Goal: Task Accomplishment & Management: Use online tool/utility

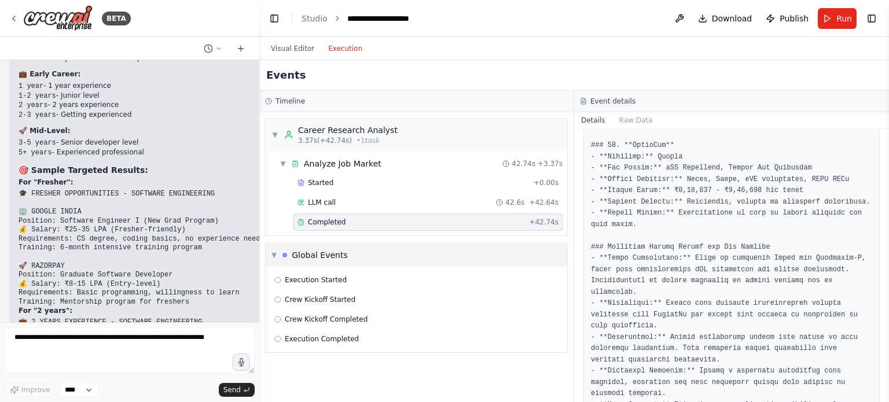
drag, startPoint x: 541, startPoint y: 183, endPoint x: 524, endPoint y: 242, distance: 61.5
click at [813, 50] on div "Visual Editor Execution" at bounding box center [573, 48] width 629 height 23
click at [823, 16] on button "Run" at bounding box center [836, 18] width 39 height 21
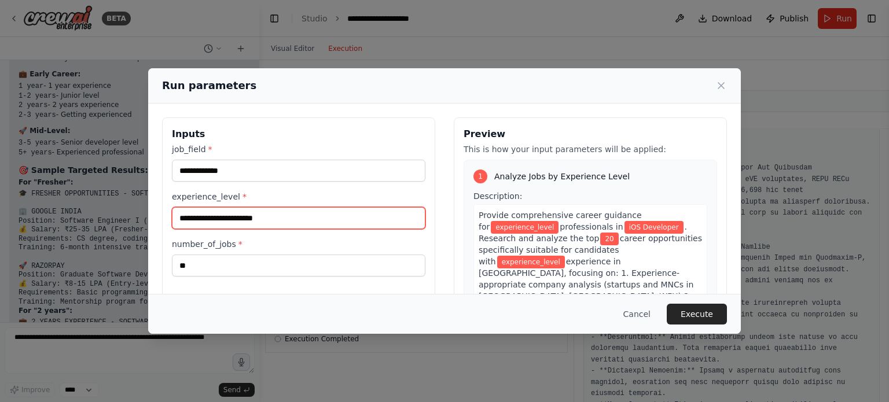
click at [292, 220] on input "experience_level *" at bounding box center [298, 218] width 253 height 22
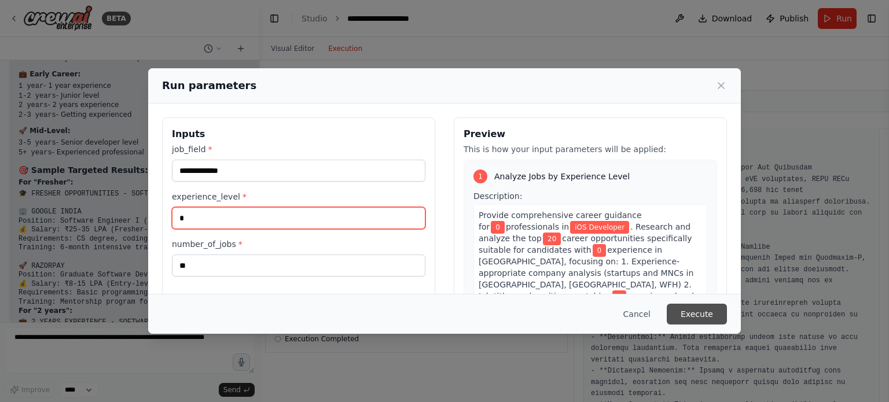
type input "*"
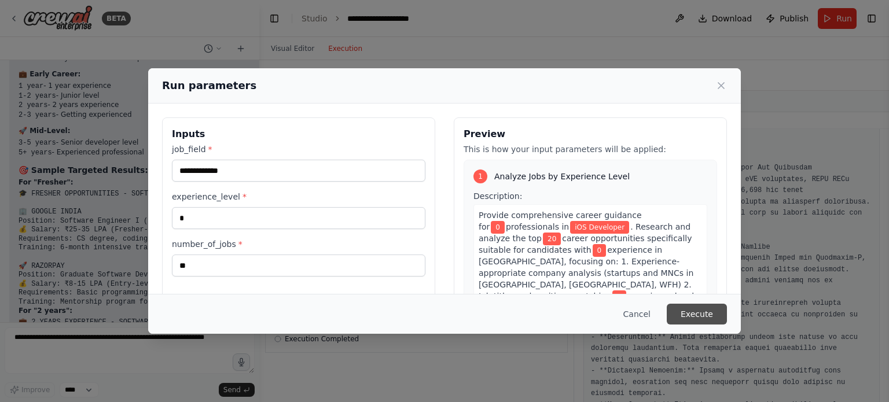
click at [687, 307] on button "Execute" at bounding box center [696, 314] width 60 height 21
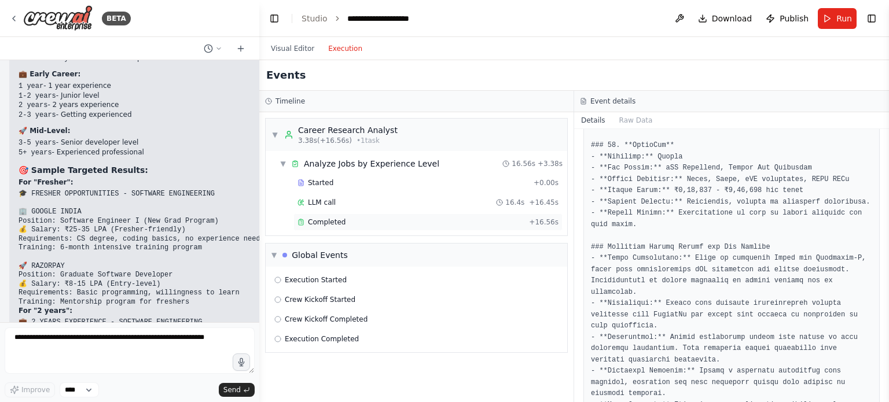
click at [324, 219] on span "Completed" at bounding box center [327, 222] width 38 height 9
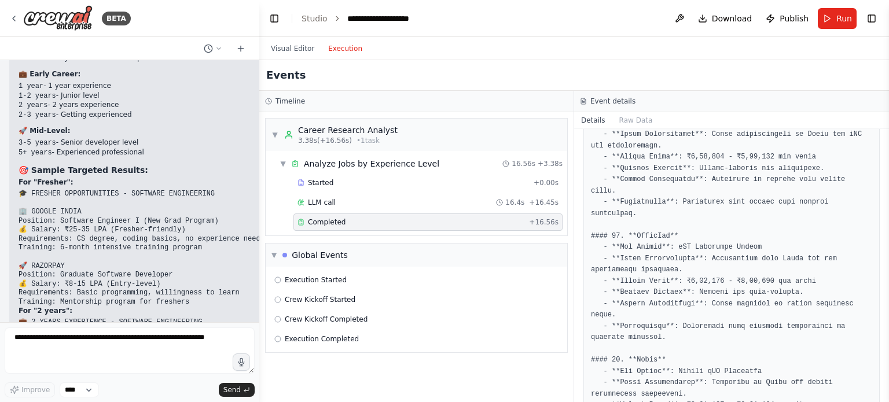
scroll to position [2455, 0]
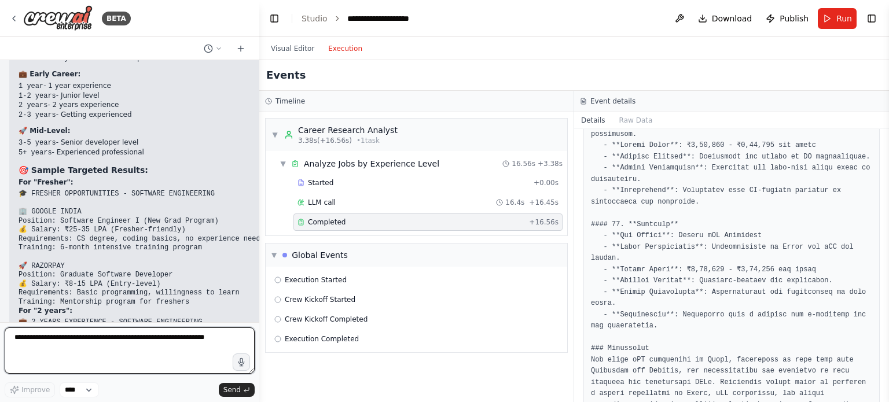
click at [96, 344] on textarea at bounding box center [130, 350] width 250 height 46
type textarea "**********"
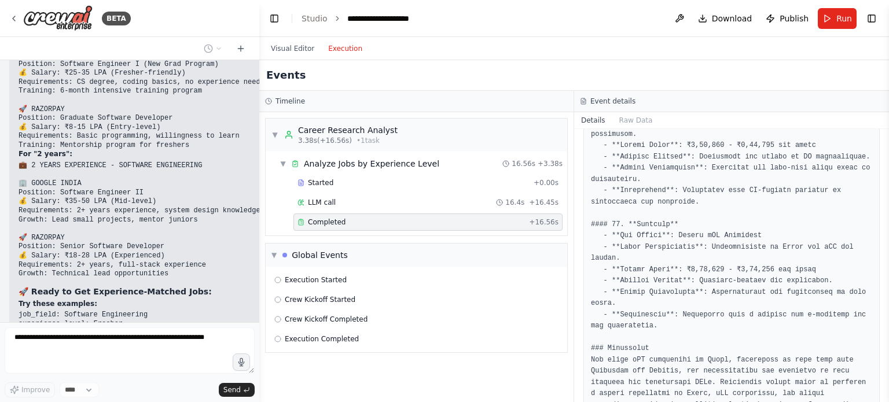
scroll to position [20785, 0]
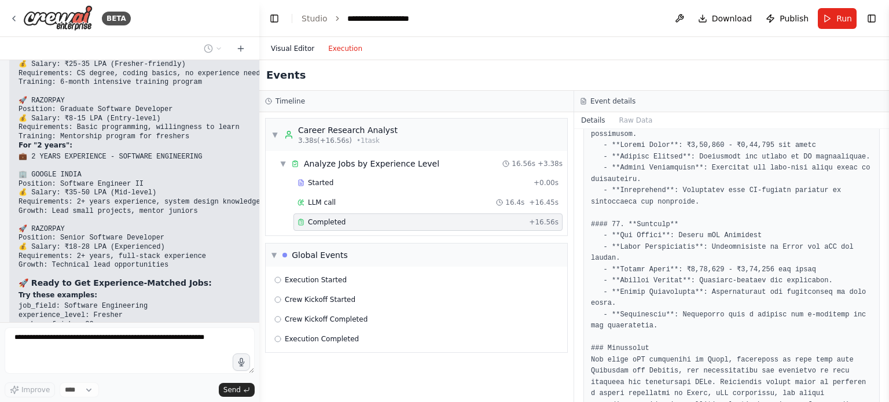
click at [286, 51] on button "Visual Editor" at bounding box center [292, 49] width 57 height 14
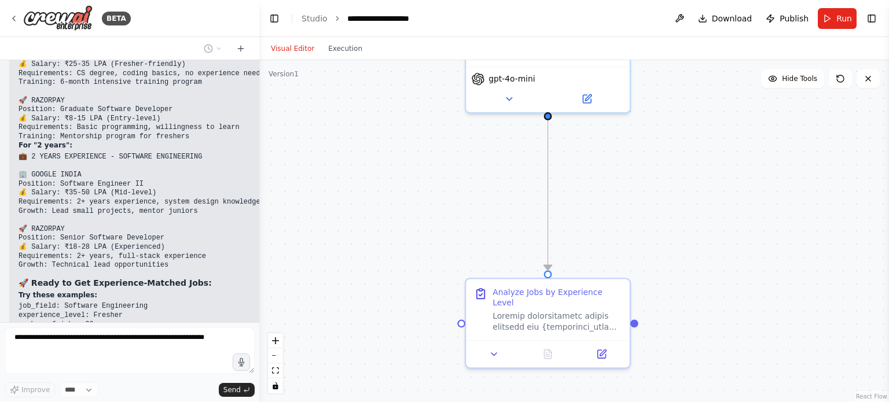
drag, startPoint x: 321, startPoint y: 200, endPoint x: 632, endPoint y: 226, distance: 312.3
click at [632, 226] on div ".deletable-edge-delete-btn { width: 20px; height: 20px; border: 0px solid #ffff…" at bounding box center [573, 231] width 629 height 342
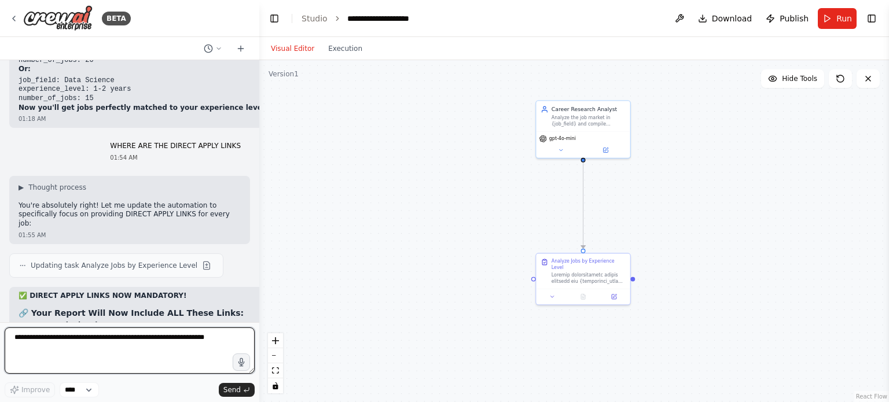
scroll to position [21281, 0]
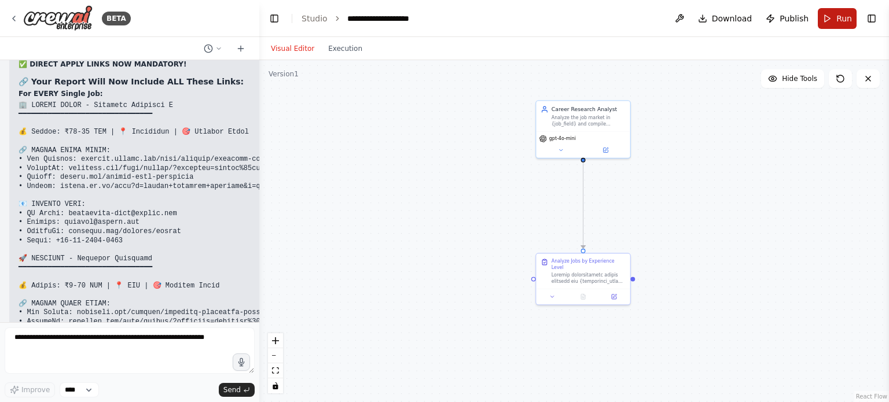
click at [831, 17] on button "Run" at bounding box center [836, 18] width 39 height 21
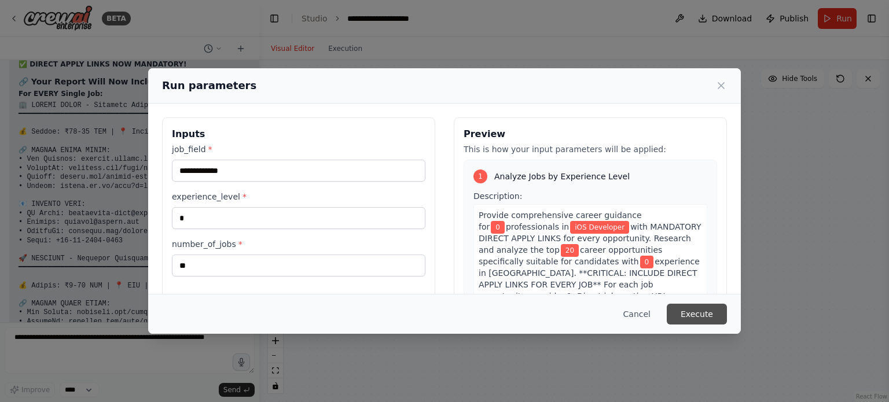
click at [686, 313] on button "Execute" at bounding box center [696, 314] width 60 height 21
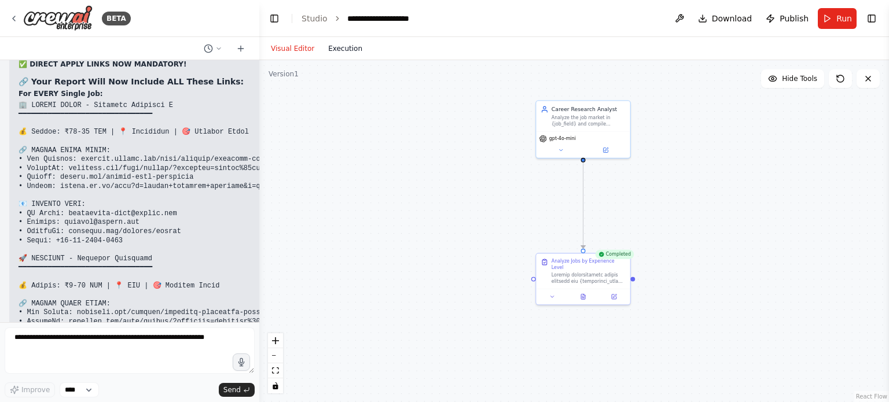
click at [337, 43] on div "Visual Editor Execution" at bounding box center [316, 48] width 105 height 23
click at [337, 47] on button "Execution" at bounding box center [345, 49] width 48 height 14
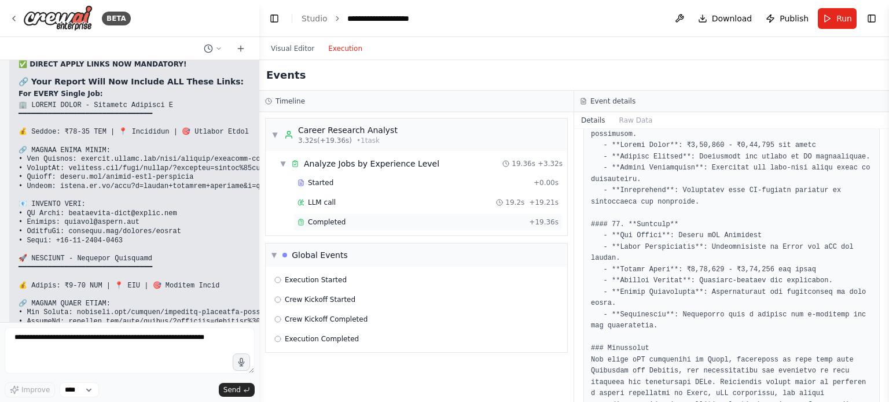
click at [338, 218] on span "Completed" at bounding box center [327, 222] width 38 height 9
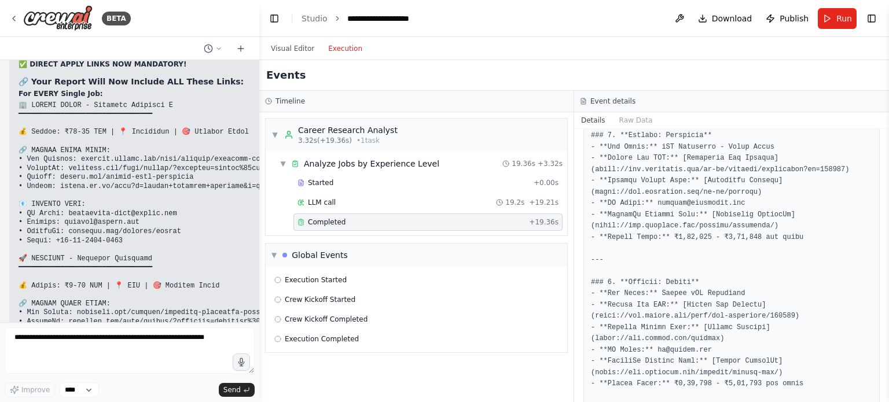
scroll to position [0, 0]
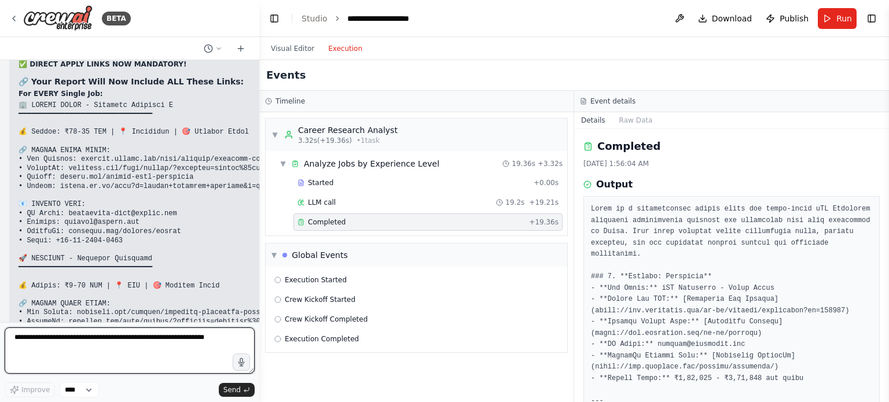
click at [134, 351] on textarea at bounding box center [130, 350] width 250 height 46
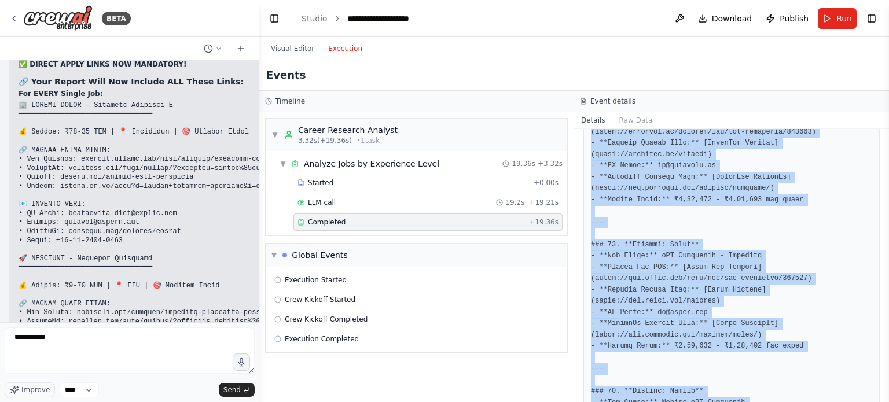
scroll to position [2816, 0]
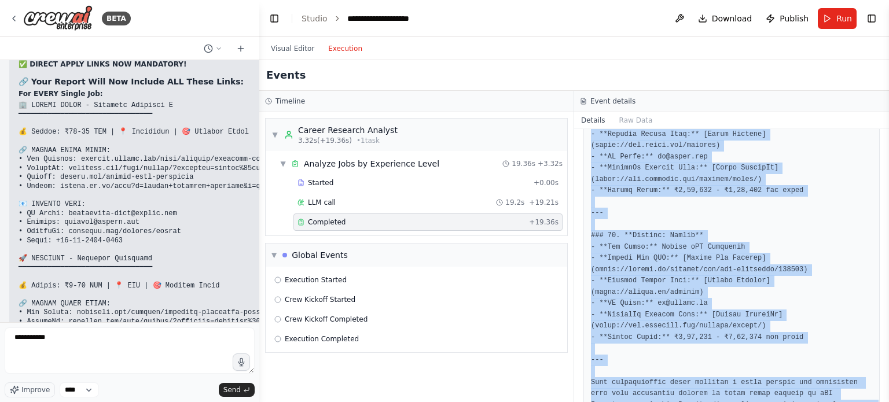
drag, startPoint x: 589, startPoint y: 205, endPoint x: 672, endPoint y: 380, distance: 193.0
copy pre "Below is a comprehensive career guide for entry-level iOS Developer positions s…"
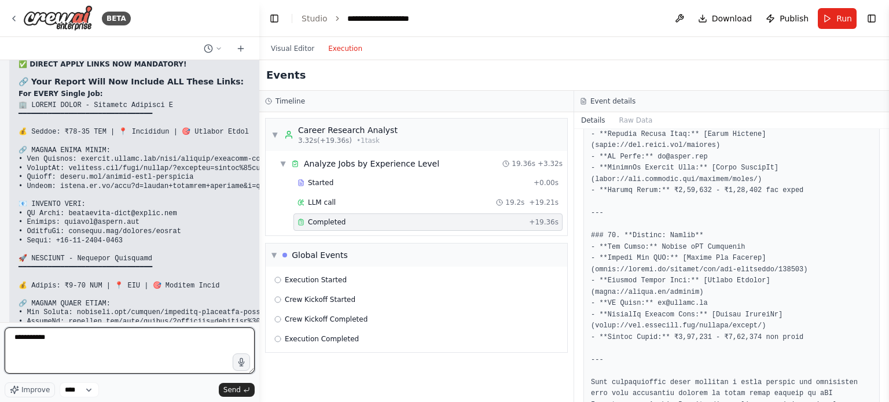
click at [60, 336] on textarea "**********" at bounding box center [130, 350] width 250 height 46
type textarea "**********"
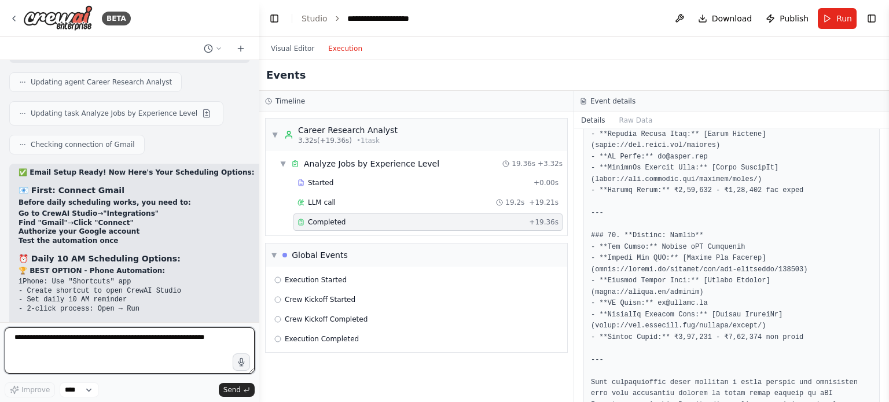
scroll to position [22027, 0]
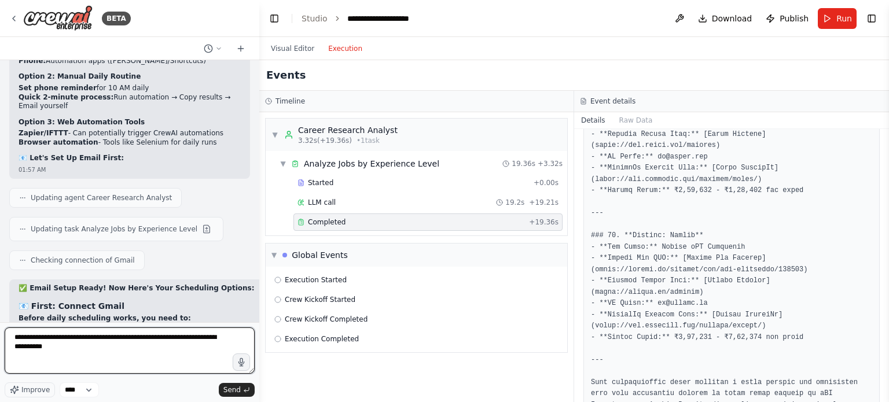
type textarea "**********"
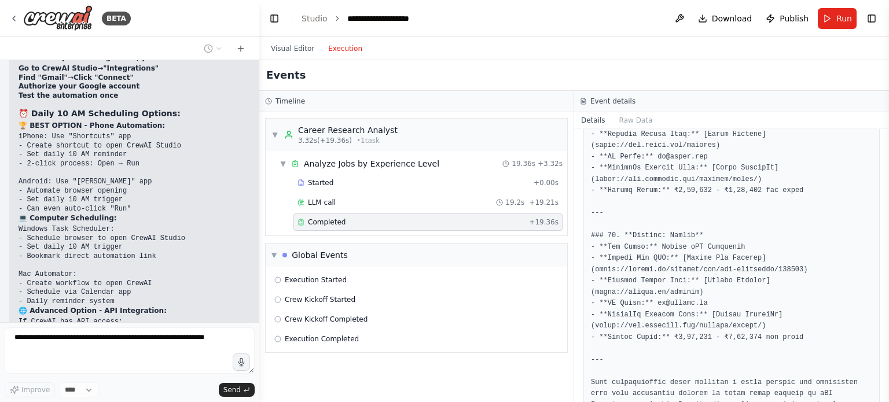
scroll to position [22336, 0]
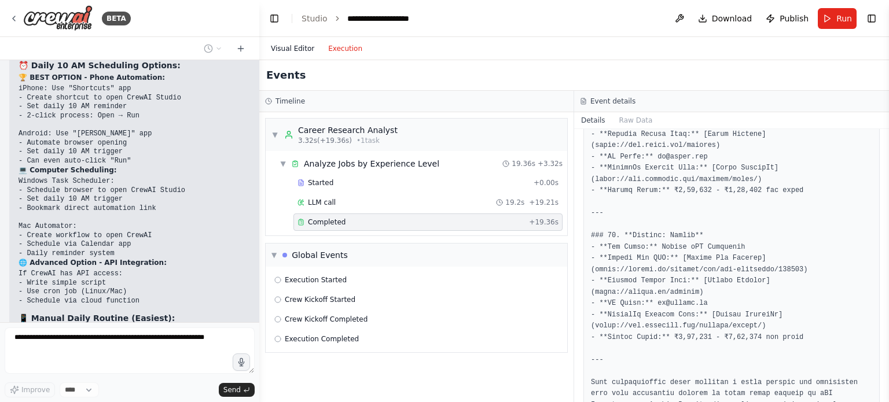
click at [297, 55] on button "Visual Editor" at bounding box center [292, 49] width 57 height 14
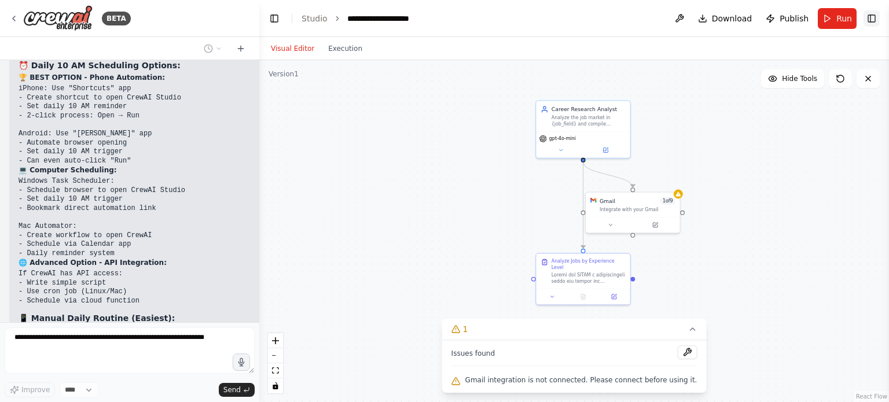
click at [870, 18] on button "Toggle Right Sidebar" at bounding box center [871, 18] width 16 height 16
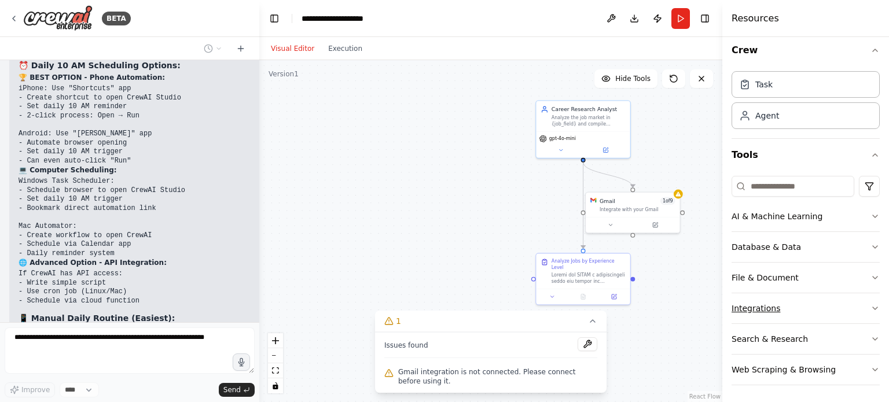
click at [773, 311] on button "Integrations" at bounding box center [805, 308] width 148 height 30
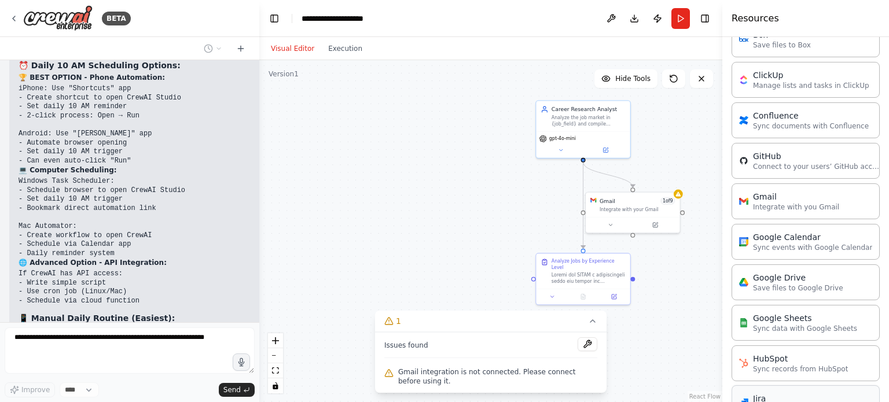
scroll to position [470, 0]
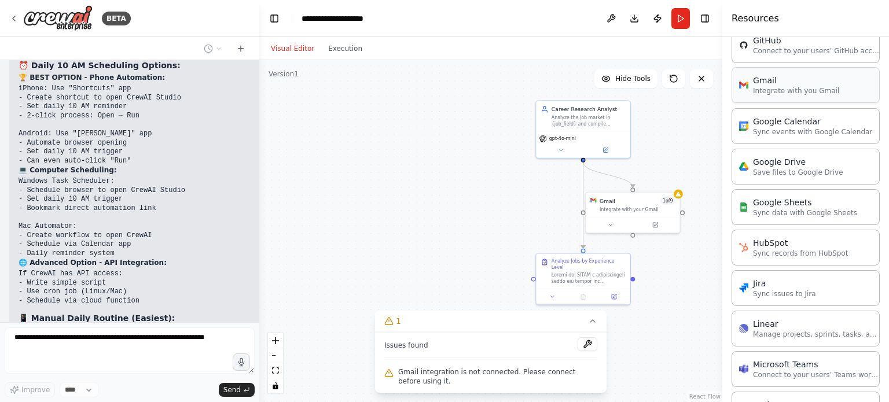
click at [777, 87] on p "Integrate with you Gmail" at bounding box center [796, 90] width 86 height 9
click at [781, 89] on p "Integrate with you Gmail" at bounding box center [796, 90] width 86 height 9
click at [759, 79] on div "Gmail" at bounding box center [796, 81] width 86 height 12
click at [759, 81] on div "Gmail" at bounding box center [796, 81] width 86 height 12
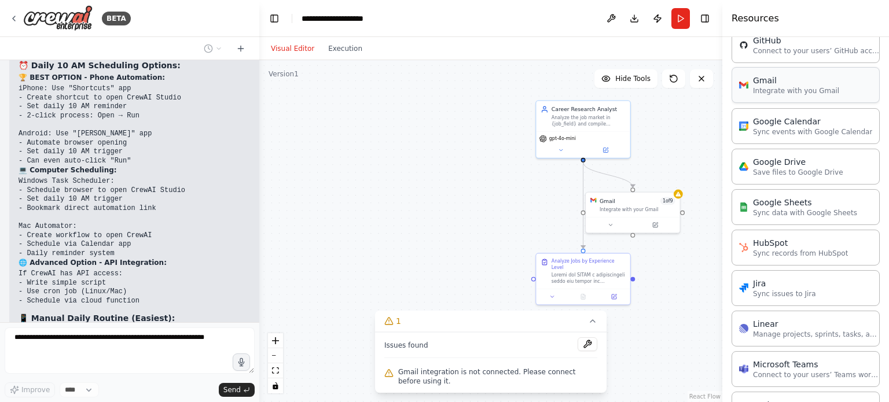
click at [758, 81] on div "Gmail" at bounding box center [796, 81] width 86 height 12
click at [587, 345] on button at bounding box center [587, 344] width 20 height 14
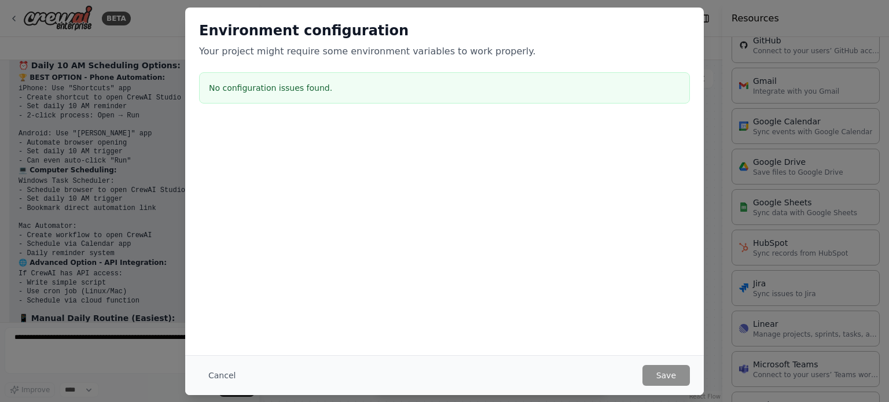
click at [582, 342] on div "Environment configuration Your project might require some environment variables…" at bounding box center [444, 182] width 518 height 348
click at [308, 99] on div "No configuration issues found." at bounding box center [444, 87] width 491 height 31
click at [222, 370] on button "Cancel" at bounding box center [222, 375] width 46 height 21
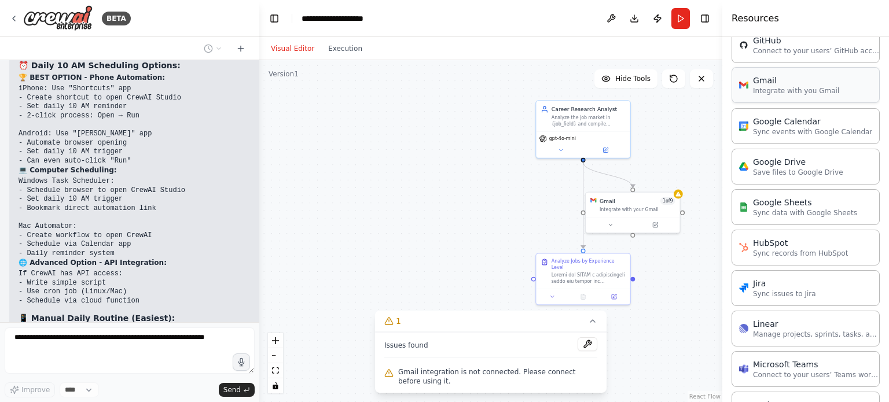
click at [783, 89] on p "Integrate with you Gmail" at bounding box center [796, 90] width 86 height 9
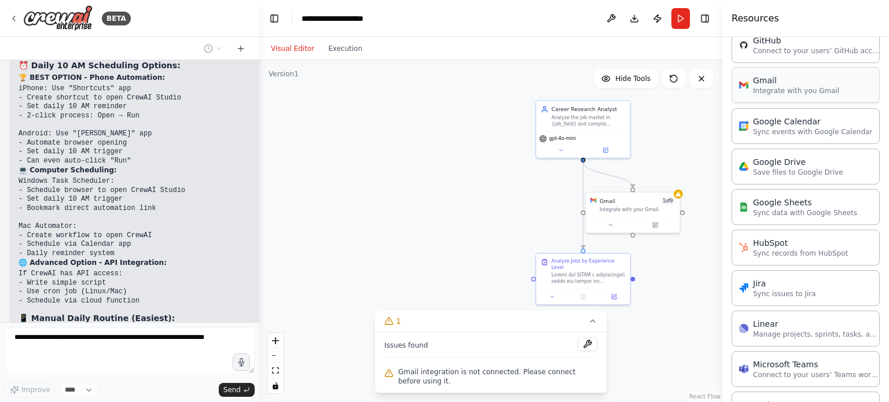
click at [783, 89] on p "Integrate with you Gmail" at bounding box center [796, 90] width 86 height 9
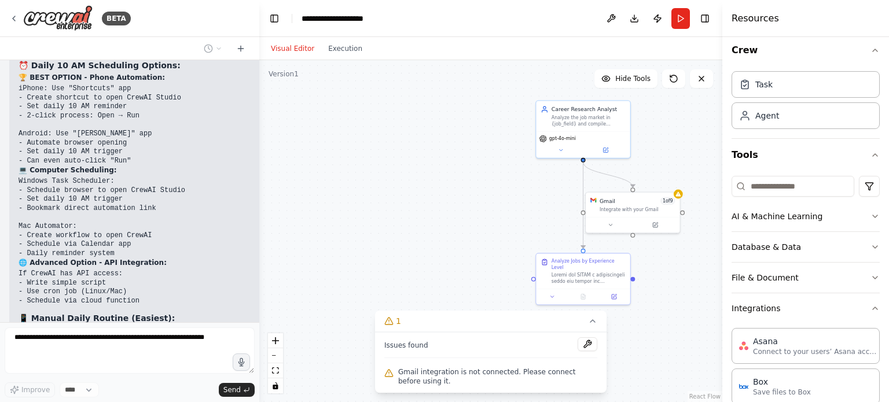
scroll to position [0, 0]
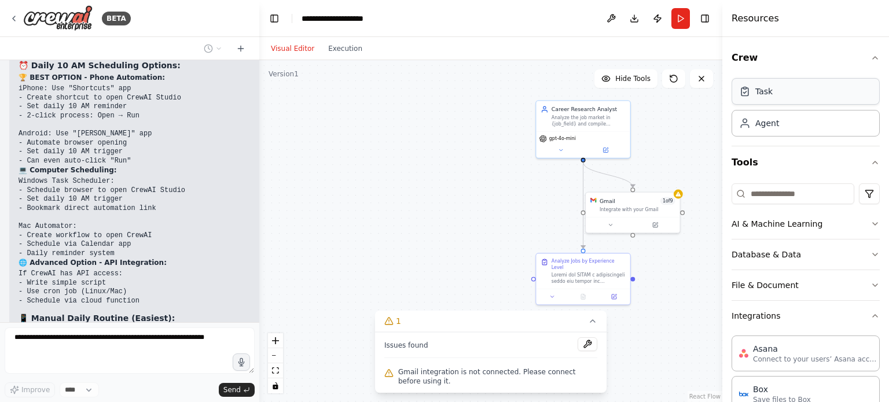
click at [766, 99] on div "Task" at bounding box center [805, 91] width 148 height 27
click at [761, 123] on div "Agent" at bounding box center [767, 123] width 24 height 12
click at [759, 87] on div "Task" at bounding box center [763, 92] width 17 height 12
click at [764, 196] on input at bounding box center [792, 193] width 123 height 21
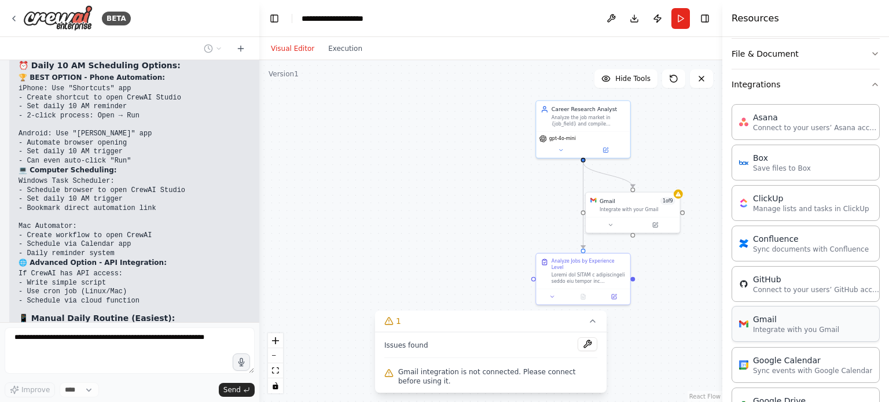
click at [774, 325] on p "Integrate with you Gmail" at bounding box center [796, 329] width 86 height 9
click at [344, 45] on button "Execution" at bounding box center [345, 49] width 48 height 14
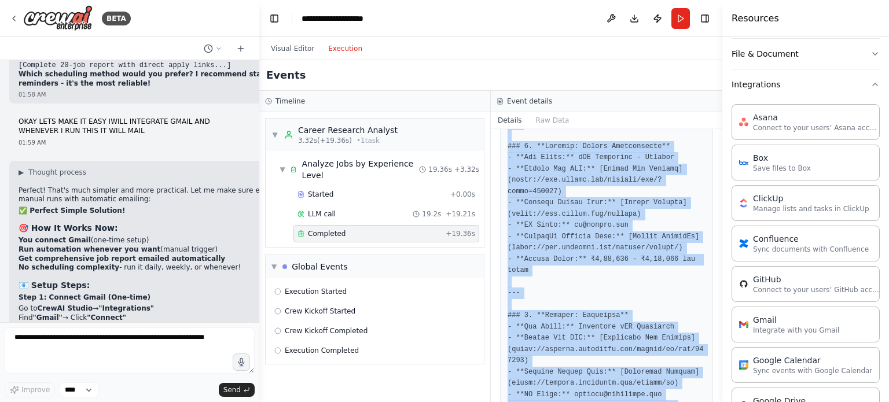
scroll to position [0, 0]
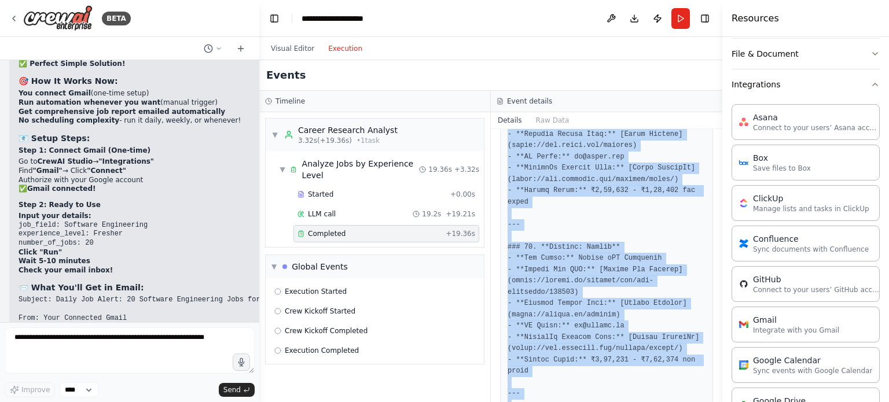
drag, startPoint x: 506, startPoint y: 208, endPoint x: 547, endPoint y: 368, distance: 165.3
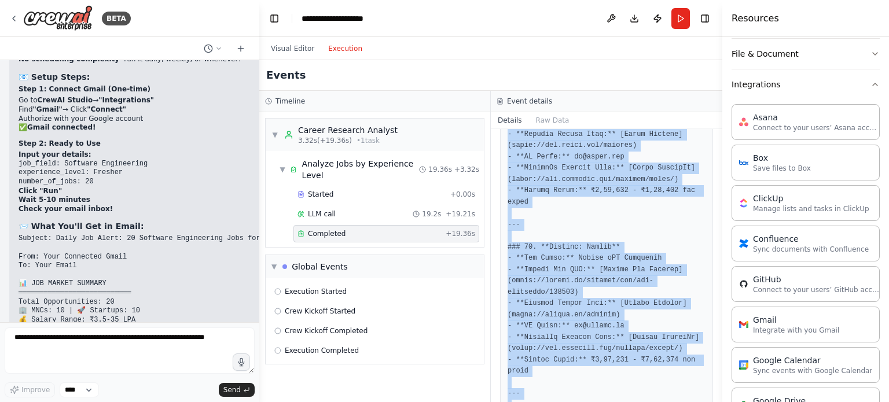
copy pre "Below is a comprehensive career guide for entry-level iOS Developer positions s…"
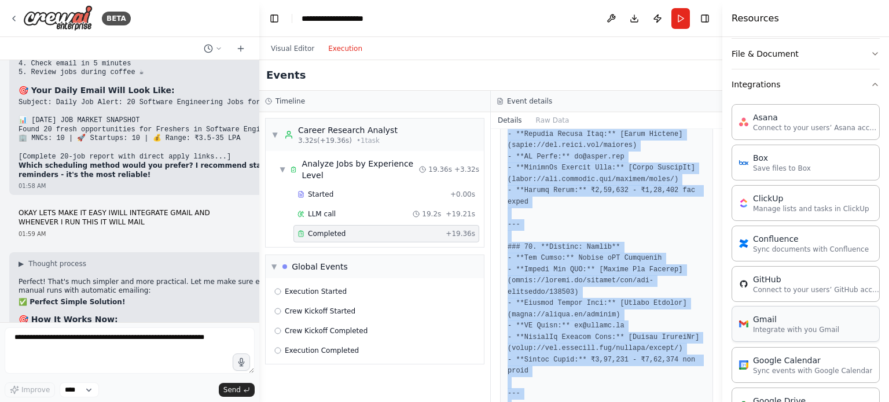
click at [780, 320] on div "Gmail" at bounding box center [796, 320] width 86 height 12
click at [761, 317] on div "Gmail" at bounding box center [796, 320] width 86 height 12
click at [761, 318] on div "Gmail" at bounding box center [796, 320] width 86 height 12
click at [864, 59] on button "File & Document" at bounding box center [805, 54] width 148 height 30
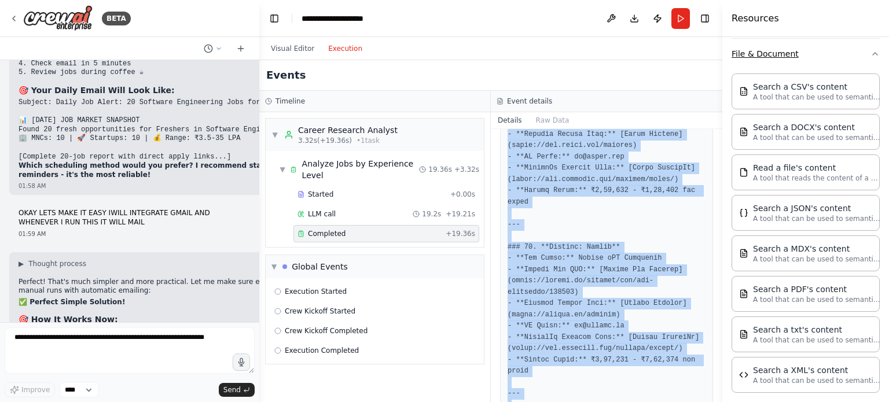
click at [864, 59] on button "File & Document" at bounding box center [805, 54] width 148 height 30
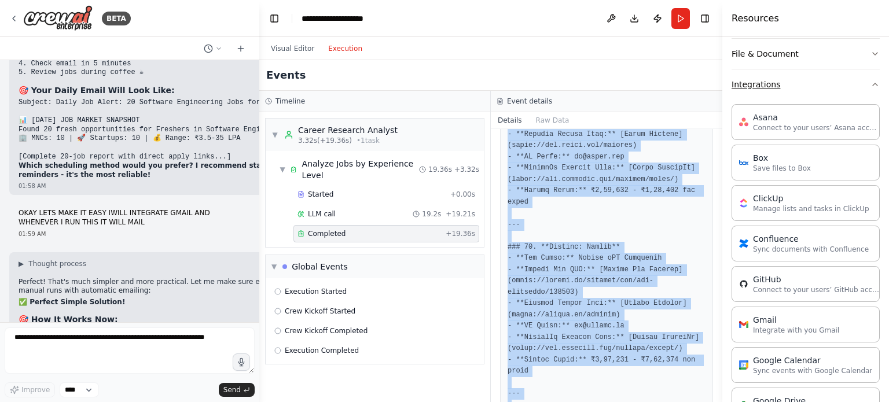
click at [860, 73] on button "Integrations" at bounding box center [805, 84] width 148 height 30
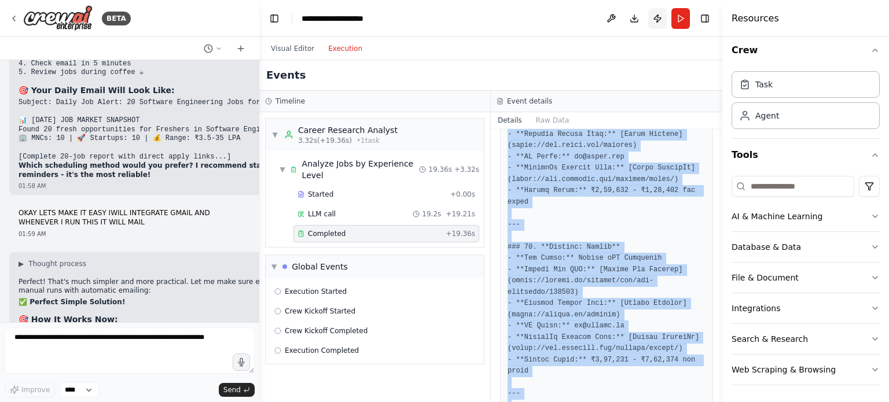
click at [657, 20] on button "Publish" at bounding box center [657, 18] width 19 height 21
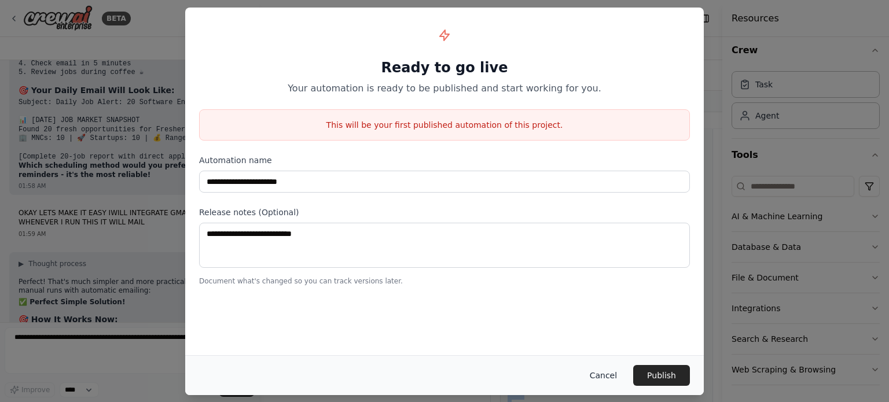
click at [605, 373] on button "Cancel" at bounding box center [603, 375] width 46 height 21
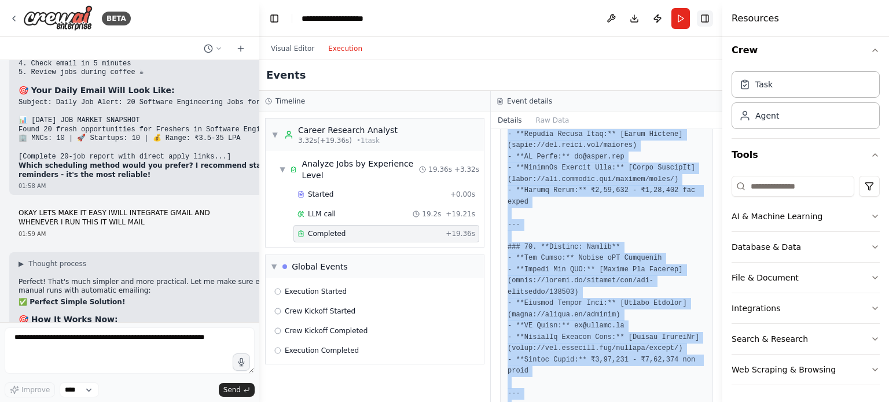
click at [709, 16] on button "Toggle Right Sidebar" at bounding box center [705, 18] width 16 height 16
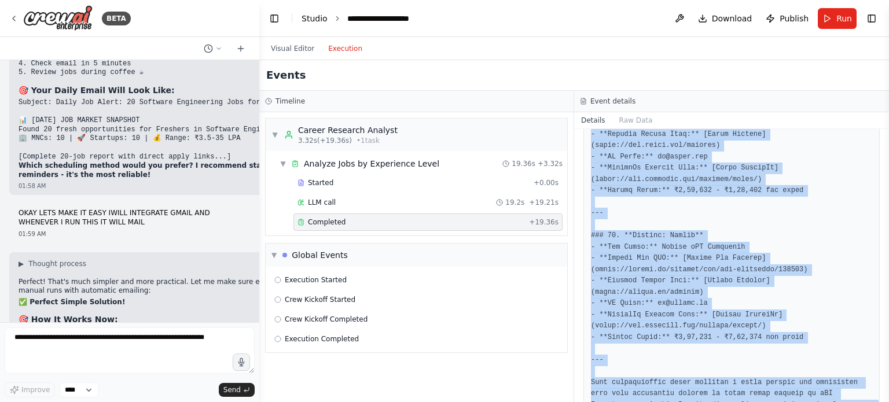
click at [319, 18] on link "Studio" at bounding box center [314, 18] width 26 height 9
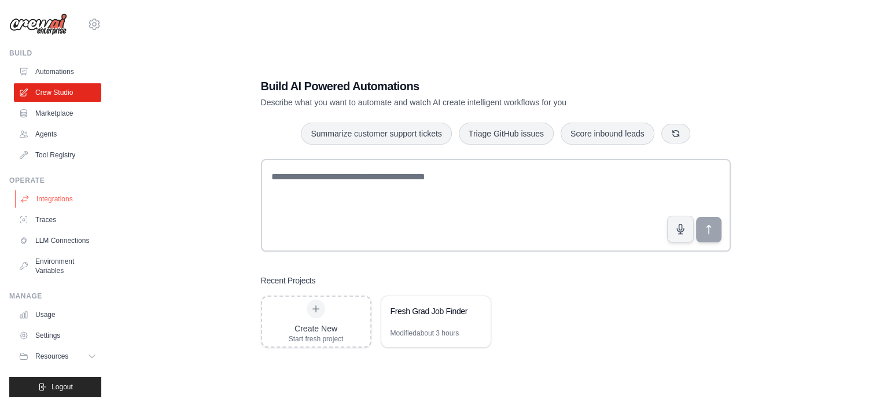
click at [57, 194] on link "Integrations" at bounding box center [58, 199] width 87 height 19
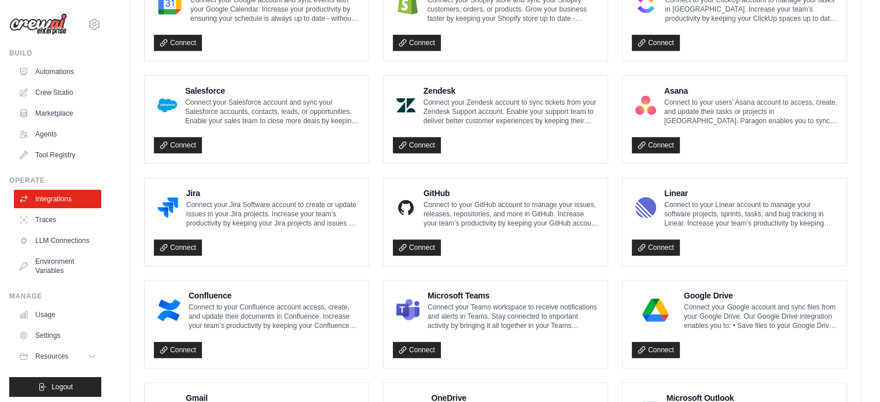
scroll to position [683, 0]
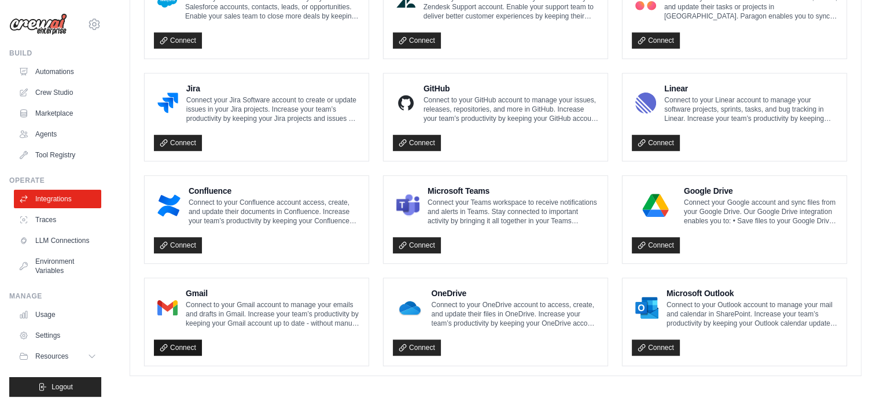
click at [171, 340] on link "Connect" at bounding box center [178, 348] width 48 height 16
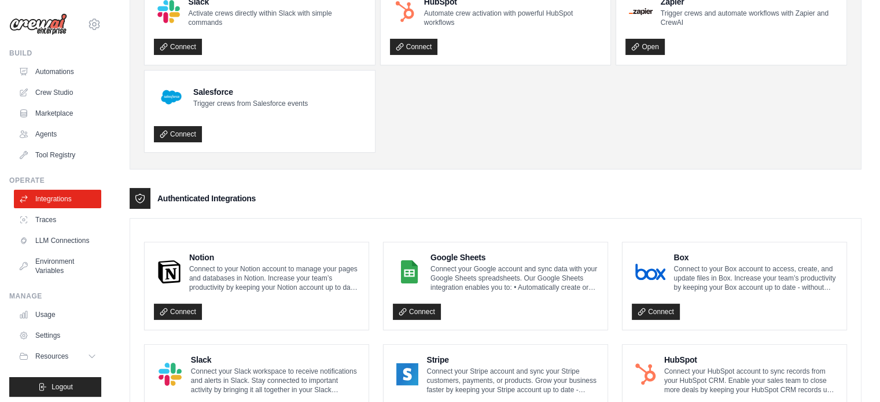
scroll to position [0, 0]
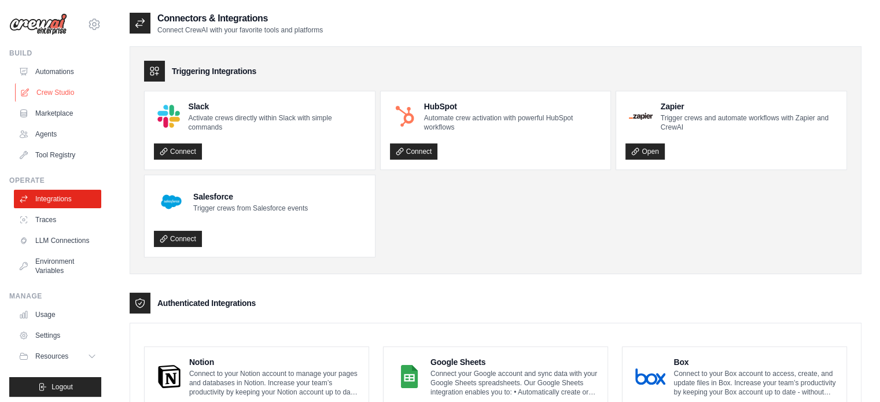
click at [47, 87] on link "Crew Studio" at bounding box center [58, 92] width 87 height 19
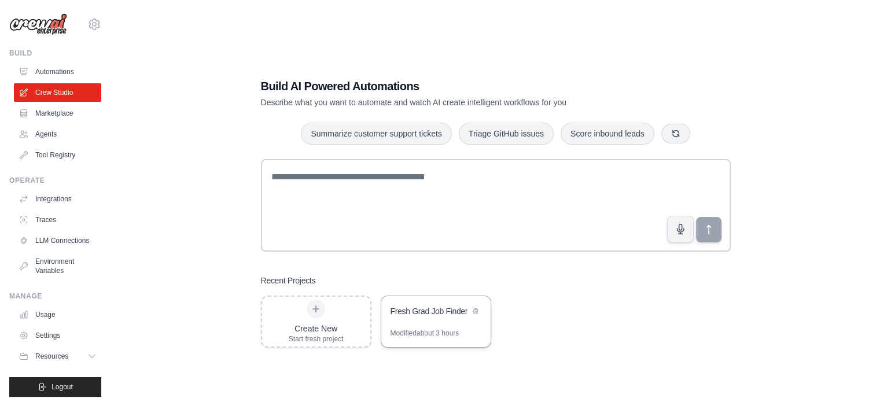
click at [393, 311] on div "Fresh Grad Job Finder" at bounding box center [429, 311] width 79 height 12
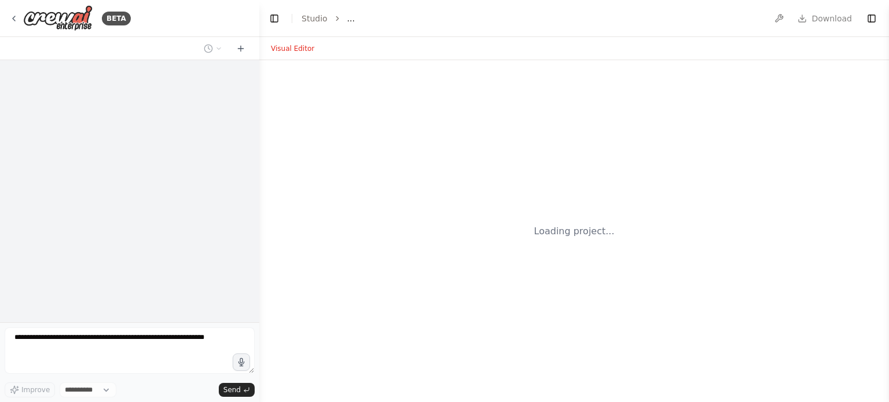
select select "****"
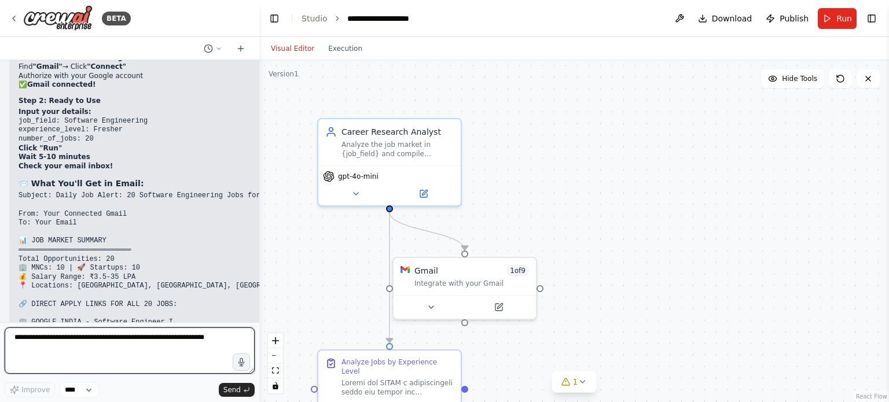
click at [46, 340] on textarea at bounding box center [130, 350] width 250 height 46
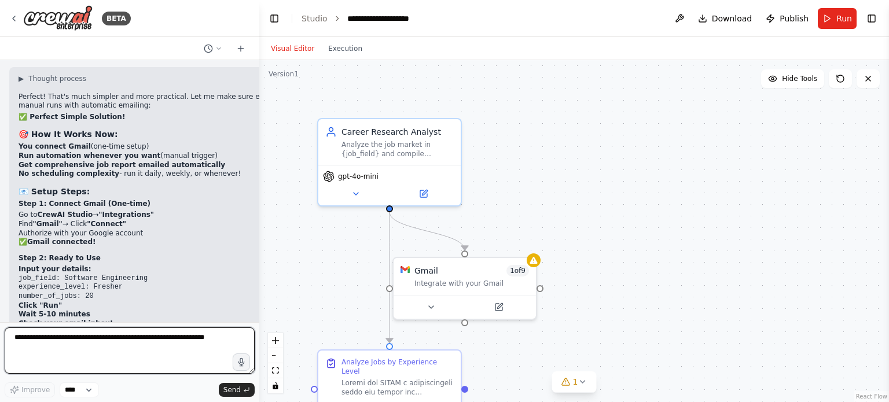
scroll to position [22987, 0]
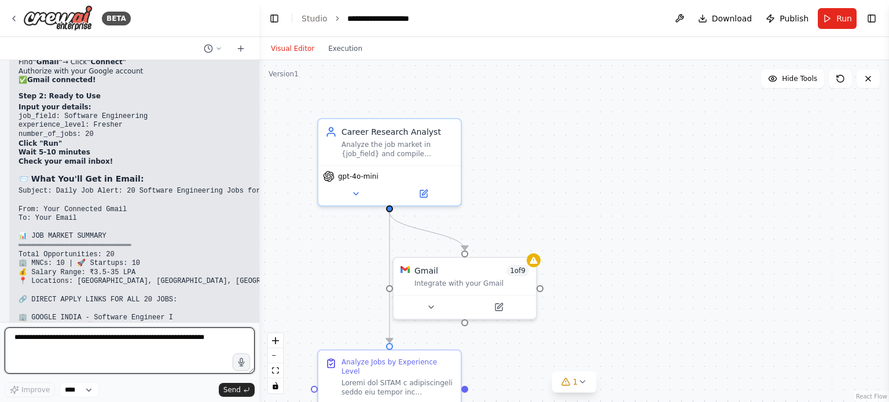
paste textarea "**********"
type textarea "**********"
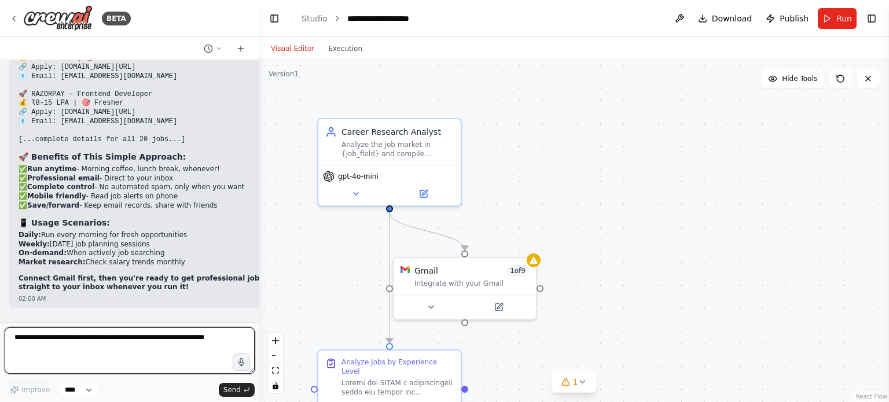
scroll to position [23371, 0]
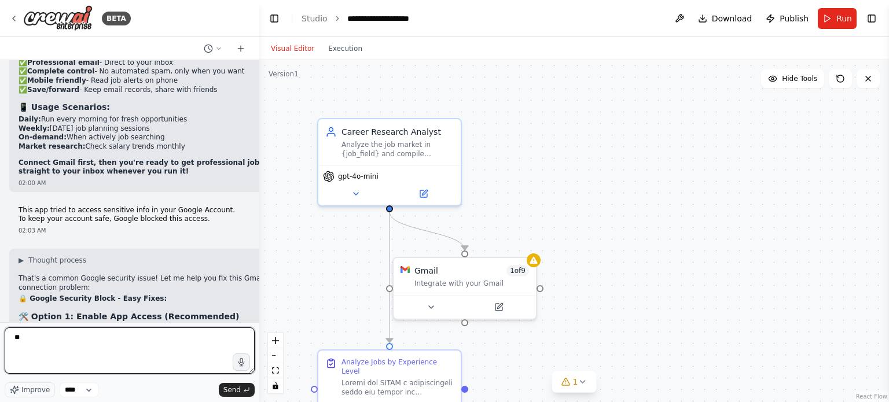
type textarea "*"
type textarea "**********"
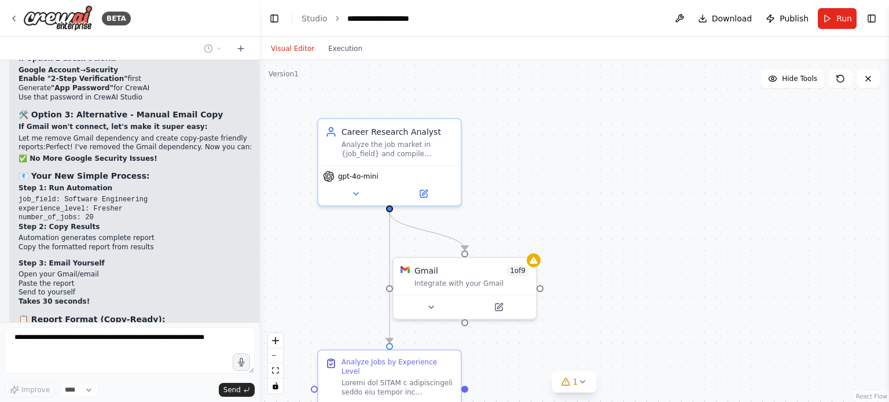
scroll to position [23787, 0]
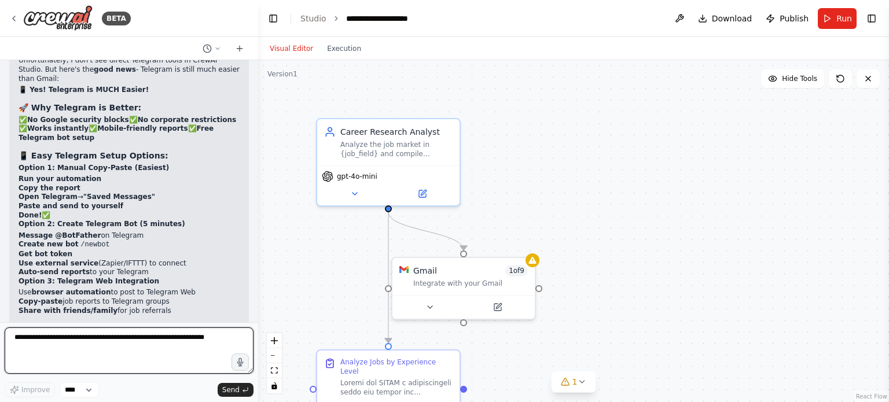
click at [258, 305] on div "BETA iwant to make ai agent for me who goes on my linkedin search for all job o…" at bounding box center [444, 201] width 889 height 402
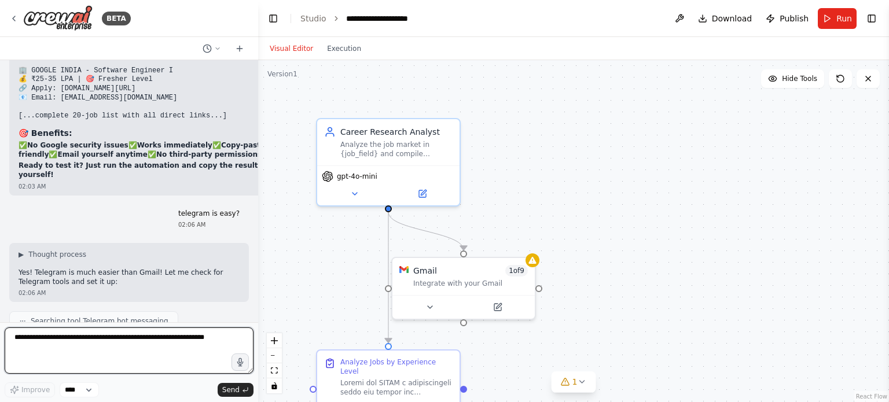
scroll to position [24232, 0]
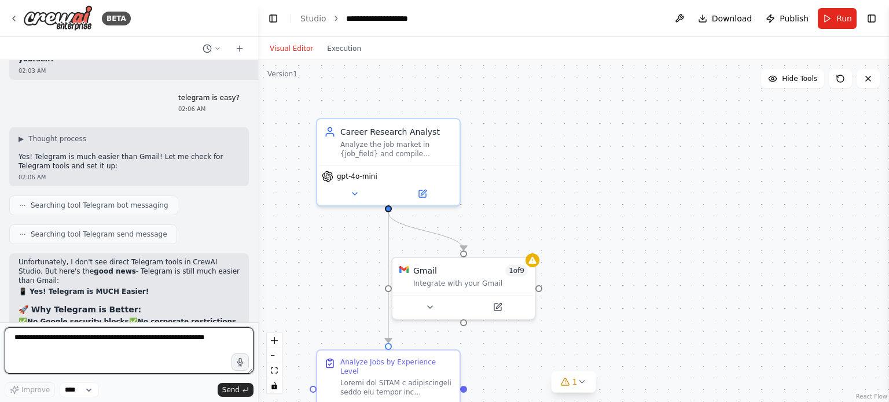
click at [115, 351] on textarea at bounding box center [129, 350] width 249 height 46
type textarea "**********"
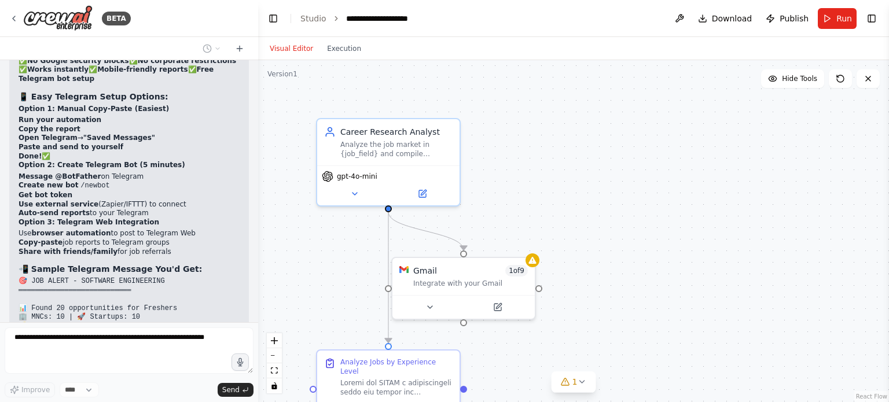
scroll to position [24532, 0]
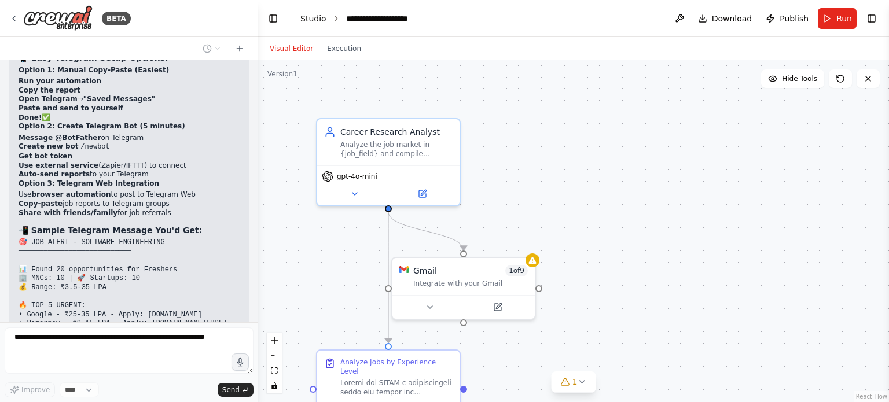
click at [313, 23] on link "Studio" at bounding box center [313, 18] width 26 height 9
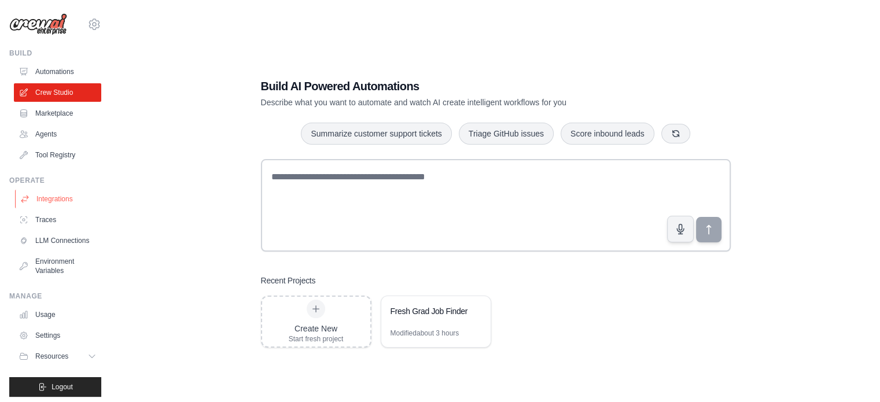
click at [46, 197] on link "Integrations" at bounding box center [58, 199] width 87 height 19
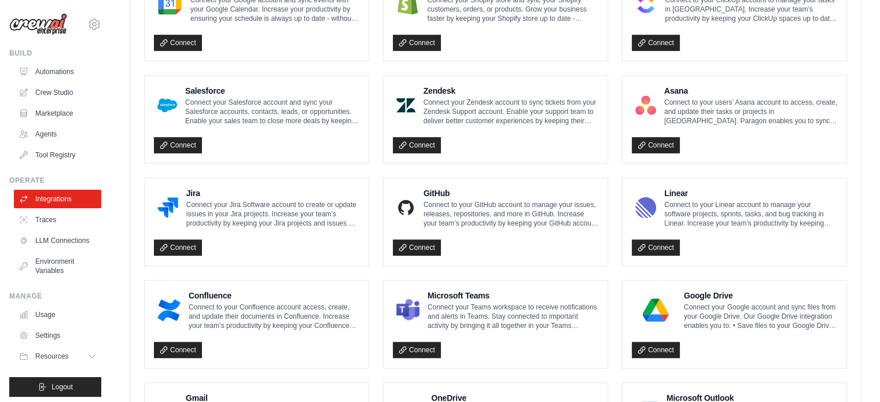
scroll to position [683, 0]
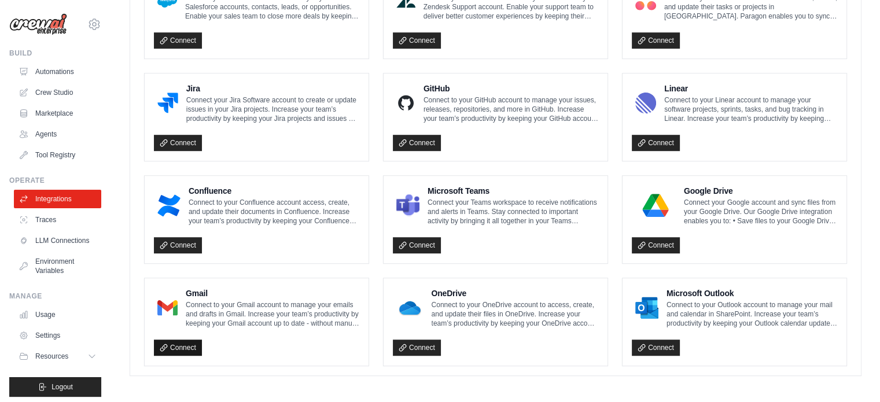
click at [185, 341] on link "Connect" at bounding box center [178, 348] width 48 height 16
click at [397, 245] on link "Connect" at bounding box center [417, 245] width 48 height 16
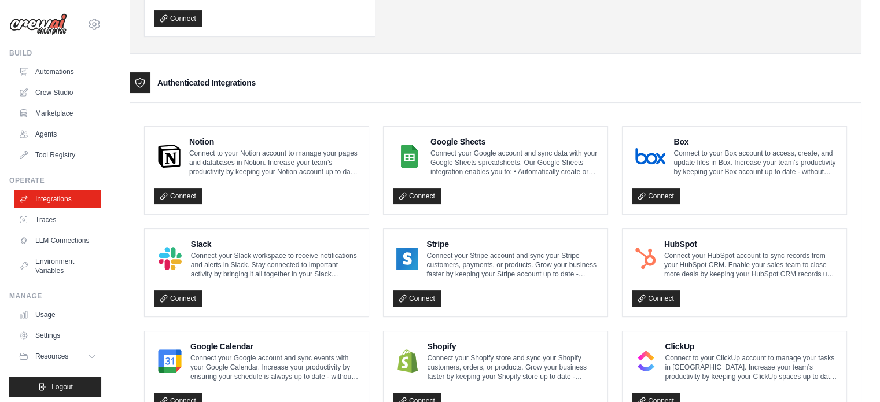
scroll to position [0, 0]
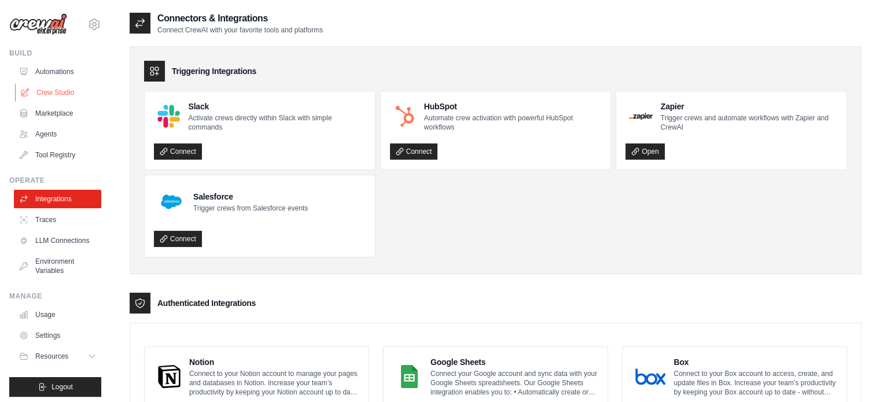
click at [60, 88] on link "Crew Studio" at bounding box center [58, 92] width 87 height 19
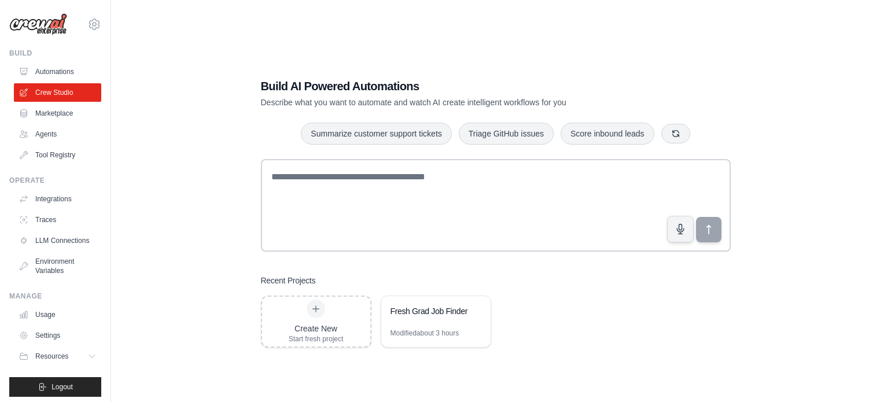
click at [56, 63] on link "Automations" at bounding box center [57, 71] width 87 height 19
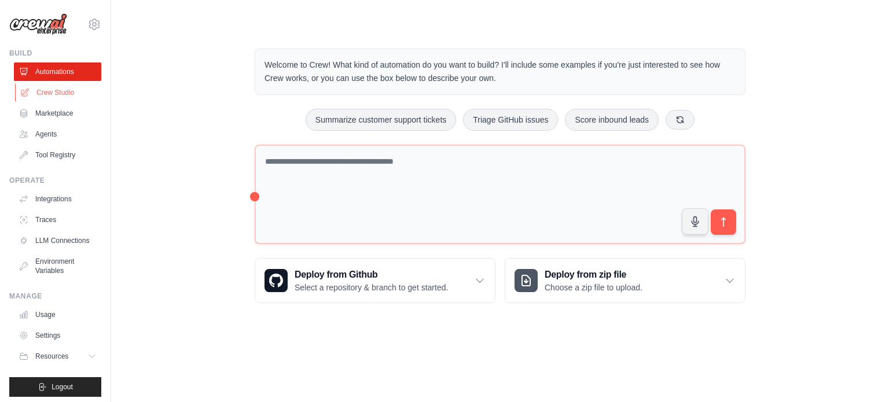
click at [50, 93] on link "Crew Studio" at bounding box center [58, 92] width 87 height 19
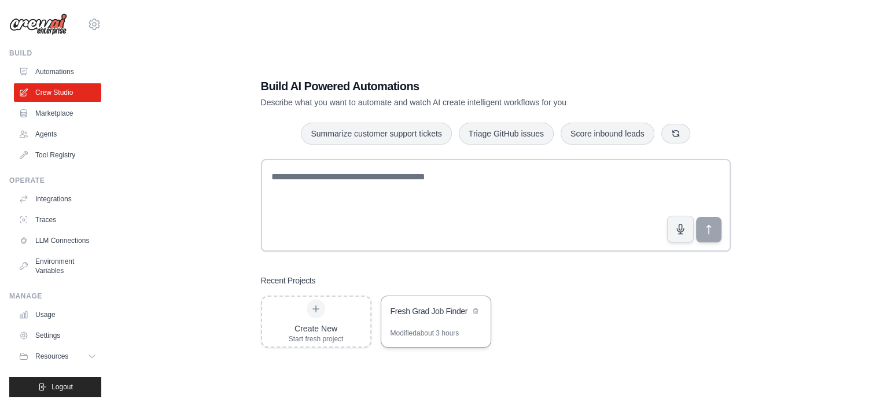
click at [423, 310] on div "Fresh Grad Job Finder" at bounding box center [429, 311] width 79 height 12
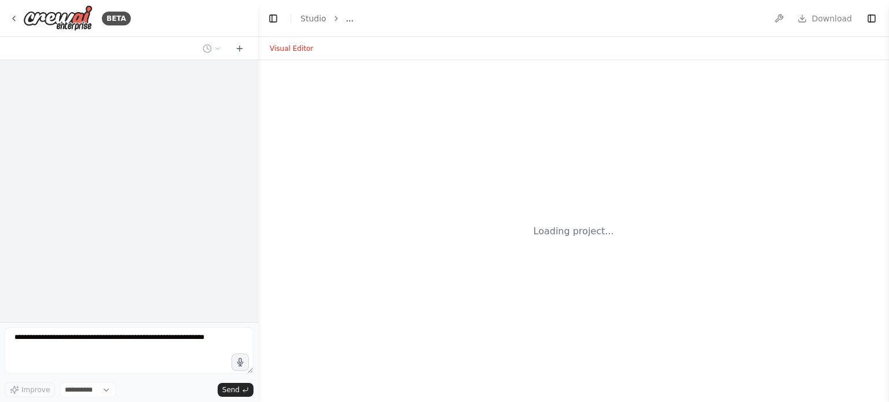
select select "****"
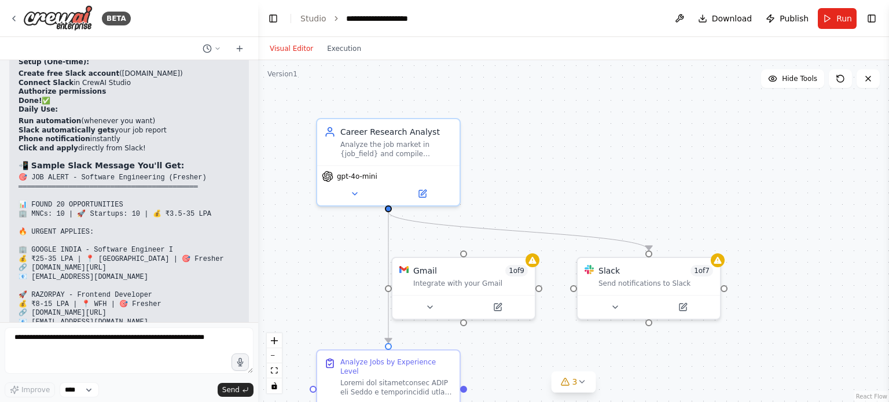
scroll to position [25441, 0]
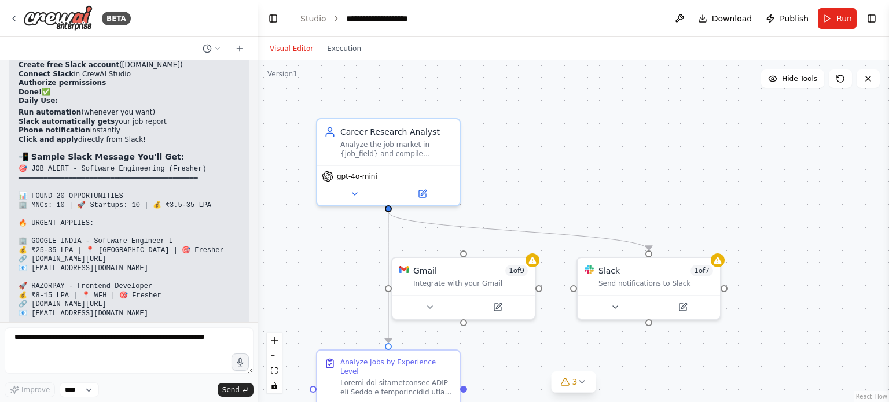
drag, startPoint x: 167, startPoint y: 293, endPoint x: 15, endPoint y: 294, distance: 151.6
drag, startPoint x: 108, startPoint y: 386, endPoint x: 113, endPoint y: 374, distance: 12.9
click at [109, 386] on div "Improve **** Send" at bounding box center [129, 389] width 249 height 15
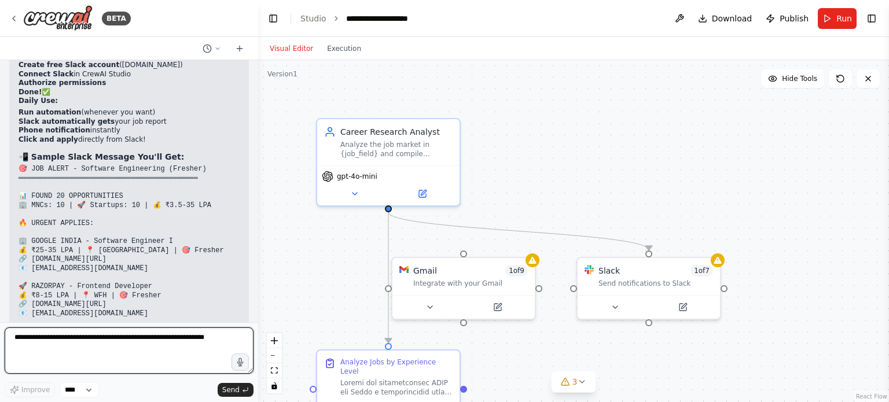
click at [115, 349] on textarea at bounding box center [129, 350] width 249 height 46
type textarea "**********"
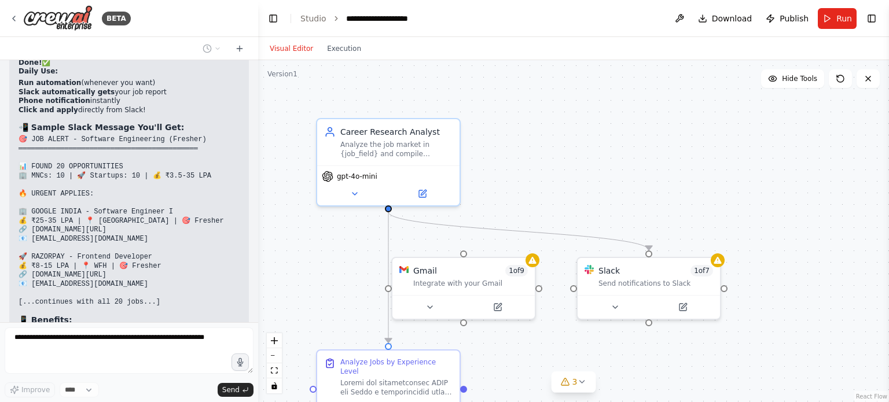
scroll to position [25510, 0]
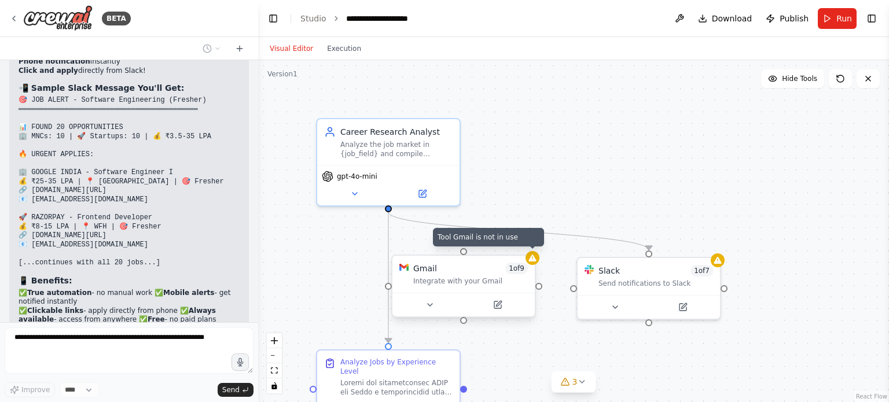
click at [535, 261] on icon at bounding box center [532, 257] width 9 height 9
click at [430, 289] on div "Gmail 1 of 9 Integrate with your Gmail" at bounding box center [463, 274] width 142 height 37
click at [496, 306] on icon at bounding box center [498, 303] width 5 height 5
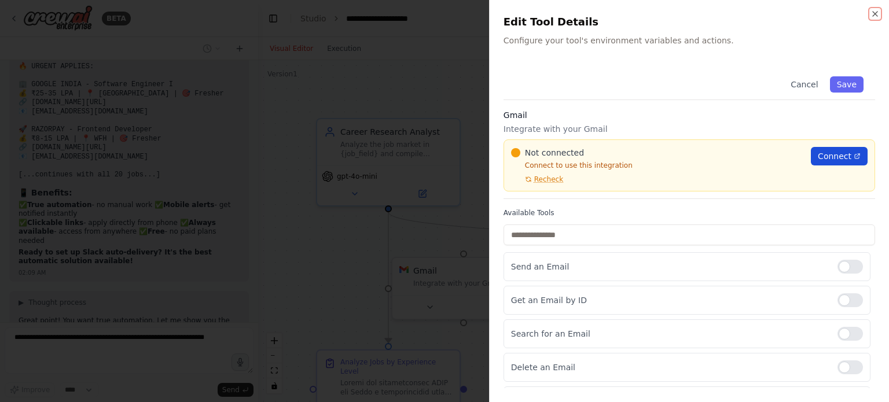
scroll to position [25627, 0]
click at [820, 157] on span "Connect" at bounding box center [834, 156] width 34 height 12
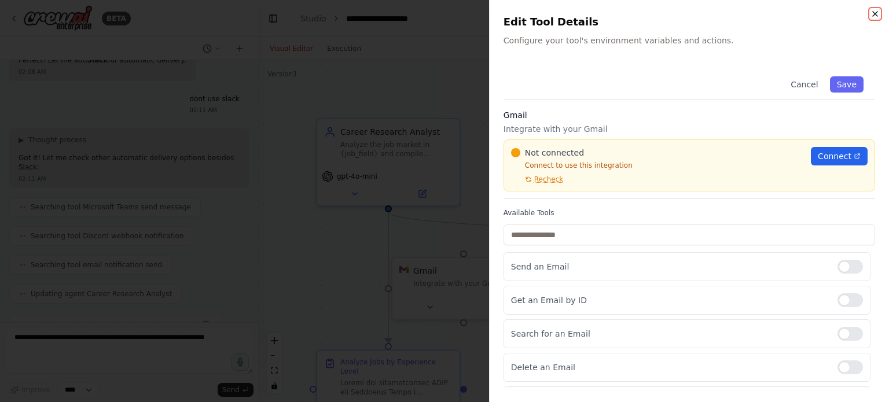
click at [875, 11] on icon "button" at bounding box center [874, 13] width 9 height 9
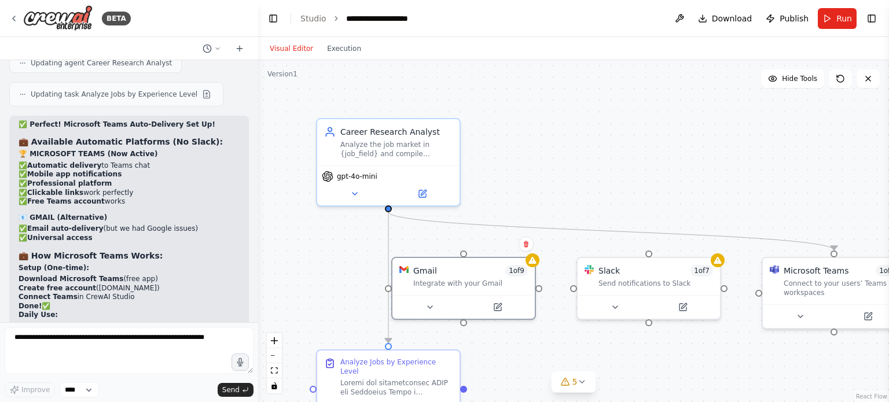
scroll to position [26225, 0]
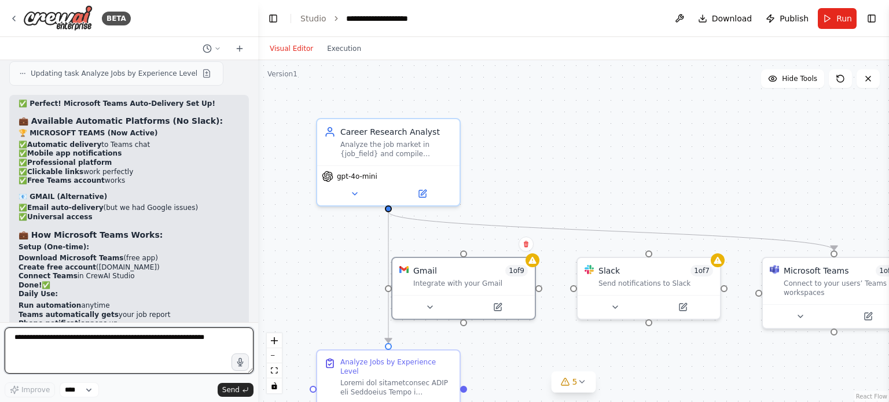
click at [120, 349] on textarea at bounding box center [129, 350] width 249 height 46
type textarea "**********"
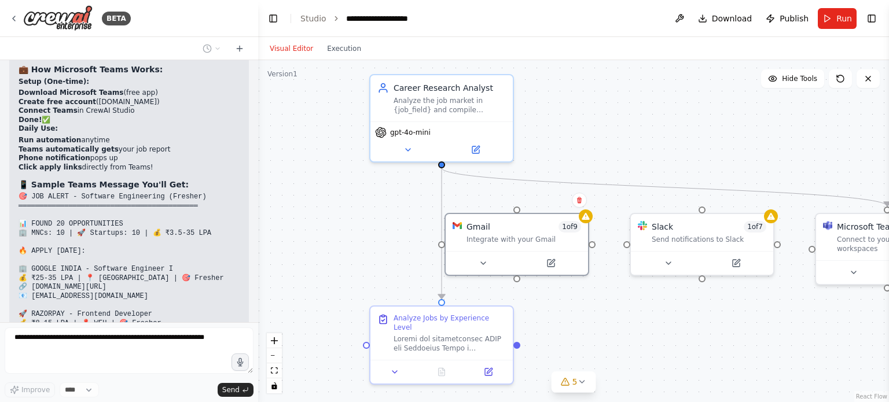
scroll to position [26399, 0]
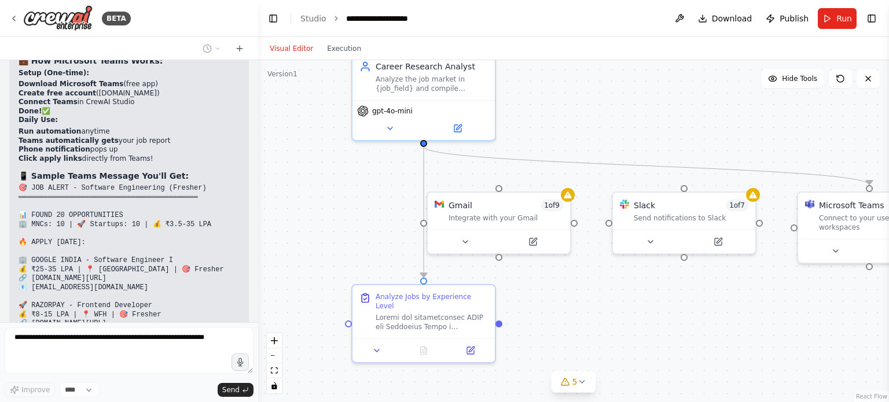
drag, startPoint x: 804, startPoint y: 357, endPoint x: 839, endPoint y: 292, distance: 74.6
click at [839, 292] on div ".deletable-edge-delete-btn { width: 20px; height: 20px; border: 0px solid #ffff…" at bounding box center [573, 231] width 631 height 342
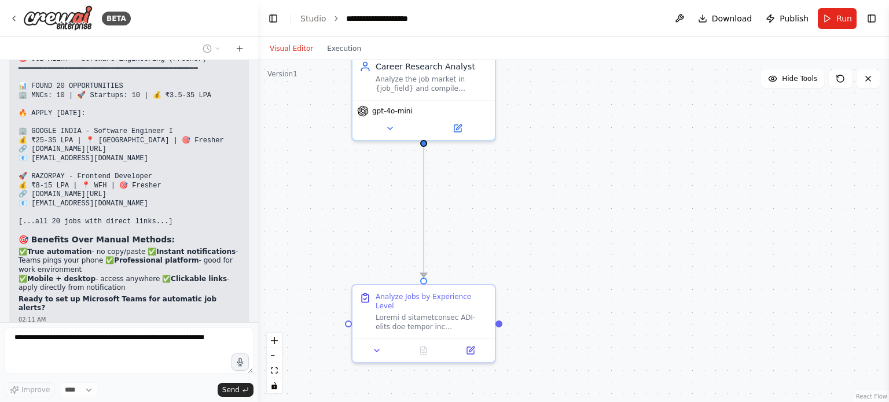
scroll to position [26644, 0]
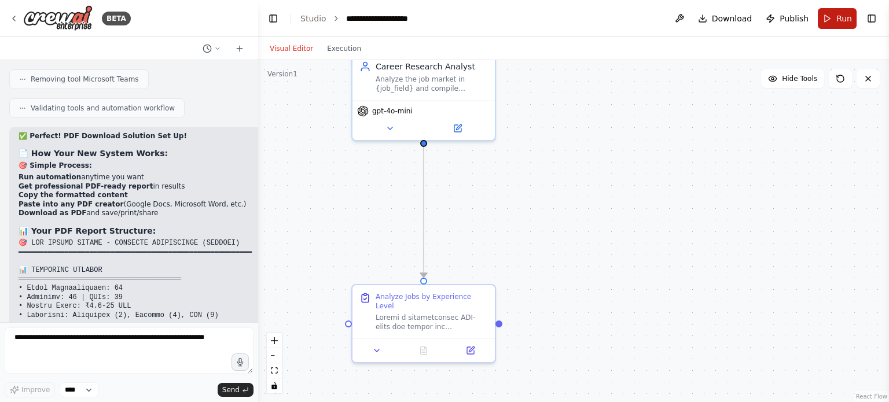
click at [828, 19] on button "Run" at bounding box center [836, 18] width 39 height 21
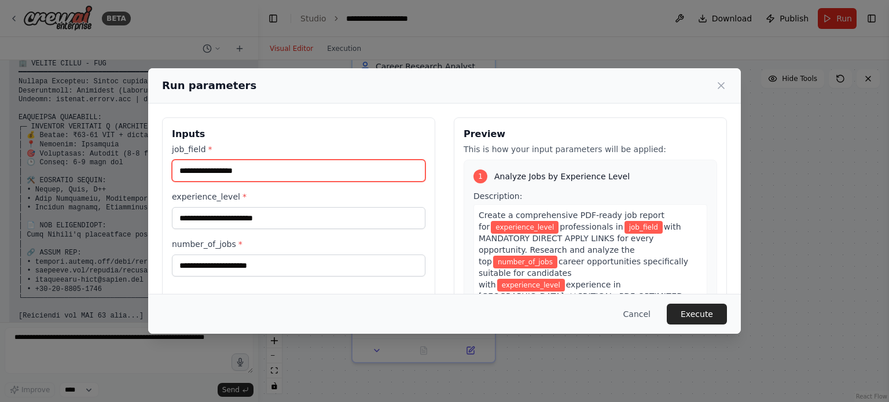
click at [270, 175] on input "job_field *" at bounding box center [298, 171] width 253 height 22
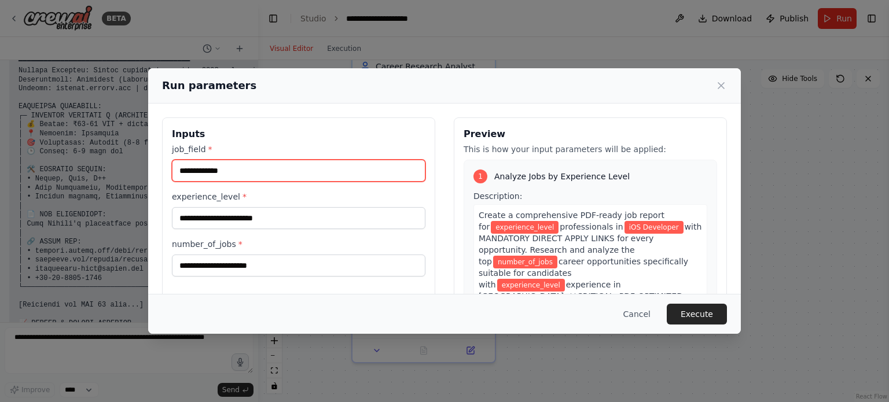
type input "**********"
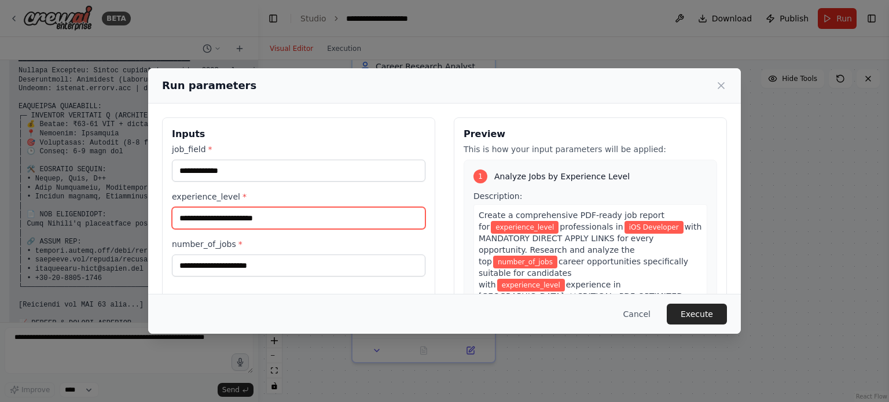
click at [256, 212] on input "experience_level *" at bounding box center [298, 218] width 253 height 22
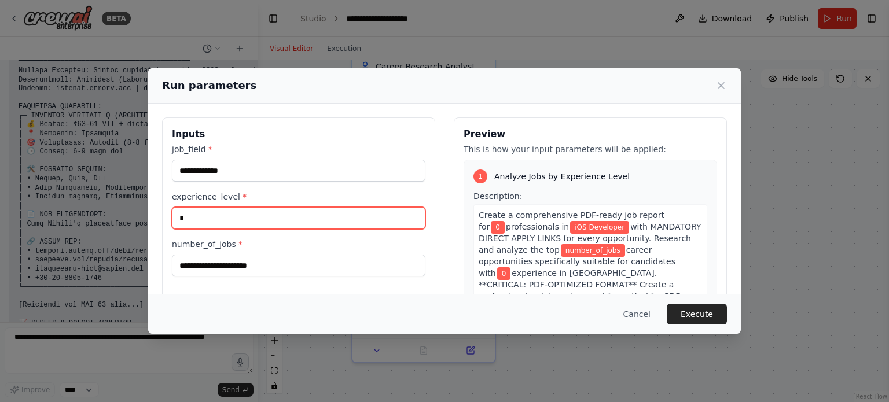
type input "*"
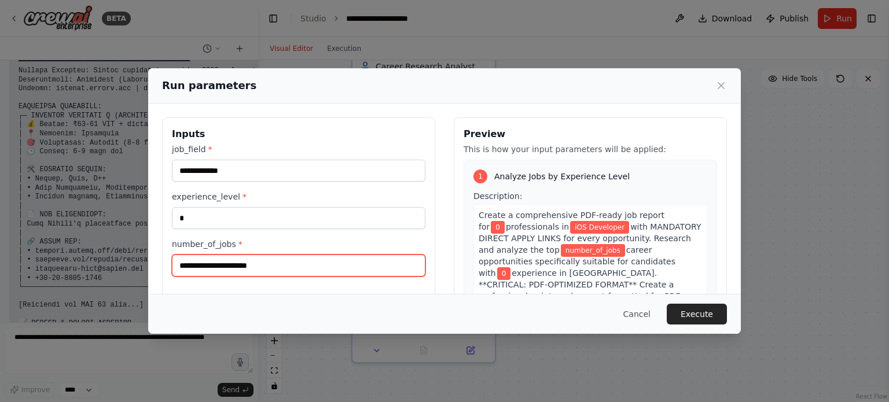
click at [242, 264] on input "number_of_jobs *" at bounding box center [298, 266] width 253 height 22
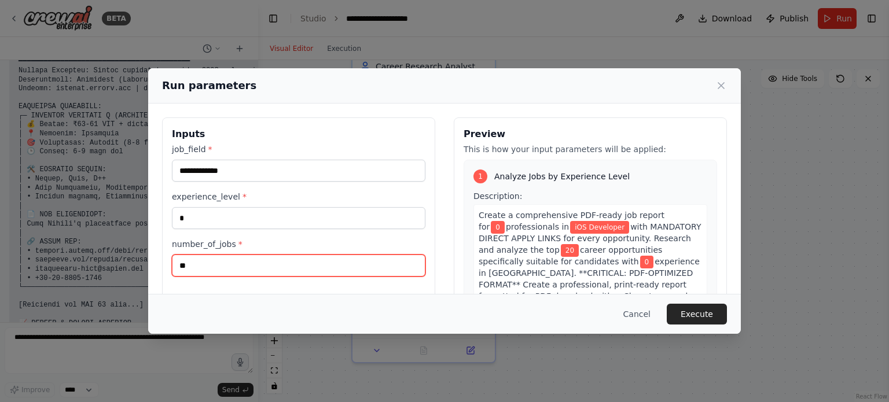
type input "**"
click at [681, 305] on button "Execute" at bounding box center [696, 314] width 60 height 21
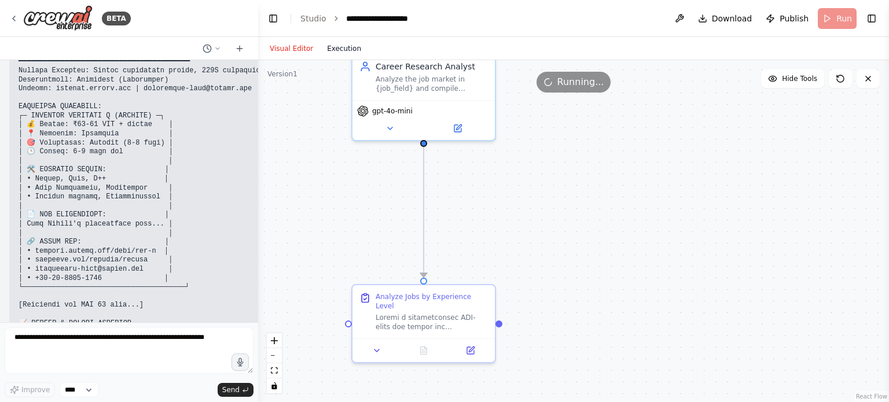
click at [336, 43] on button "Execution" at bounding box center [344, 49] width 48 height 14
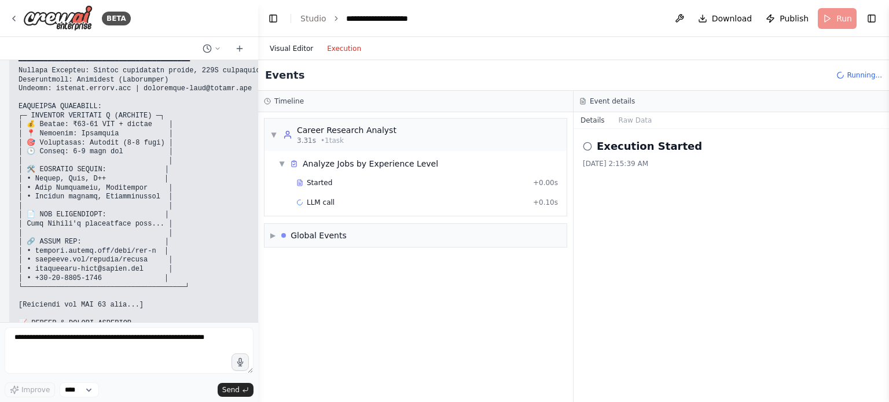
click at [291, 49] on button "Visual Editor" at bounding box center [291, 49] width 57 height 14
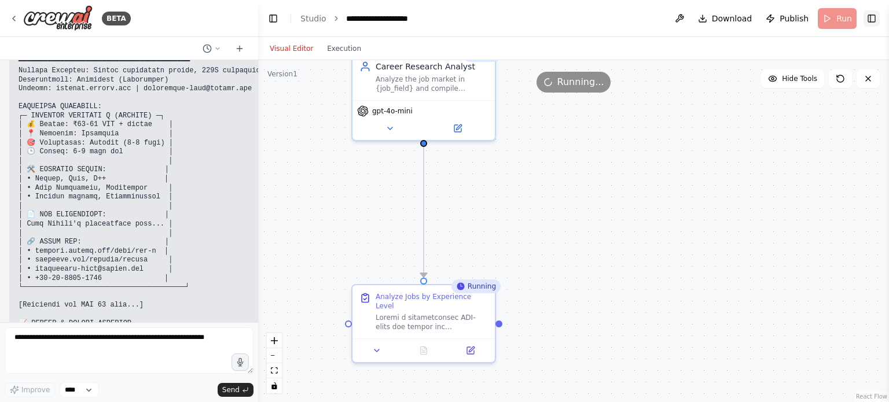
click at [875, 18] on button "Toggle Right Sidebar" at bounding box center [871, 18] width 16 height 16
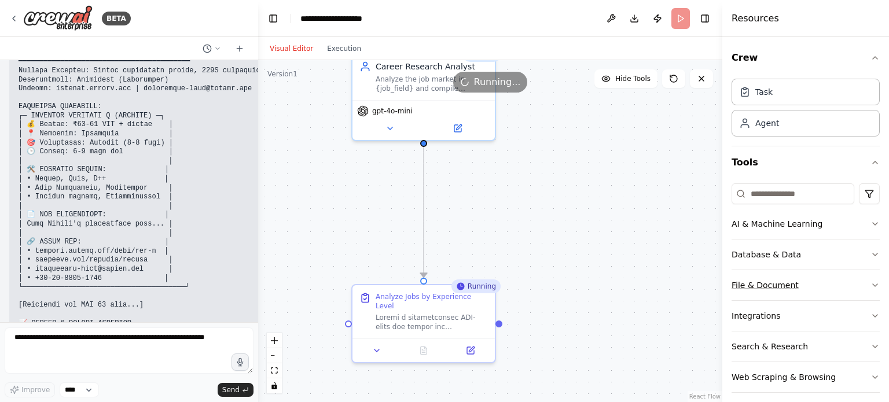
scroll to position [8, 0]
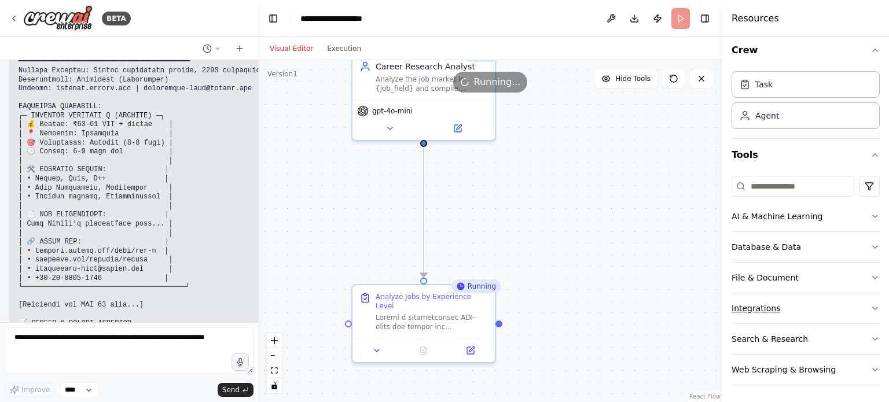
click at [773, 308] on button "Integrations" at bounding box center [805, 308] width 148 height 30
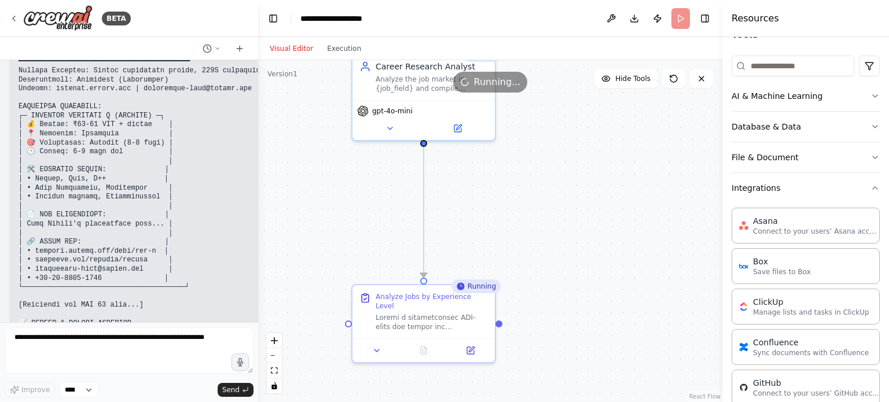
scroll to position [12, 0]
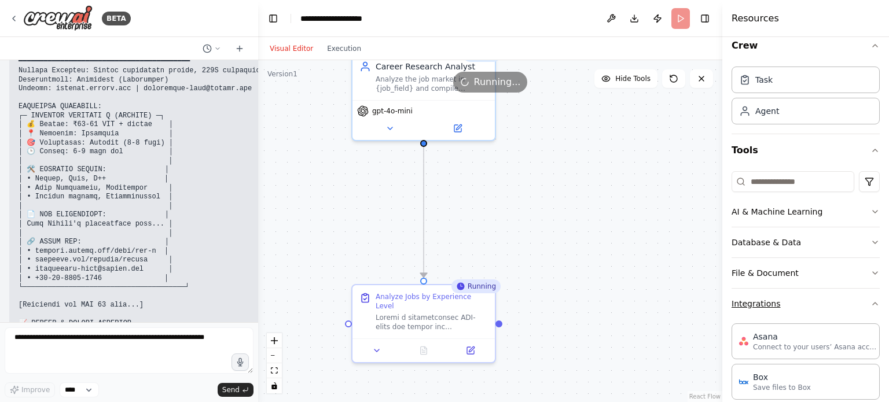
click at [859, 310] on button "Integrations" at bounding box center [805, 304] width 148 height 30
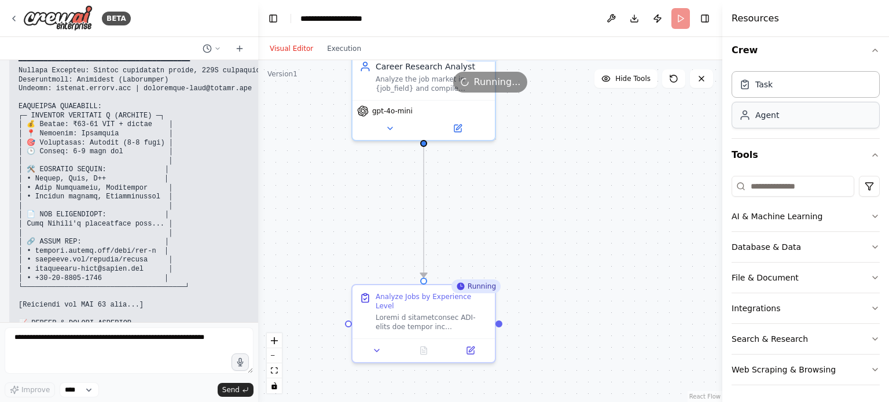
click at [787, 116] on div "Agent" at bounding box center [805, 115] width 148 height 27
click at [599, 207] on div ".deletable-edge-delete-btn { width: 20px; height: 20px; border: 0px solid #ffff…" at bounding box center [490, 231] width 464 height 342
click at [870, 51] on icon "button" at bounding box center [874, 50] width 9 height 9
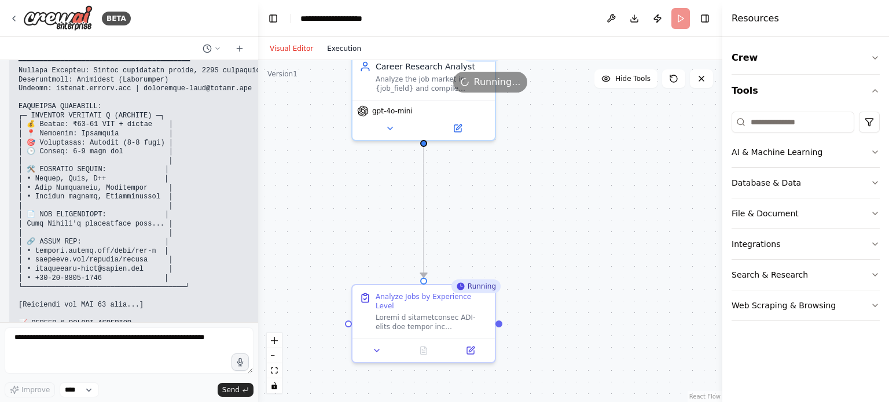
click at [335, 46] on button "Execution" at bounding box center [344, 49] width 48 height 14
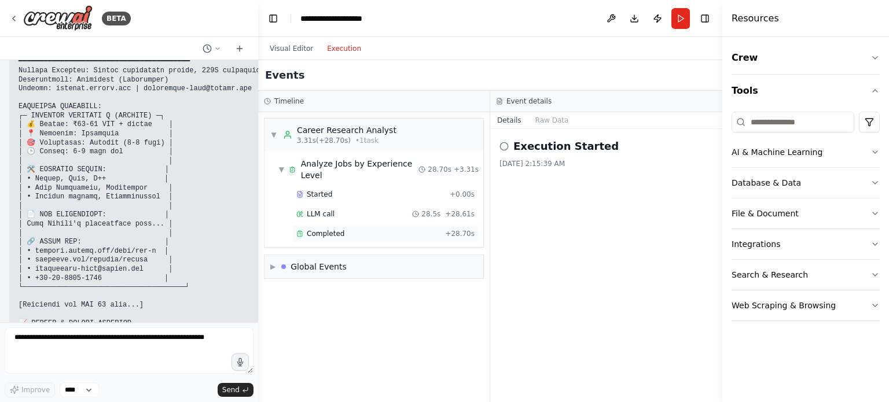
click at [331, 228] on div "Completed + 28.70s" at bounding box center [385, 233] width 186 height 17
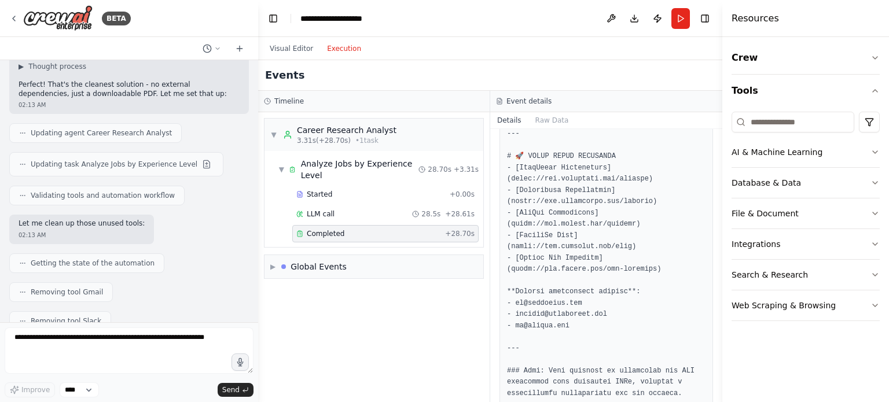
scroll to position [26743, 0]
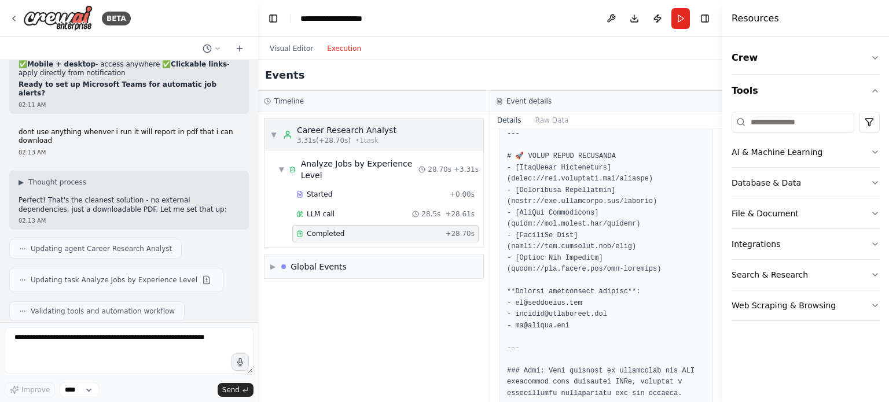
click at [307, 127] on div "Career Research Analyst" at bounding box center [347, 130] width 100 height 12
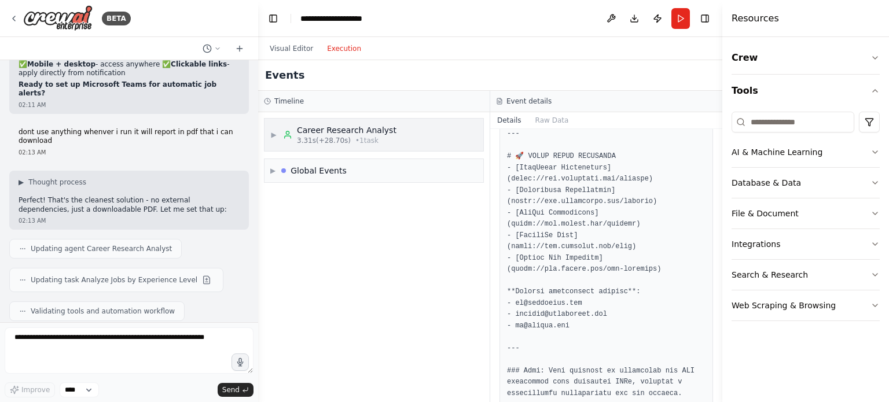
click at [307, 127] on div "Career Research Analyst" at bounding box center [347, 130] width 100 height 12
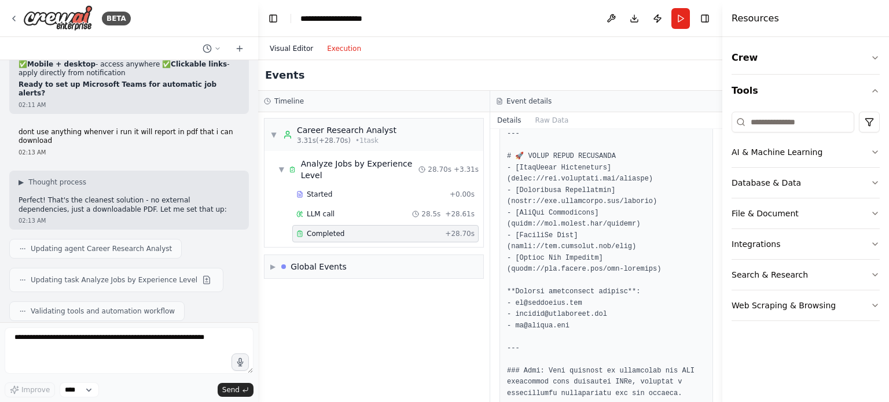
click at [282, 53] on button "Visual Editor" at bounding box center [291, 49] width 57 height 14
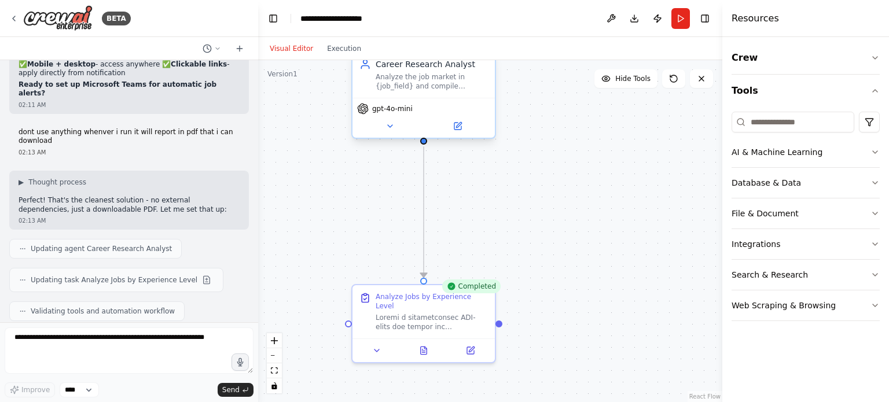
click at [421, 80] on div "Analyze the job market in {job_field} and compile comprehensive career guidance…" at bounding box center [431, 81] width 112 height 19
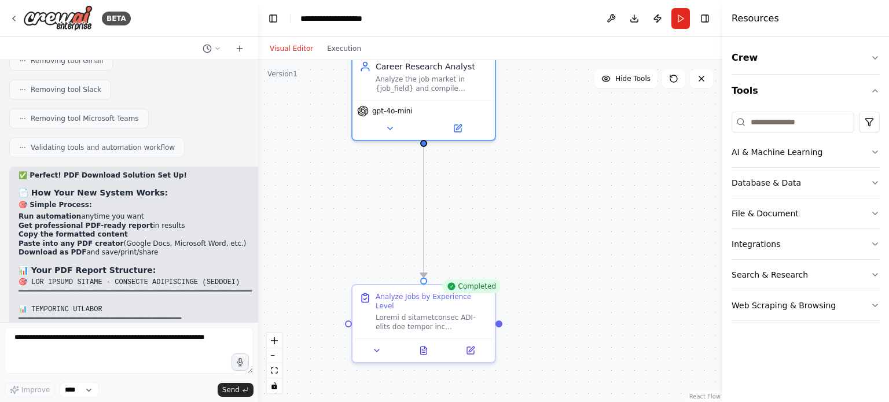
scroll to position [27437, 0]
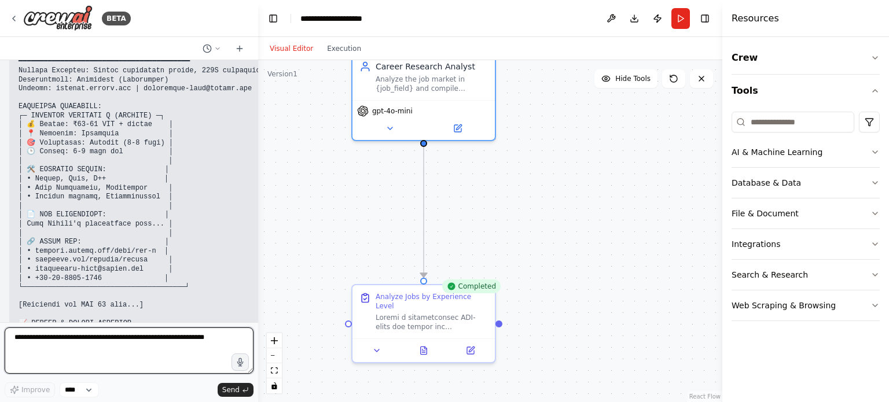
click at [129, 347] on textarea at bounding box center [129, 350] width 249 height 46
type textarea "**********"
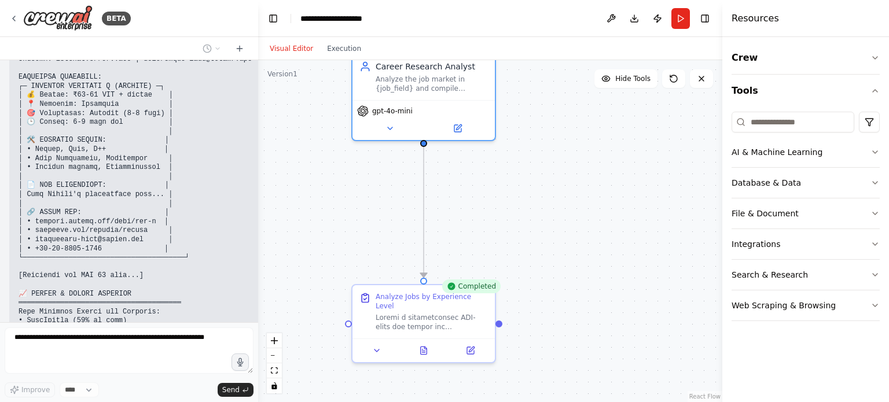
scroll to position [27506, 0]
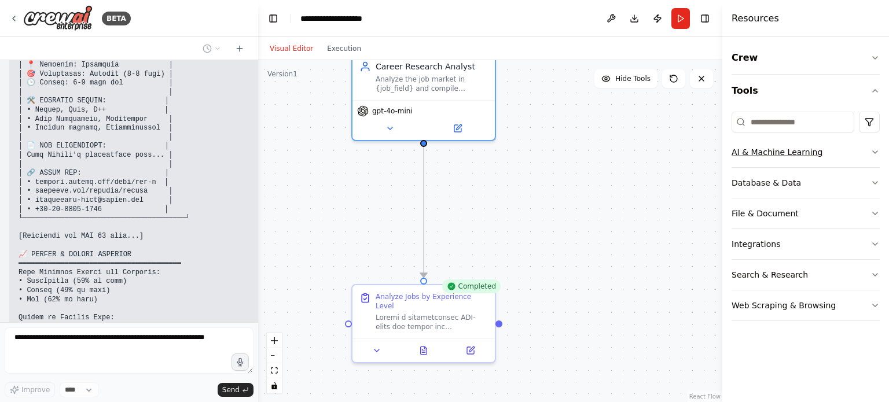
click at [874, 150] on icon "button" at bounding box center [874, 152] width 9 height 9
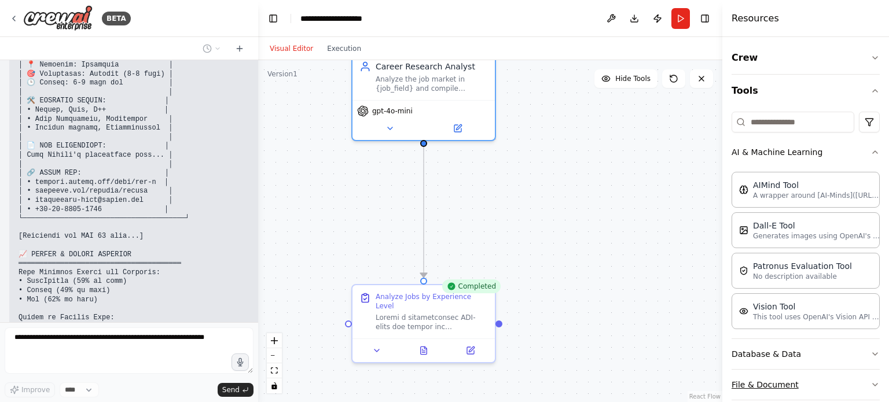
scroll to position [106, 0]
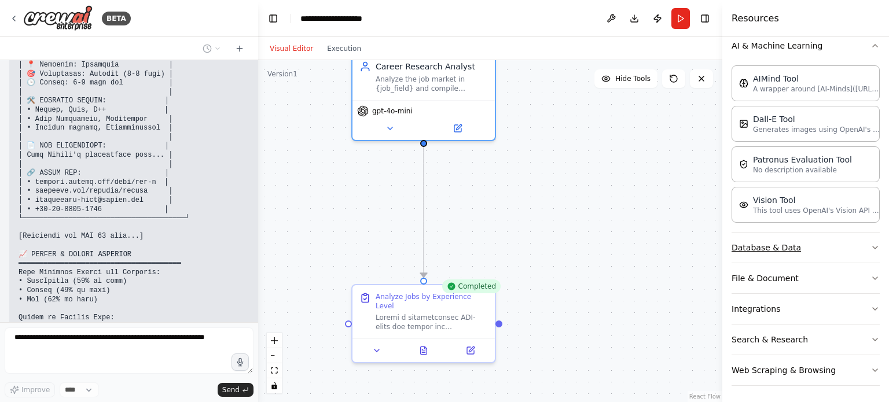
click at [773, 249] on button "Database & Data" at bounding box center [805, 248] width 148 height 30
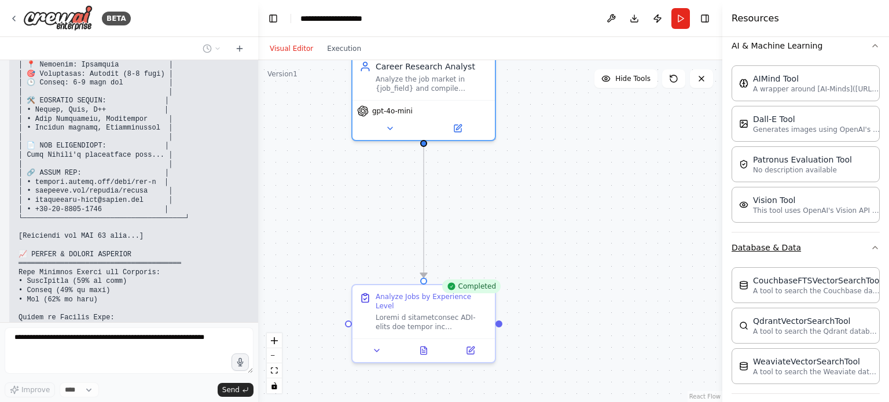
click at [856, 252] on button "Database & Data" at bounding box center [805, 248] width 148 height 30
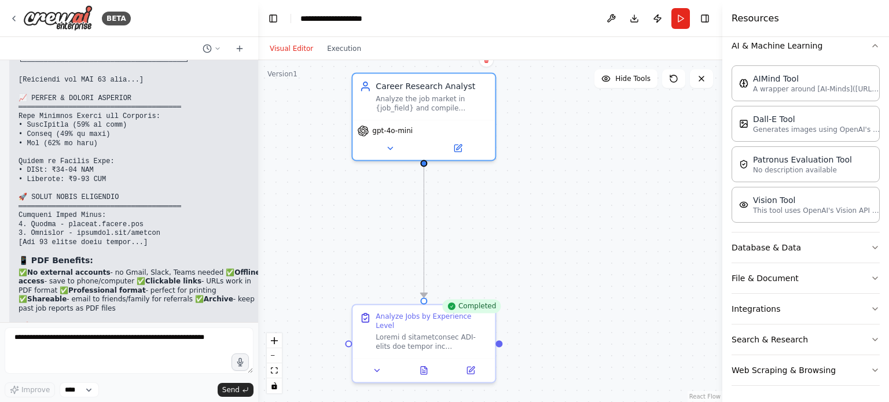
drag, startPoint x: 546, startPoint y: 178, endPoint x: 493, endPoint y: 197, distance: 56.0
click at [509, 198] on div ".deletable-edge-delete-btn { width: 20px; height: 20px; border: 0px solid #ffff…" at bounding box center [490, 231] width 464 height 342
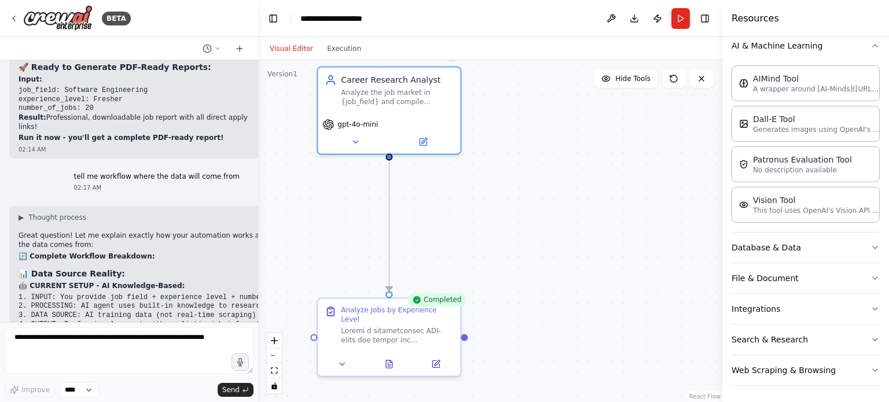
drag, startPoint x: 149, startPoint y: 151, endPoint x: 139, endPoint y: 205, distance: 55.2
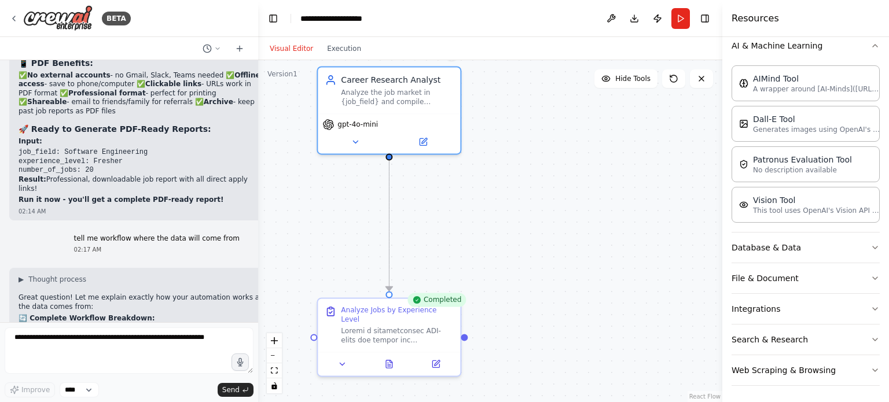
scroll to position [27744, 0]
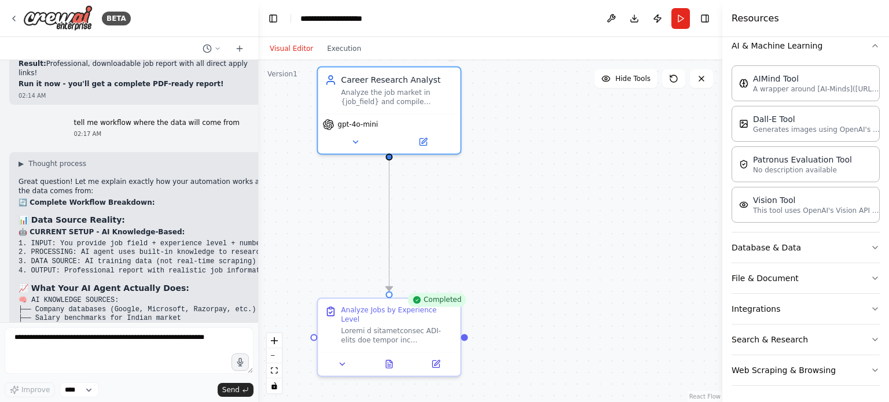
scroll to position [28207, 0]
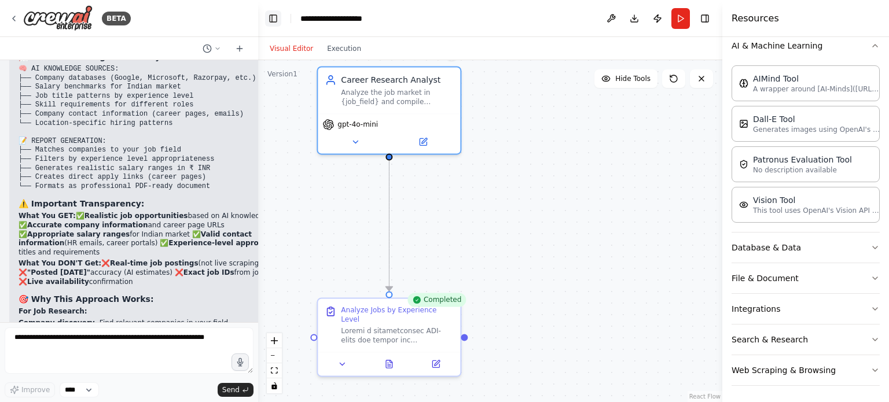
click at [271, 19] on button "Toggle Left Sidebar" at bounding box center [273, 18] width 16 height 16
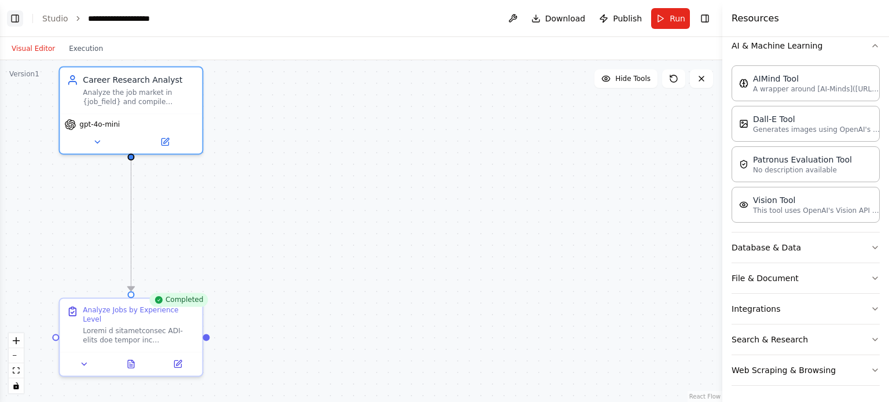
click at [11, 20] on button "Toggle Left Sidebar" at bounding box center [15, 18] width 16 height 16
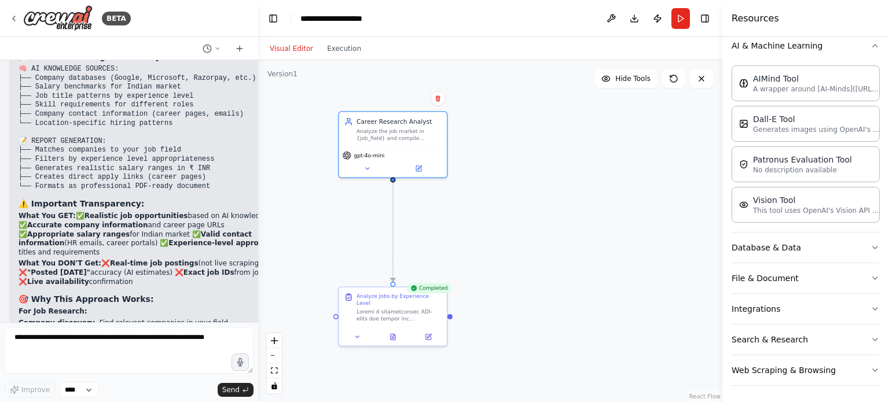
drag, startPoint x: 521, startPoint y: 224, endPoint x: 566, endPoint y: 239, distance: 48.1
click at [547, 231] on div ".deletable-edge-delete-btn { width: 20px; height: 20px; border: 0px solid #ffff…" at bounding box center [490, 231] width 464 height 342
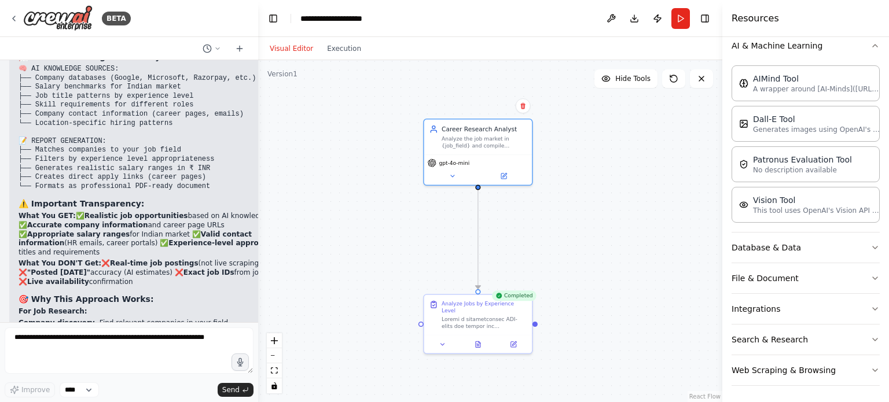
drag, startPoint x: 58, startPoint y: 205, endPoint x: 178, endPoint y: 215, distance: 120.7
drag, startPoint x: 16, startPoint y: 106, endPoint x: 79, endPoint y: 142, distance: 72.5
click at [79, 142] on div "▶ Thought process Great question! Let me explain exactly how your automation wo…" at bounding box center [157, 281] width 297 height 721
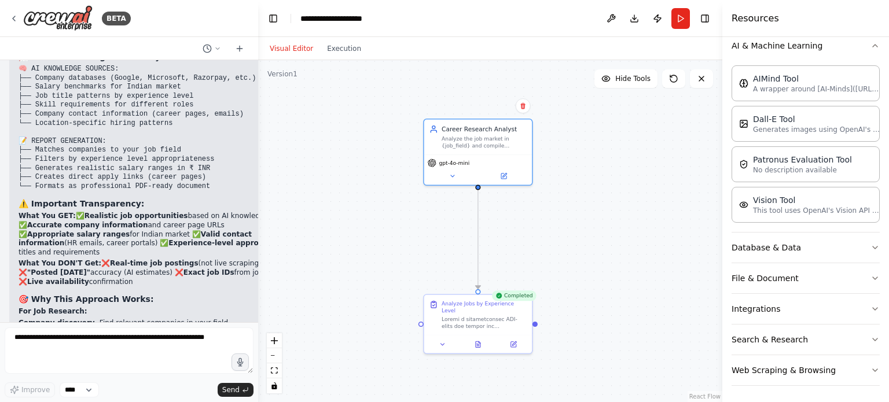
click at [339, 54] on button "Execution" at bounding box center [344, 49] width 48 height 14
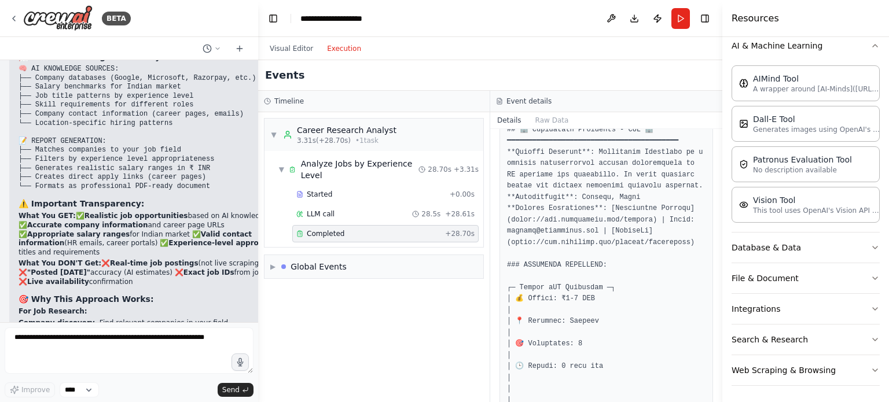
scroll to position [1041, 0]
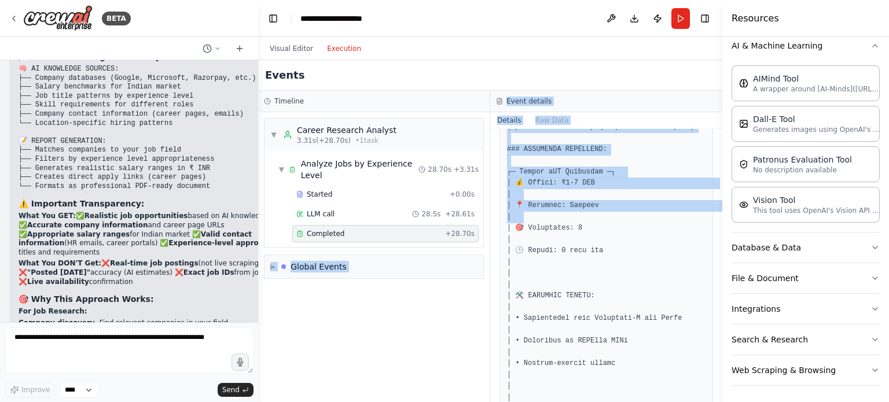
drag, startPoint x: 494, startPoint y: 226, endPoint x: 487, endPoint y: 229, distance: 8.1
click at [487, 229] on div "Timeline ▼ Career Research Analyst 3.31s (+28.70s) • 1 task ▼ Analyze Jobs by E…" at bounding box center [490, 246] width 464 height 311
click at [492, 227] on div "Completed 8/23/2025, 2:16:11 AM Output" at bounding box center [606, 265] width 232 height 273
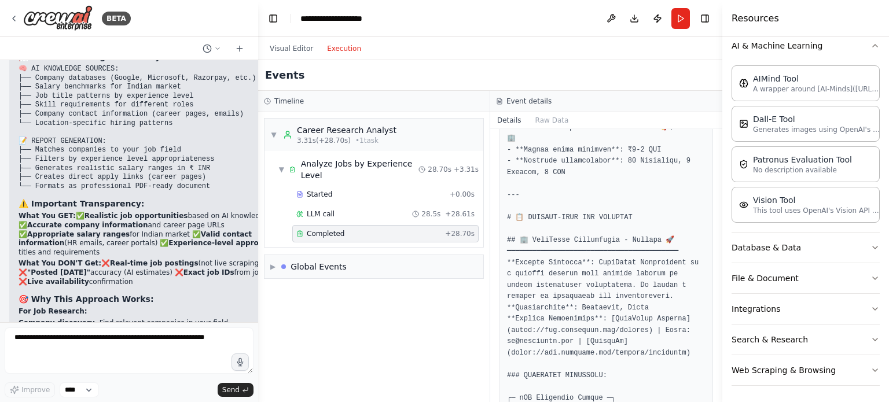
scroll to position [347, 0]
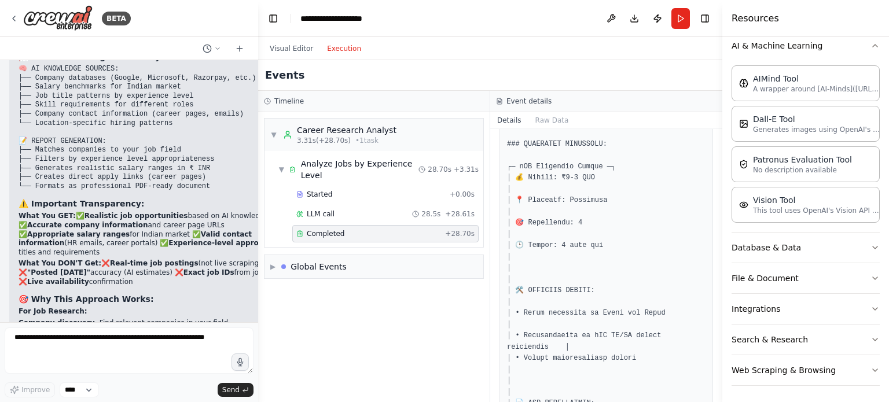
drag, startPoint x: 37, startPoint y: 134, endPoint x: 216, endPoint y: 137, distance: 179.4
drag, startPoint x: 31, startPoint y: 123, endPoint x: 155, endPoint y: 128, distance: 123.9
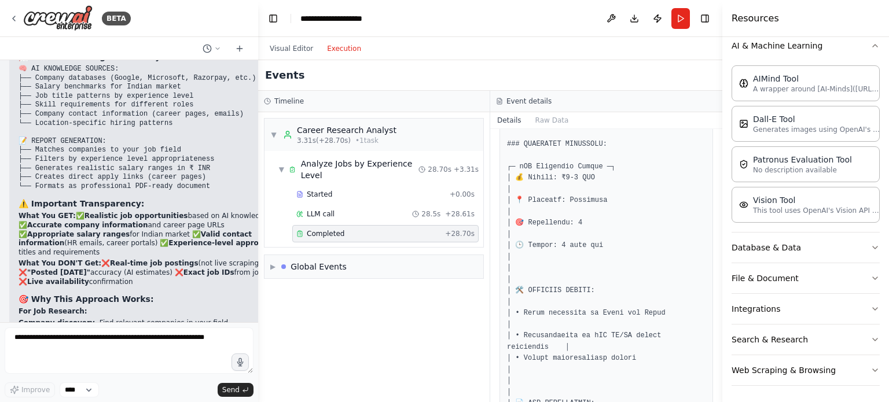
drag, startPoint x: 38, startPoint y: 147, endPoint x: 183, endPoint y: 145, distance: 144.6
drag, startPoint x: 224, startPoint y: 157, endPoint x: 21, endPoint y: 159, distance: 203.1
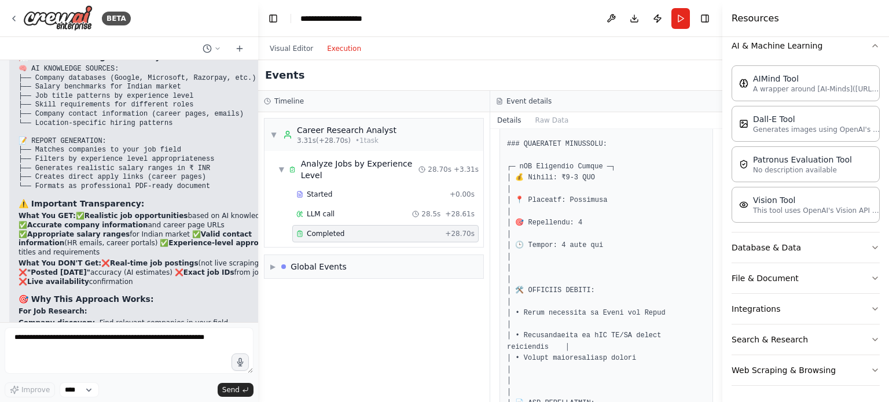
drag, startPoint x: 187, startPoint y: 160, endPoint x: 33, endPoint y: 121, distance: 159.1
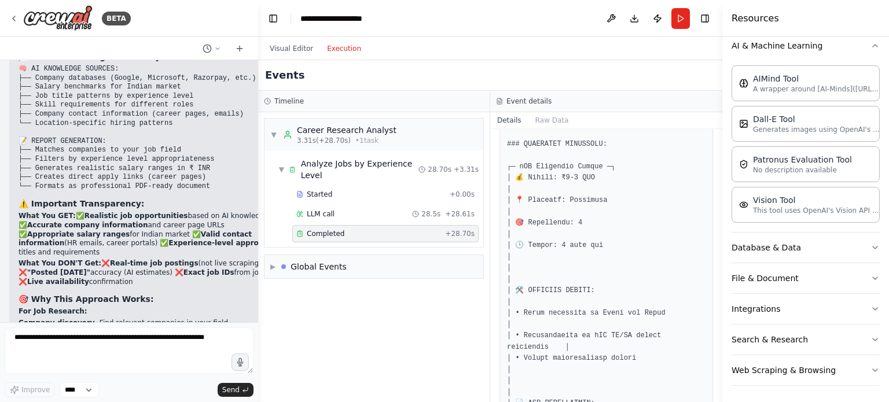
drag, startPoint x: 33, startPoint y: 119, endPoint x: 37, endPoint y: 125, distance: 7.5
drag, startPoint x: 65, startPoint y: 145, endPoint x: 97, endPoint y: 151, distance: 32.3
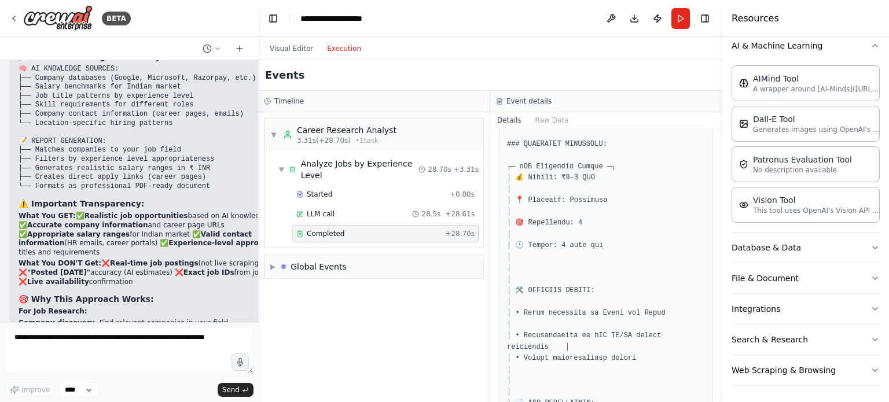
drag, startPoint x: 97, startPoint y: 151, endPoint x: 128, endPoint y: 151, distance: 31.2
drag, startPoint x: 175, startPoint y: 154, endPoint x: 218, endPoint y: 155, distance: 42.2
drag, startPoint x: 220, startPoint y: 155, endPoint x: 204, endPoint y: 157, distance: 16.3
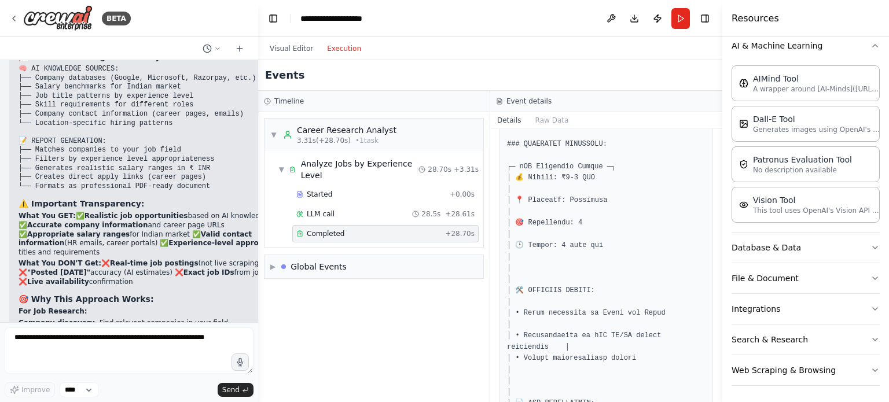
drag, startPoint x: 185, startPoint y: 159, endPoint x: 214, endPoint y: 168, distance: 30.4
drag, startPoint x: 215, startPoint y: 168, endPoint x: 152, endPoint y: 164, distance: 63.8
click at [164, 166] on div "▶ Thought process Great question! Let me explain exactly how your automation wo…" at bounding box center [158, 277] width 279 height 699
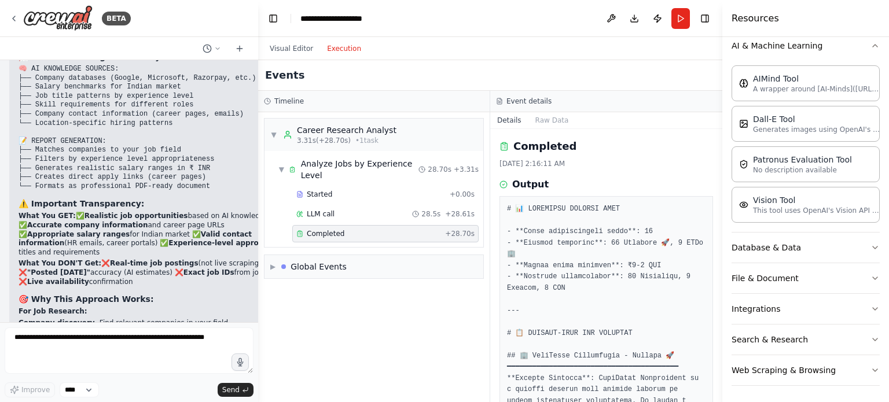
scroll to position [231, 0]
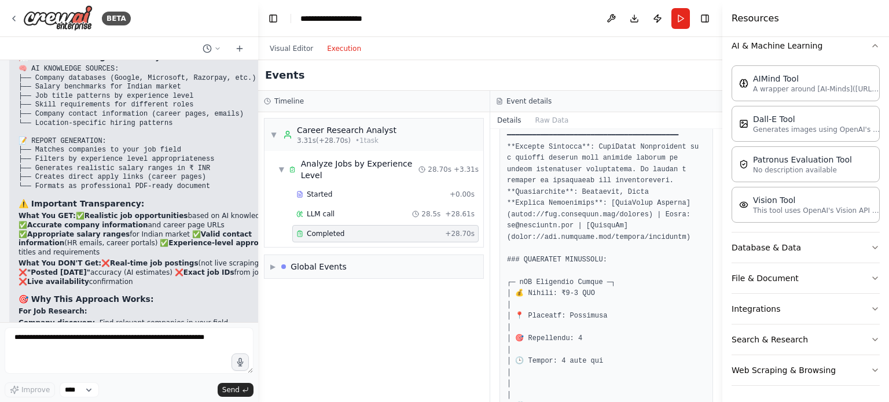
drag, startPoint x: 34, startPoint y: 101, endPoint x: 81, endPoint y: 124, distance: 52.8
click at [87, 120] on div "▶ Thought process Great question! Let me explain exactly how your automation wo…" at bounding box center [158, 277] width 279 height 699
drag, startPoint x: 48, startPoint y: 128, endPoint x: 223, endPoint y: 156, distance: 176.8
drag, startPoint x: 145, startPoint y: 150, endPoint x: 137, endPoint y: 150, distance: 8.1
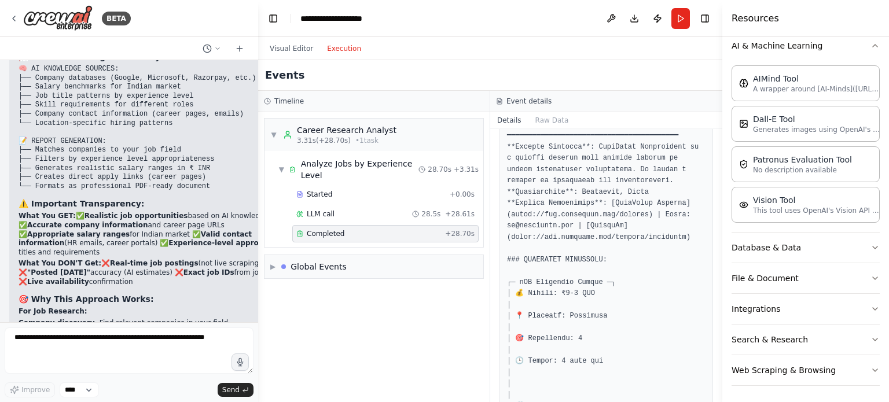
drag, startPoint x: 176, startPoint y: 164, endPoint x: 202, endPoint y: 163, distance: 26.0
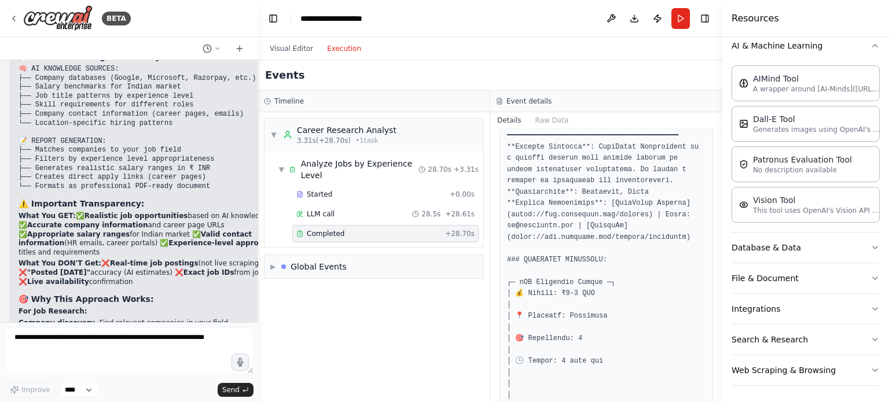
drag, startPoint x: 215, startPoint y: 171, endPoint x: 13, endPoint y: 98, distance: 215.2
click at [13, 98] on div "▶ Thought process Great question! Let me explain exactly how your automation wo…" at bounding box center [157, 281] width 297 height 721
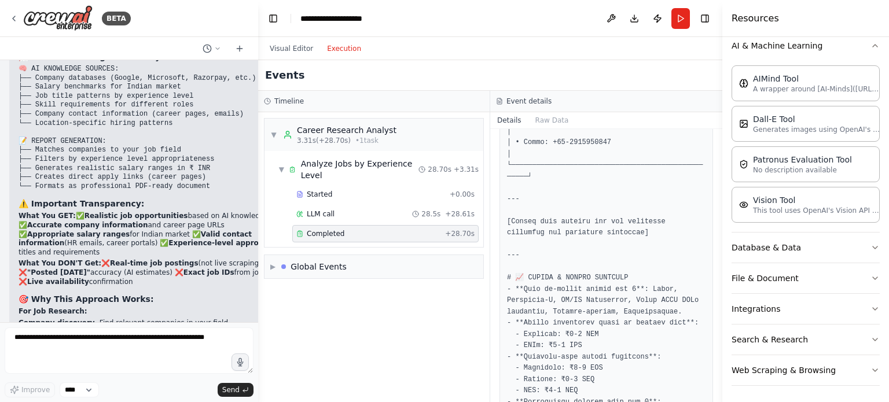
scroll to position [2326, 0]
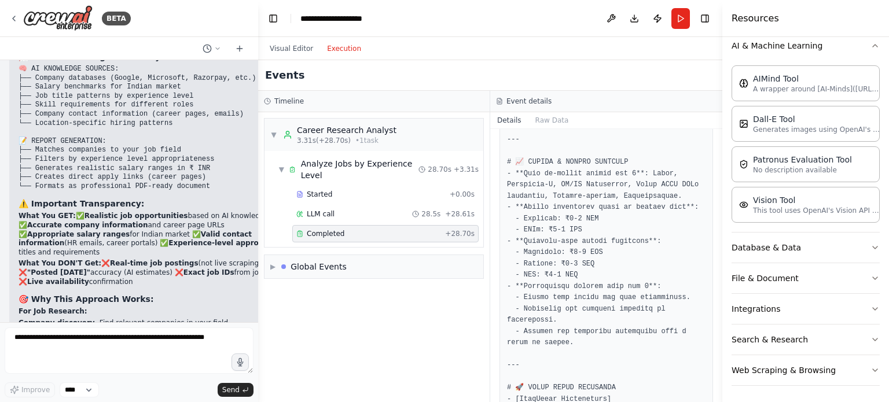
drag, startPoint x: 529, startPoint y: 180, endPoint x: 600, endPoint y: 249, distance: 99.8
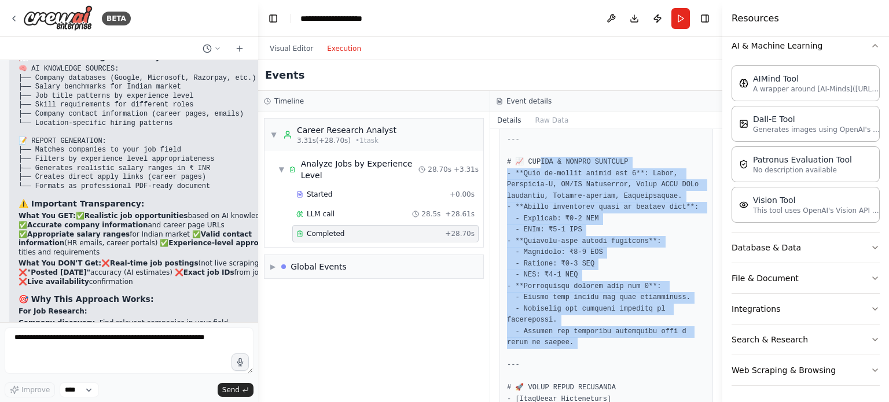
drag, startPoint x: 539, startPoint y: 152, endPoint x: 545, endPoint y: 344, distance: 192.2
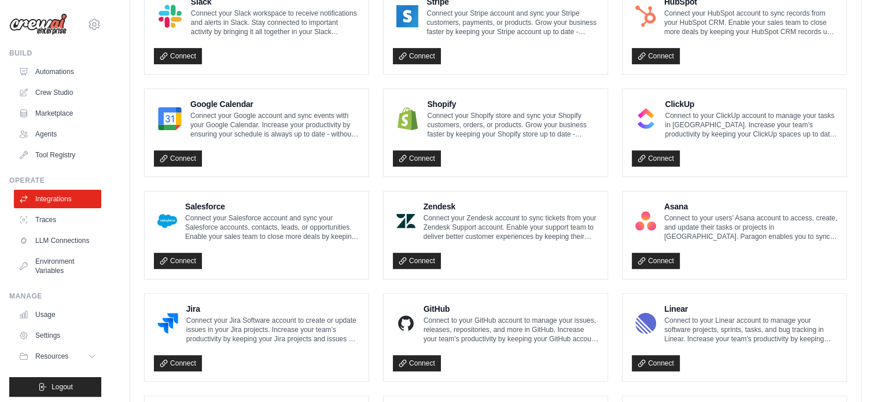
scroll to position [683, 0]
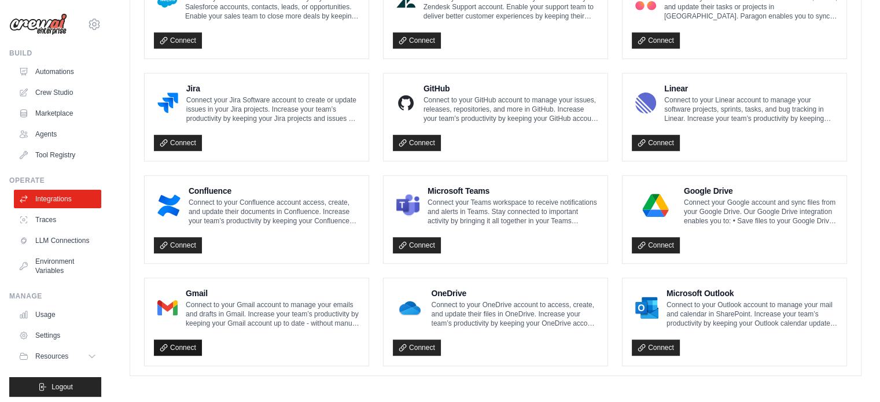
click at [175, 344] on link "Connect" at bounding box center [178, 348] width 48 height 16
click at [449, 254] on div "Microsoft Teams Connect your Teams workspace to receive notifications and alert…" at bounding box center [496, 219] width 224 height 87
click at [171, 340] on link "Connect" at bounding box center [178, 348] width 48 height 16
click at [187, 334] on div "Connect" at bounding box center [256, 345] width 205 height 24
click at [185, 340] on link "Connect" at bounding box center [178, 348] width 48 height 16
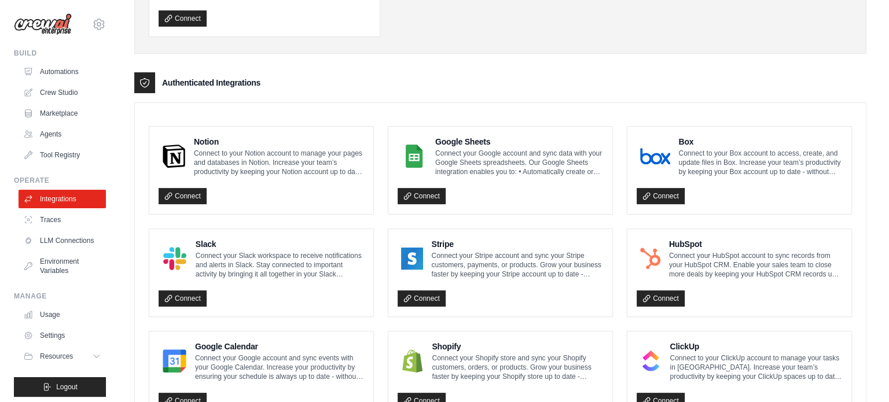
scroll to position [0, 0]
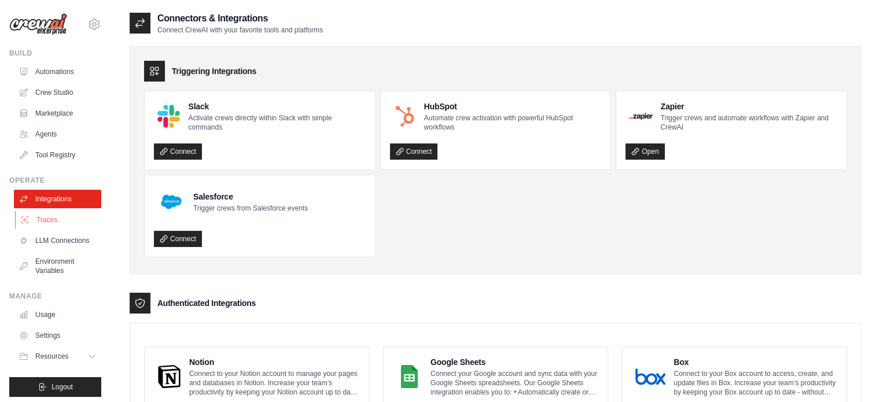
click at [42, 227] on link "Traces" at bounding box center [58, 220] width 87 height 19
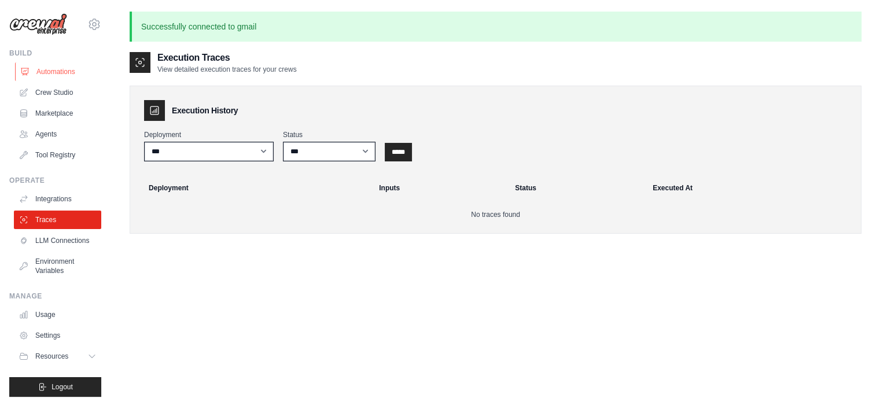
click at [43, 69] on link "Automations" at bounding box center [58, 71] width 87 height 19
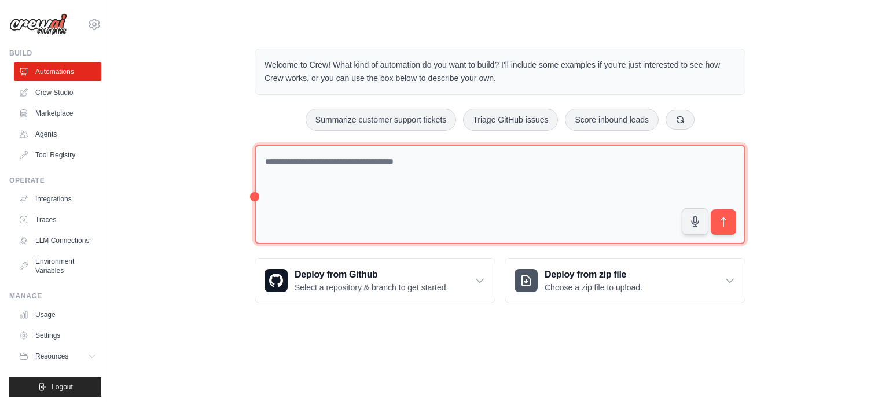
click at [454, 187] on textarea at bounding box center [500, 195] width 491 height 100
click at [406, 170] on textarea at bounding box center [500, 195] width 491 height 100
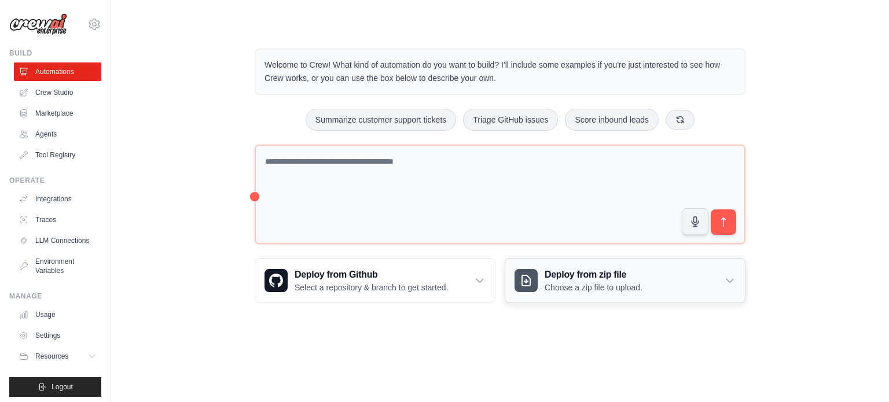
click at [743, 275] on div "Deploy from zip file Choose a zip file to upload." at bounding box center [625, 281] width 240 height 44
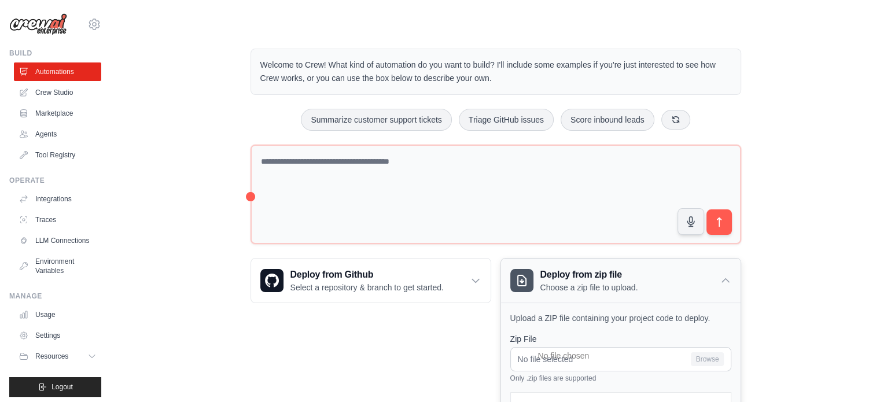
click at [718, 270] on div "Deploy from zip file Choose a zip file to upload." at bounding box center [621, 281] width 240 height 44
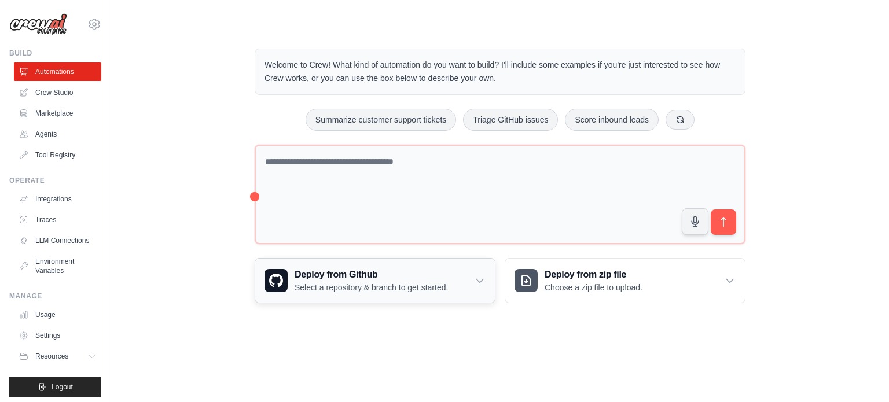
click at [477, 275] on icon at bounding box center [480, 281] width 12 height 12
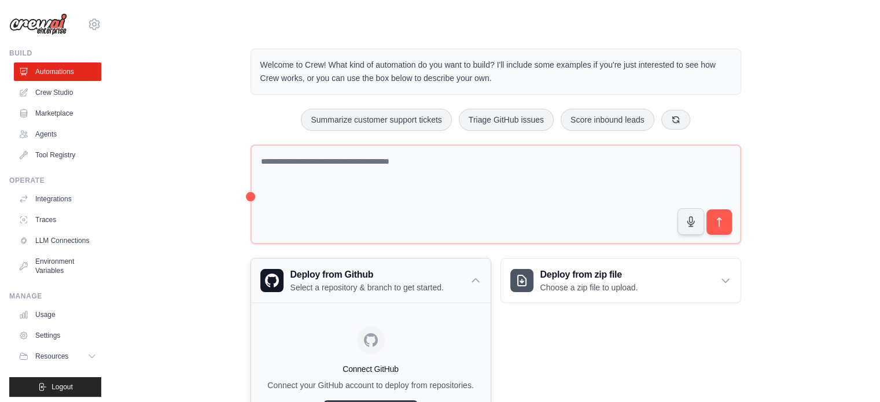
click at [477, 275] on icon at bounding box center [476, 281] width 12 height 12
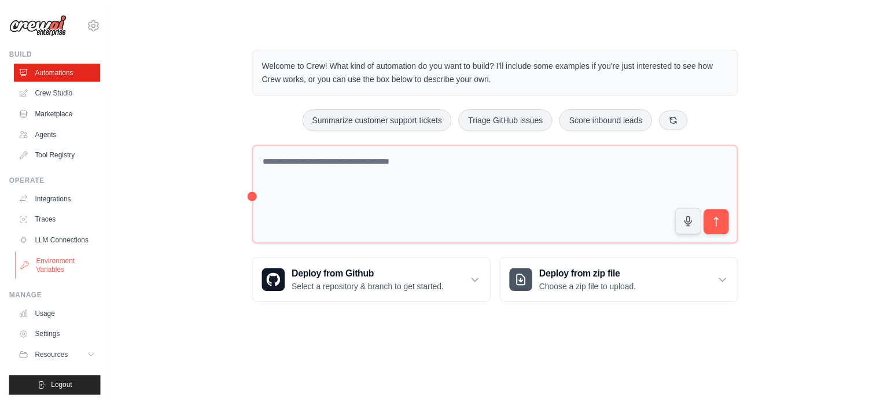
scroll to position [13, 0]
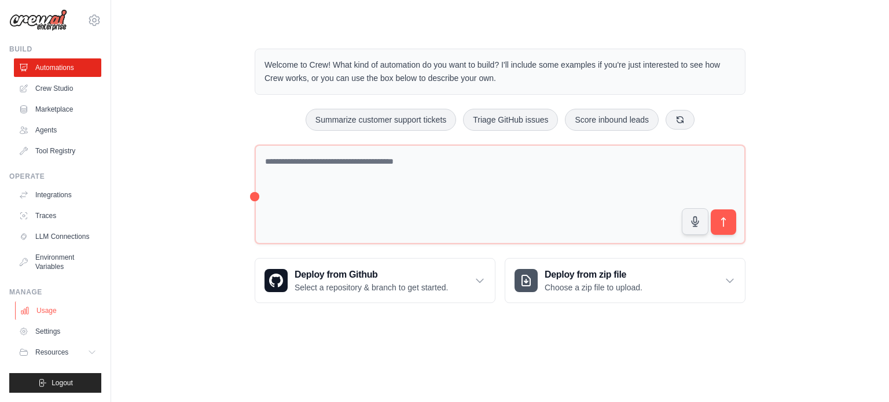
click at [38, 308] on link "Usage" at bounding box center [58, 310] width 87 height 19
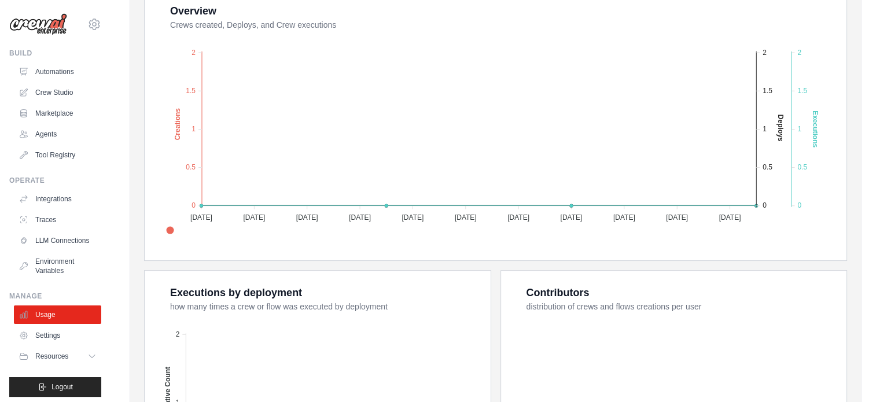
scroll to position [435, 0]
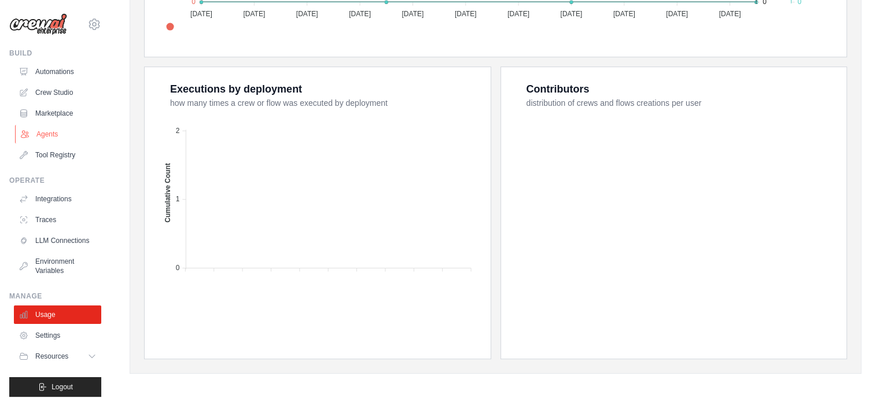
click at [40, 131] on link "Agents" at bounding box center [58, 134] width 87 height 19
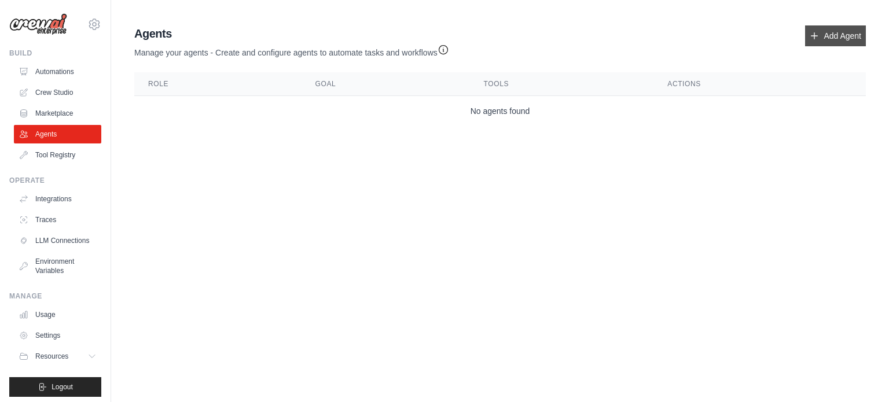
click at [822, 35] on link "Add Agent" at bounding box center [835, 35] width 61 height 21
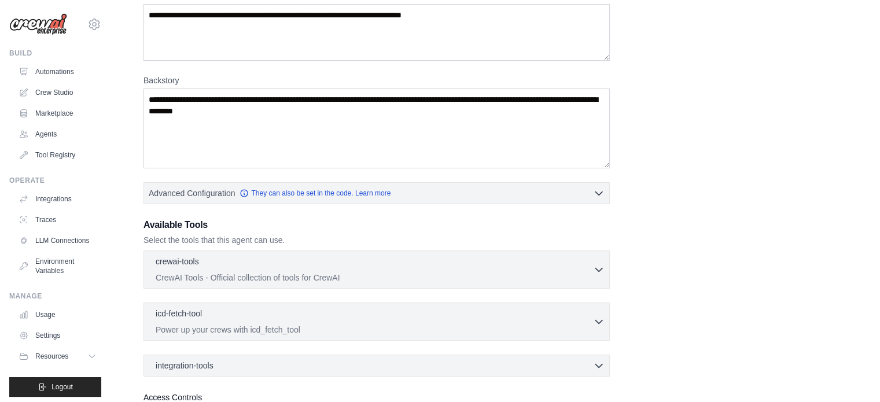
scroll to position [216, 0]
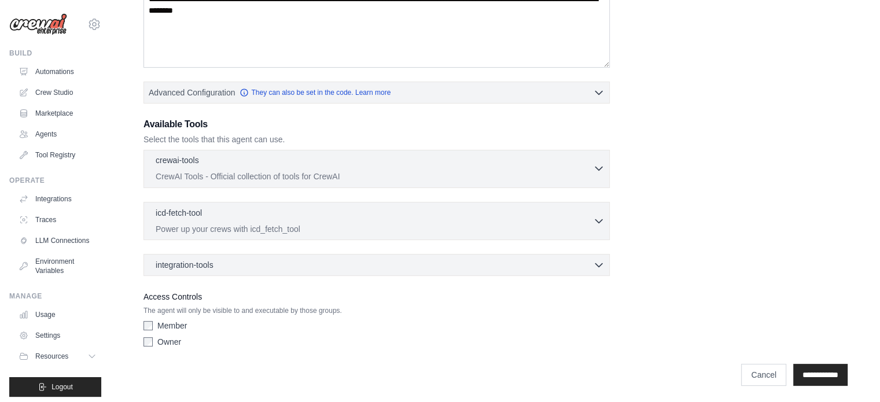
click at [290, 166] on div "crewai-tools 0 selected" at bounding box center [374, 161] width 437 height 14
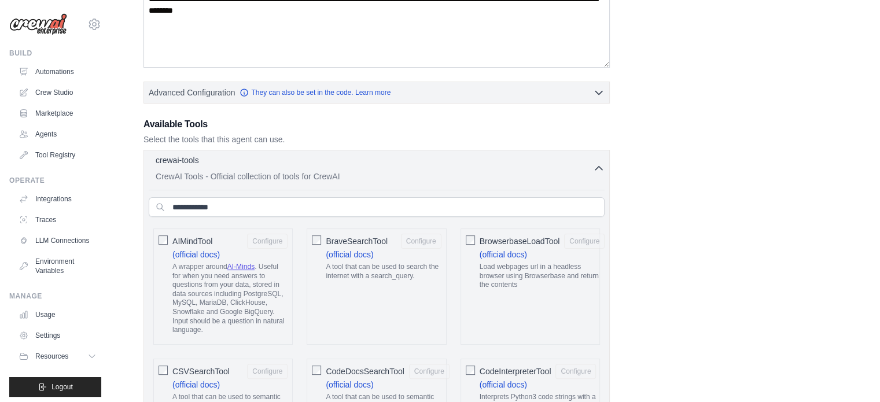
click at [290, 166] on div "crewai-tools 0 selected" at bounding box center [374, 161] width 437 height 14
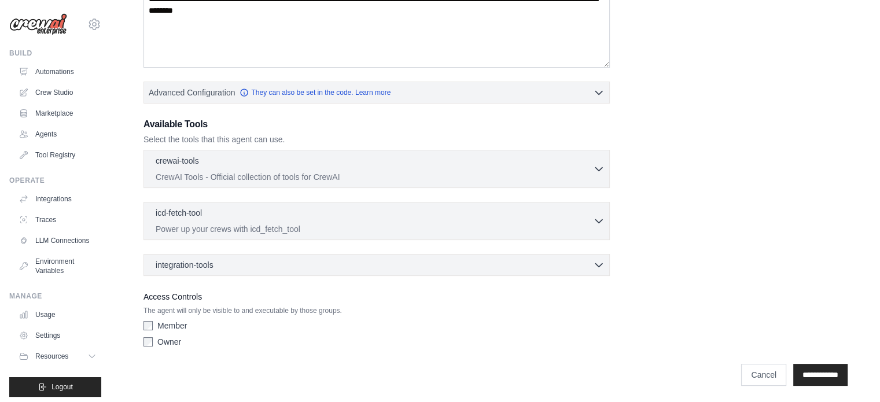
click at [156, 339] on div "Owner" at bounding box center [376, 342] width 466 height 12
click at [272, 261] on div "integration-tools 0 selected" at bounding box center [380, 265] width 449 height 12
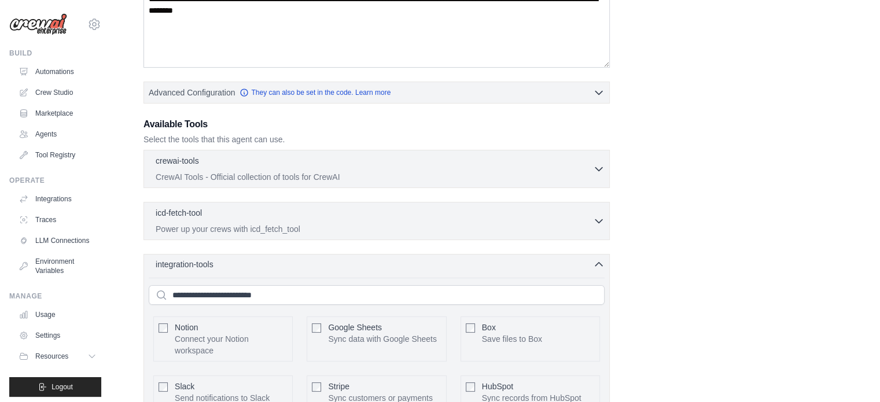
click at [268, 267] on div "integration-tools 0 selected" at bounding box center [380, 265] width 449 height 12
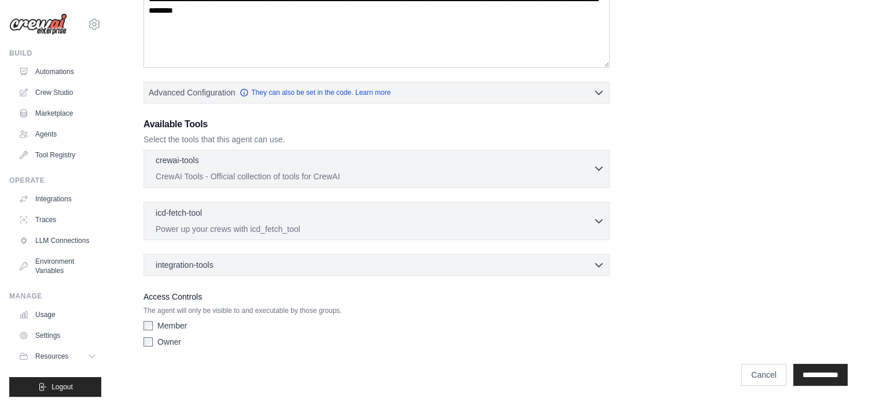
click at [290, 158] on div "crewai-tools 0 selected" at bounding box center [374, 161] width 437 height 14
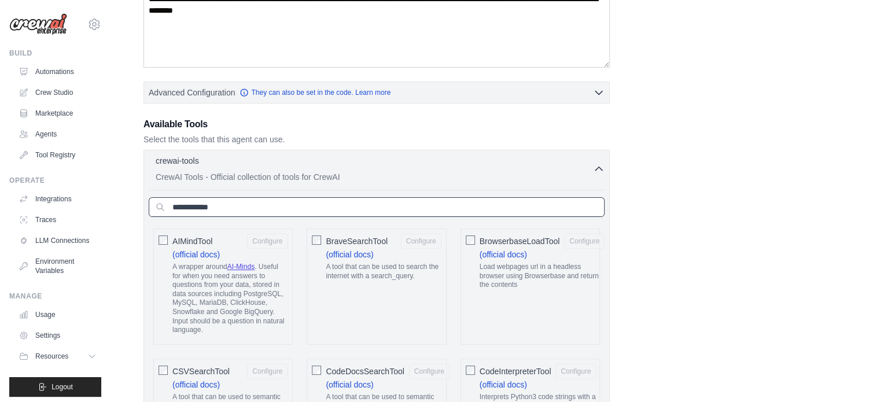
click at [301, 207] on input "text" at bounding box center [377, 207] width 456 height 20
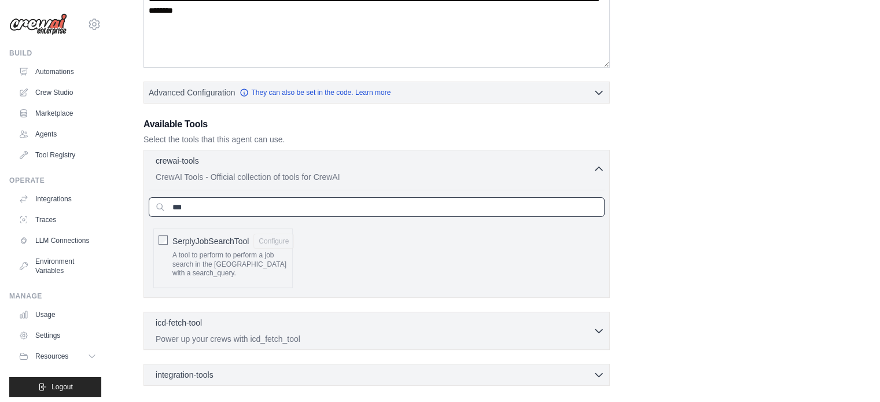
type input "***"
click at [182, 244] on span "SerplyJobSearchTool" at bounding box center [210, 241] width 76 height 12
click at [321, 298] on div "crewai-tools 1 selected CrewAI Tools - Official collection of tools for CrewAI …" at bounding box center [376, 268] width 466 height 236
click at [312, 316] on div "icd-fetch-tool 0 selected" at bounding box center [374, 323] width 437 height 14
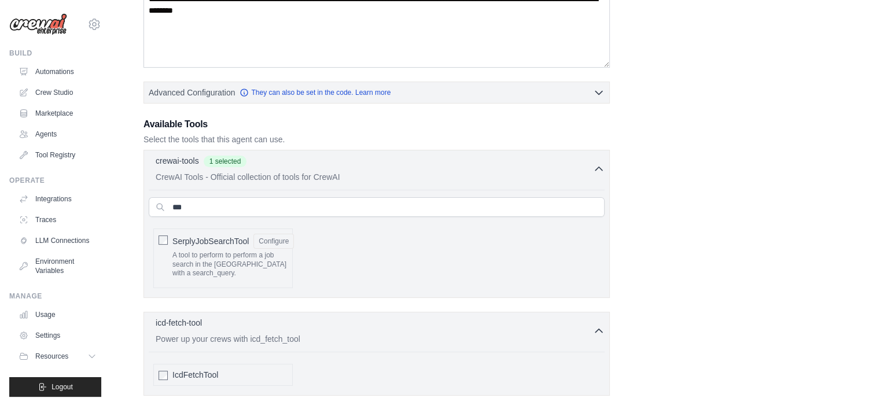
scroll to position [362, 0]
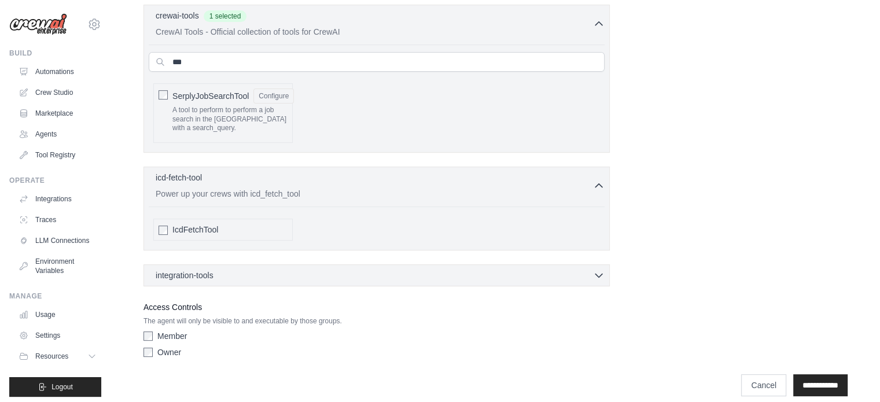
click at [179, 224] on span "IcdFetchTool" at bounding box center [195, 230] width 46 height 12
click at [279, 269] on div "integration-tools 0 selected" at bounding box center [380, 275] width 449 height 12
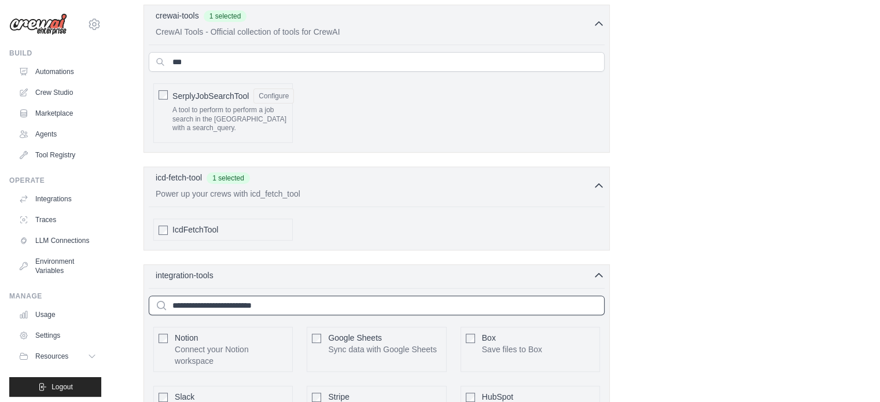
click at [245, 296] on input "text" at bounding box center [377, 306] width 456 height 20
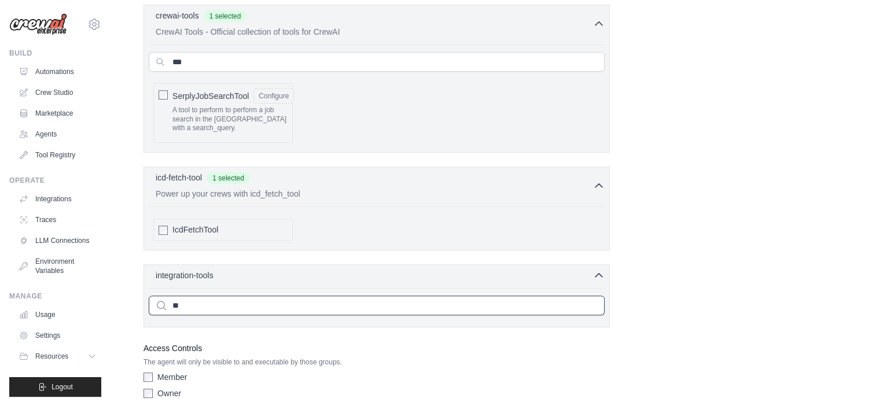
type input "*"
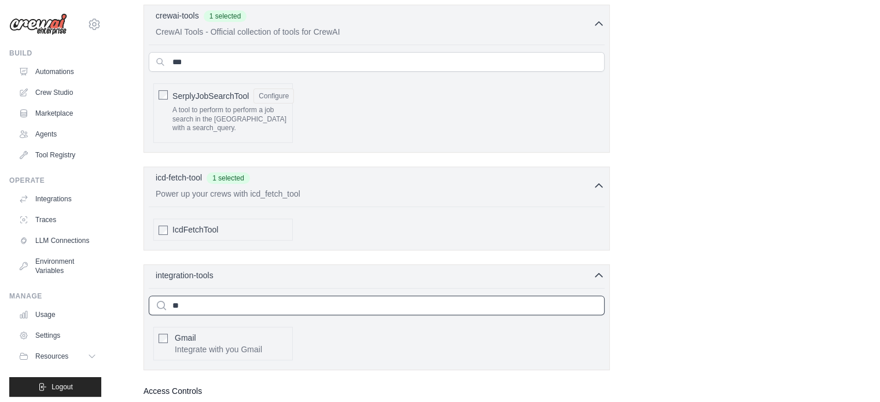
type input "**"
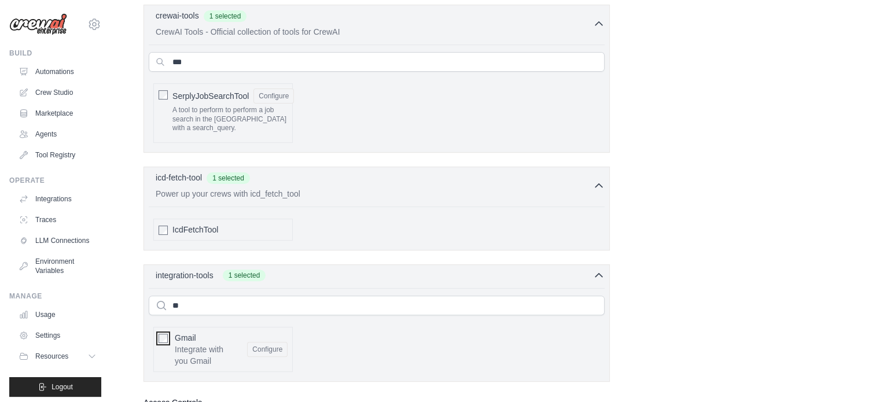
scroll to position [456, 0]
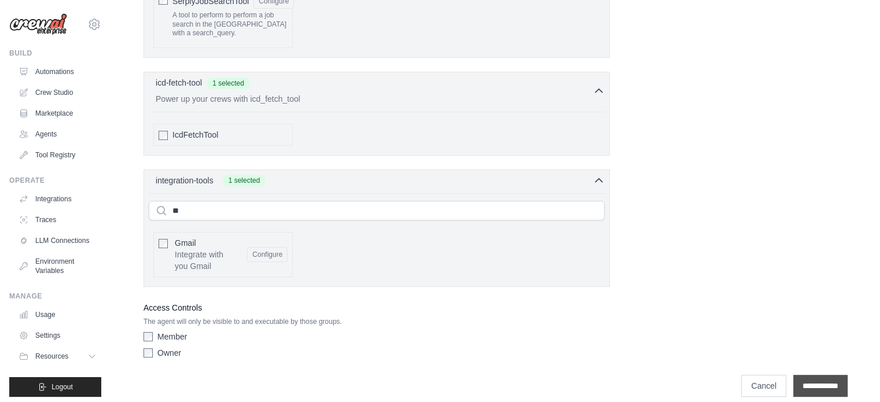
click at [831, 375] on input "**********" at bounding box center [820, 386] width 54 height 22
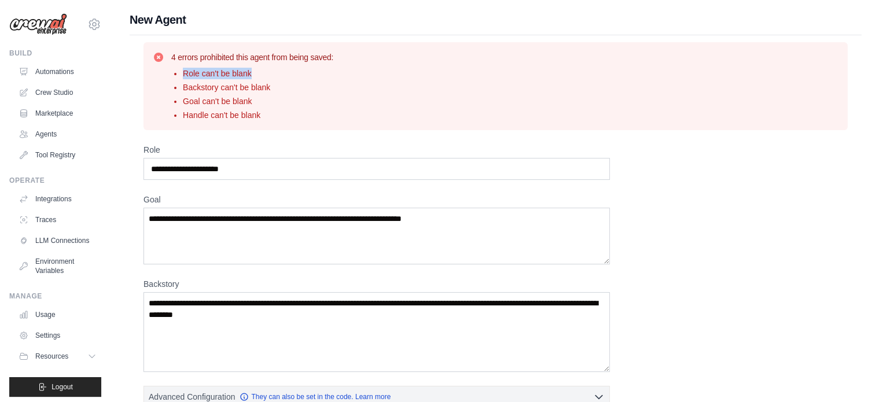
drag, startPoint x: 183, startPoint y: 73, endPoint x: 268, endPoint y: 74, distance: 85.6
click at [268, 74] on li "Role can't be blank" at bounding box center [258, 74] width 150 height 12
click at [246, 173] on input "Role" at bounding box center [376, 169] width 466 height 22
type input "********"
click at [230, 222] on textarea "Goal" at bounding box center [376, 236] width 466 height 57
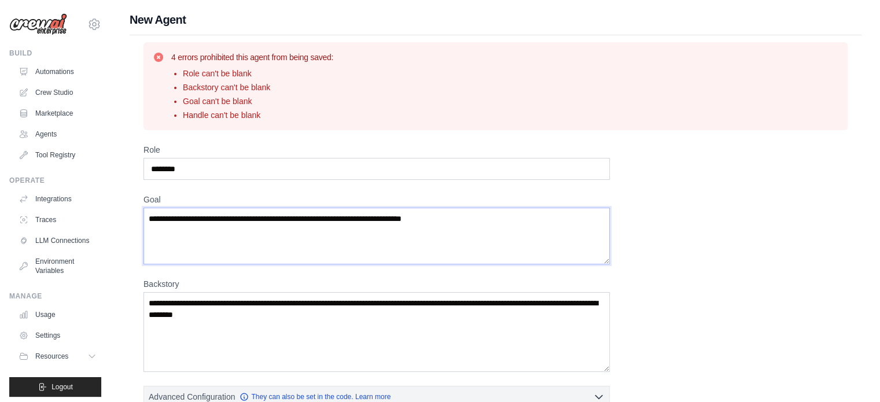
drag, startPoint x: 150, startPoint y: 217, endPoint x: 440, endPoint y: 223, distance: 289.9
click at [440, 223] on textarea "Goal" at bounding box center [376, 236] width 466 height 57
drag, startPoint x: 454, startPoint y: 219, endPoint x: 243, endPoint y: 208, distance: 210.9
click at [243, 208] on textarea "Goal" at bounding box center [376, 236] width 466 height 57
click at [211, 229] on textarea "Goal" at bounding box center [376, 236] width 466 height 57
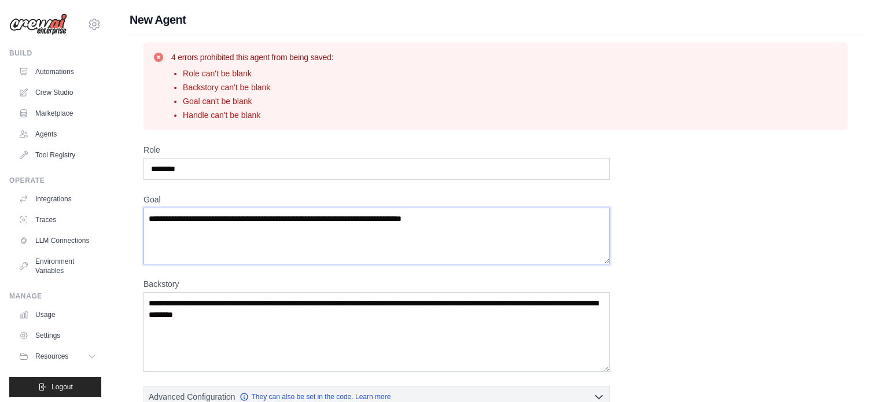
click at [211, 229] on textarea "Goal" at bounding box center [376, 236] width 466 height 57
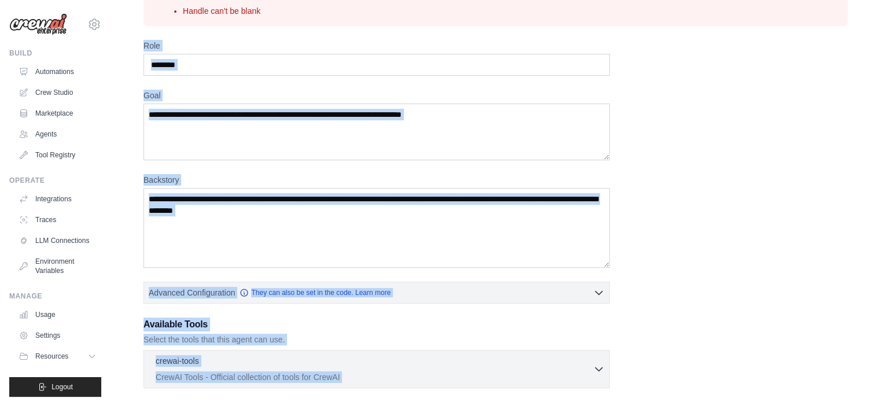
scroll to position [149, 0]
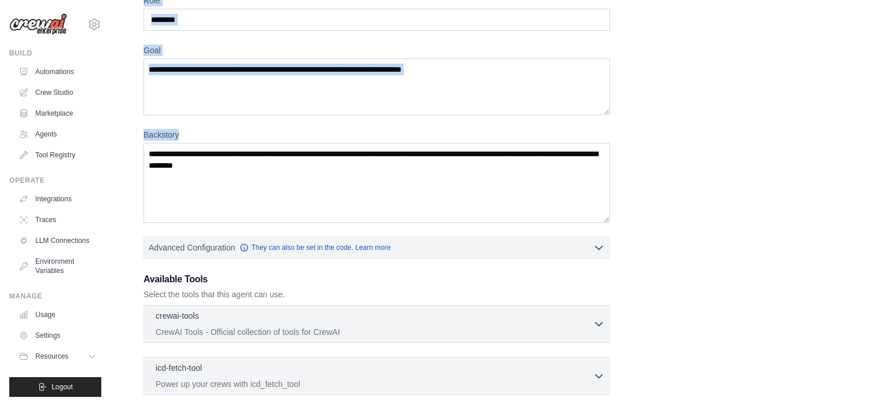
drag, startPoint x: 146, startPoint y: 140, endPoint x: 319, endPoint y: 191, distance: 180.5
click at [319, 191] on div "4 errors prohibited this agent from being saved: Role can't be blank Backstory …" at bounding box center [496, 217] width 732 height 662
copy div "Role Goal Backstory"
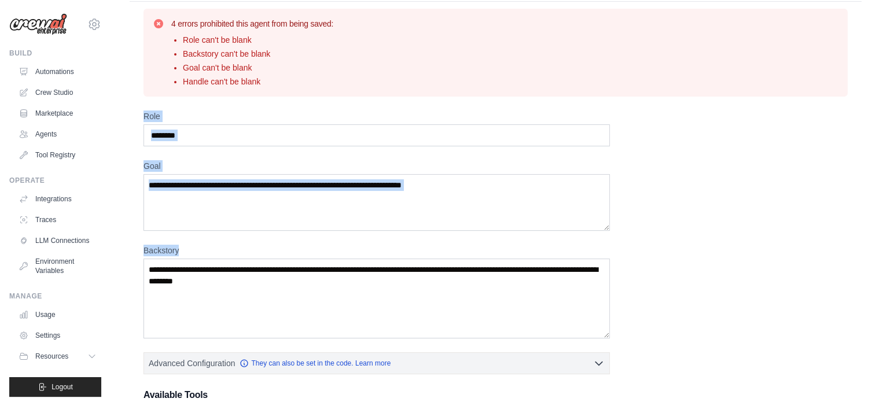
click at [142, 110] on div "4 errors prohibited this agent from being saved: Role can't be blank Backstory …" at bounding box center [496, 333] width 732 height 662
drag, startPoint x: 142, startPoint y: 110, endPoint x: 224, endPoint y: 296, distance: 203.8
click at [224, 296] on div "4 errors prohibited this agent from being saved: Role can't be blank Backstory …" at bounding box center [496, 333] width 732 height 662
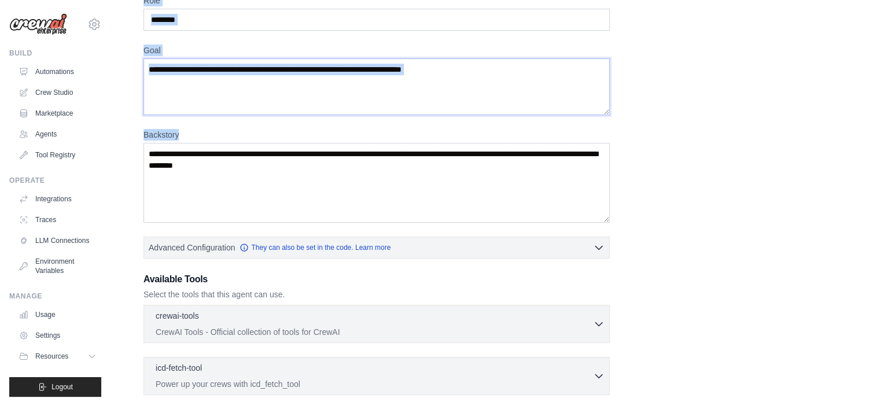
click at [213, 76] on textarea "Goal" at bounding box center [376, 86] width 466 height 57
click at [288, 95] on textarea "Goal" at bounding box center [376, 86] width 466 height 57
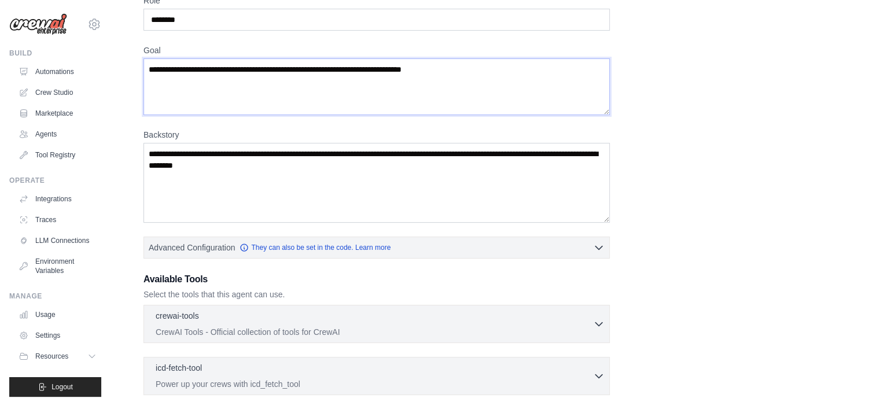
paste textarea "**********"
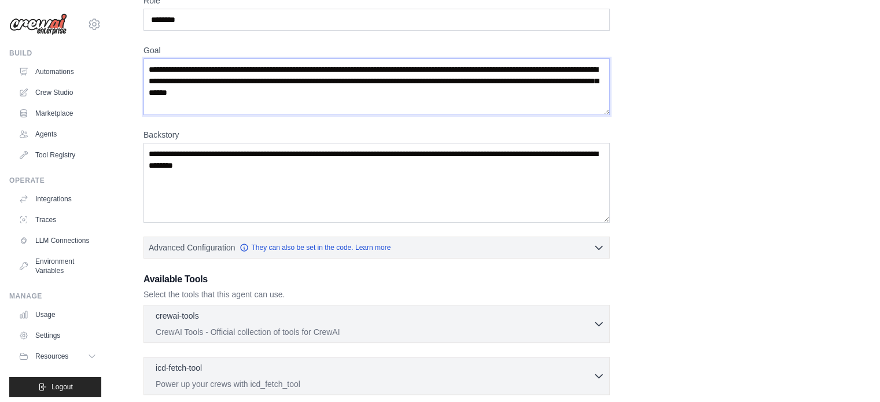
type textarea "**********"
click at [204, 153] on textarea "Backstory" at bounding box center [376, 183] width 466 height 80
paste textarea "**********"
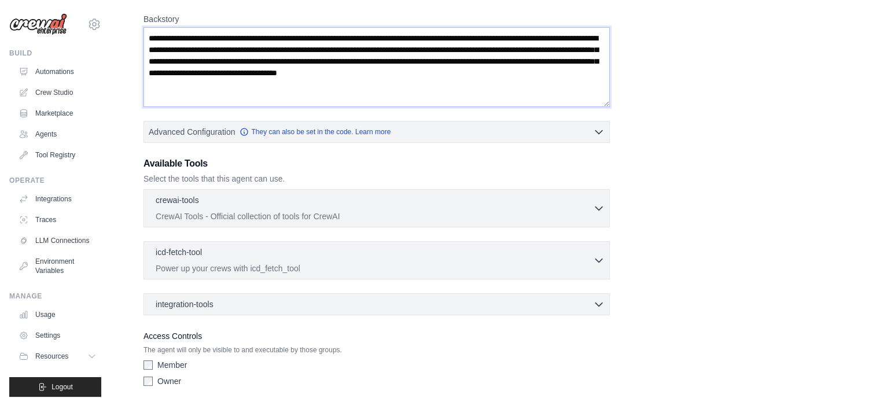
scroll to position [304, 0]
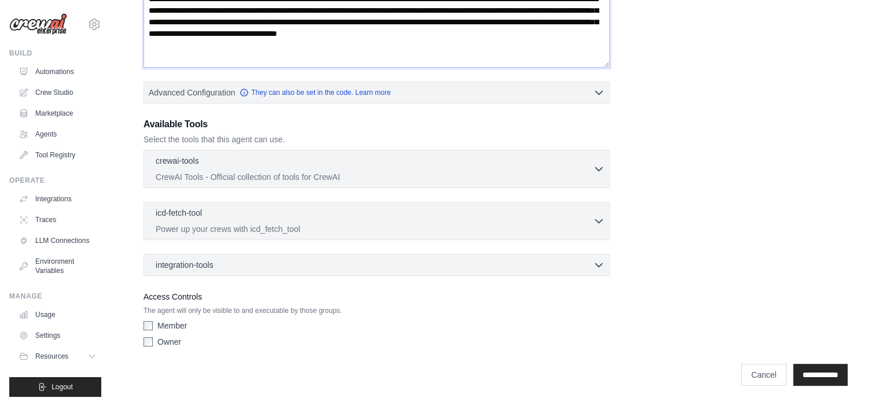
type textarea "**********"
click at [830, 373] on input "**********" at bounding box center [820, 375] width 54 height 22
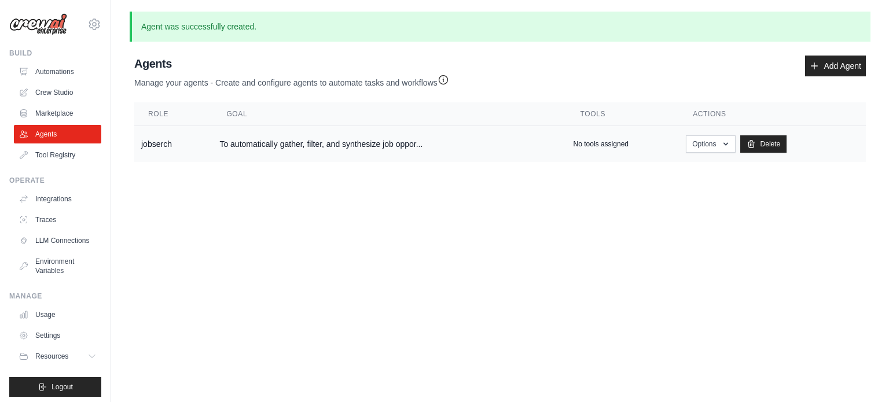
click at [540, 146] on td "To automatically gather, filter, and synthesize job oppor..." at bounding box center [388, 144] width 353 height 36
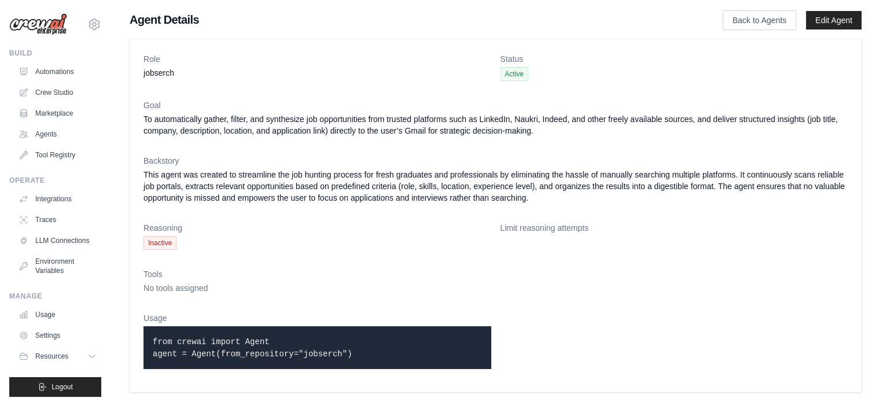
drag, startPoint x: 150, startPoint y: 340, endPoint x: 341, endPoint y: 363, distance: 191.8
click at [340, 363] on div "from crewai import Agent agent = Agent(from_repository="jobserch")" at bounding box center [317, 347] width 348 height 43
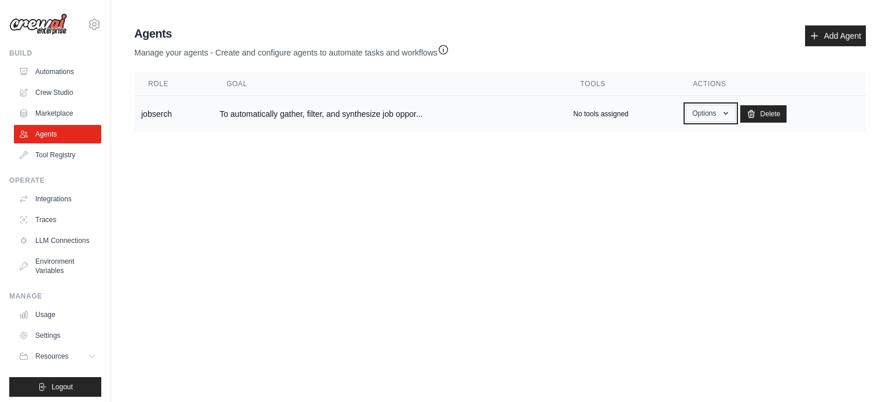
click at [692, 117] on button "Options" at bounding box center [710, 113] width 49 height 17
click at [673, 139] on link "Show" at bounding box center [693, 140] width 83 height 21
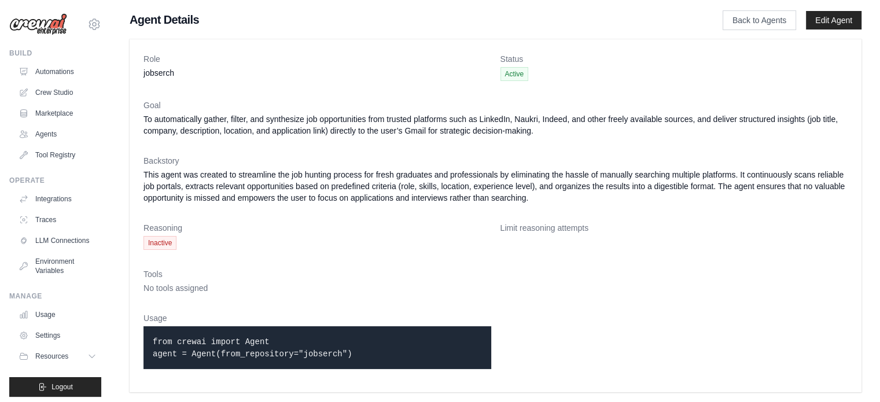
drag, startPoint x: 139, startPoint y: 45, endPoint x: 341, endPoint y: 352, distance: 367.1
click at [341, 352] on div "Role jobserch Status Active Goal To automatically gather, filter, and synthesiz…" at bounding box center [496, 215] width 732 height 353
copy dl "Lore ipsumdol Sitame Consec Adip El seddoeiusmodt incidi, utlabo, etd magnaaliq…"
